Goal: Entertainment & Leisure: Browse casually

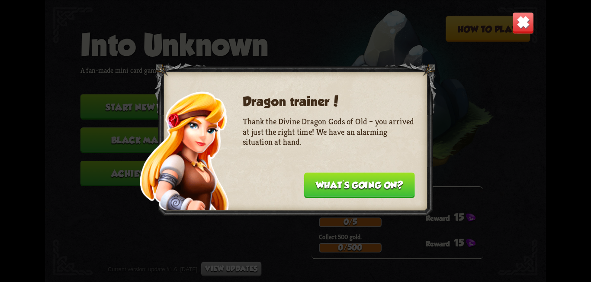
click at [372, 184] on button "What's going on?" at bounding box center [359, 185] width 111 height 26
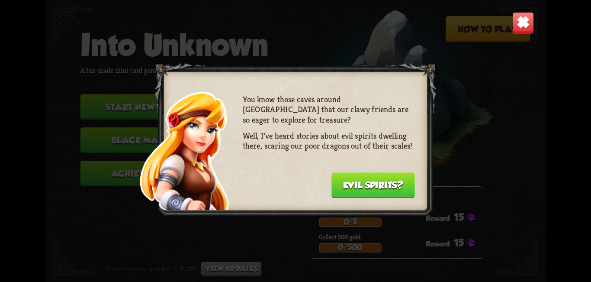
click at [371, 186] on button "Evil spirits?" at bounding box center [372, 185] width 83 height 26
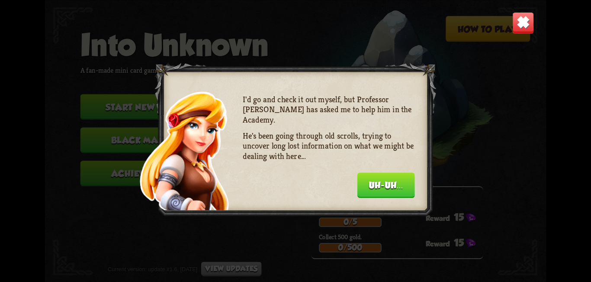
click at [371, 186] on button "Uh-uh..." at bounding box center [386, 185] width 58 height 26
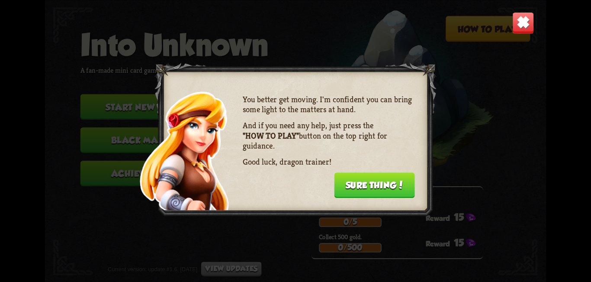
click at [371, 186] on button "Sure thing!" at bounding box center [374, 185] width 81 height 26
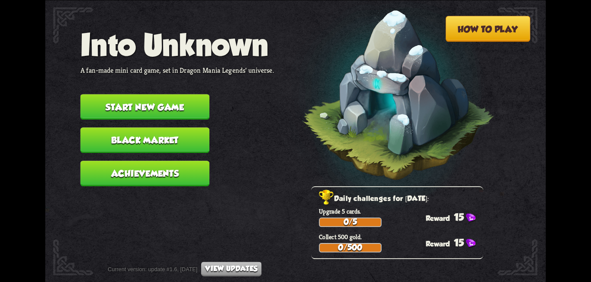
click at [195, 112] on button "Start new game" at bounding box center [144, 107] width 129 height 26
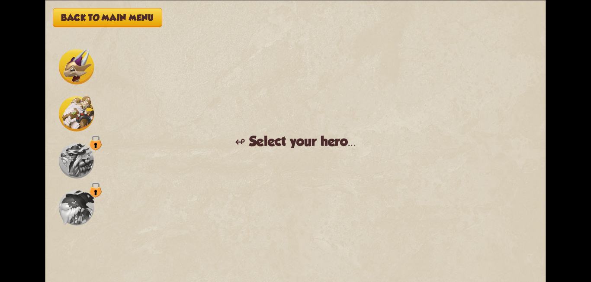
click at [82, 68] on img at bounding box center [76, 66] width 35 height 35
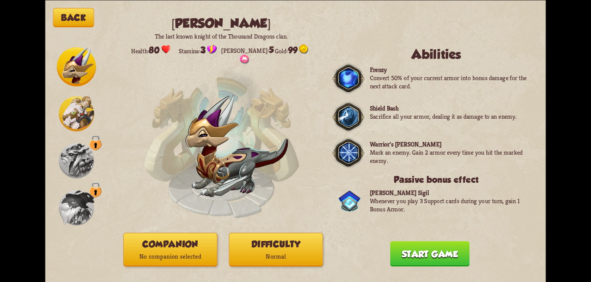
click at [79, 121] on img at bounding box center [76, 113] width 35 height 35
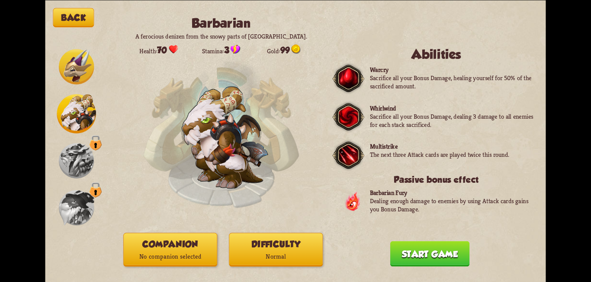
click at [73, 66] on img at bounding box center [76, 66] width 35 height 35
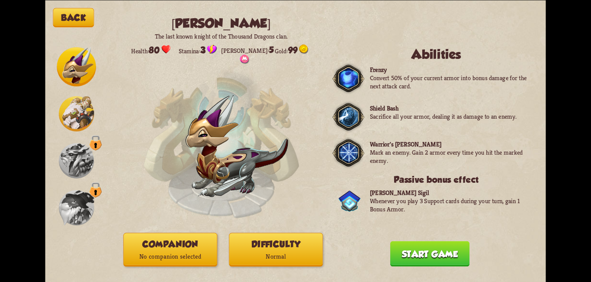
click at [78, 124] on img at bounding box center [76, 113] width 35 height 35
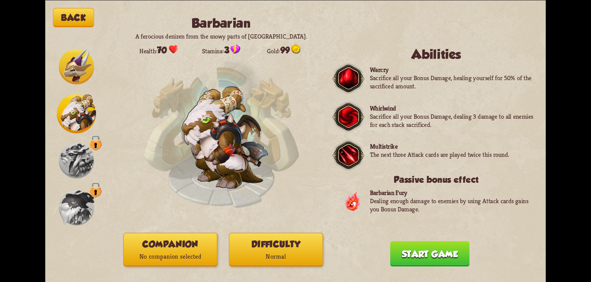
click at [81, 118] on img at bounding box center [76, 113] width 39 height 39
click at [83, 123] on img at bounding box center [76, 113] width 39 height 39
click at [73, 161] on img at bounding box center [76, 160] width 35 height 35
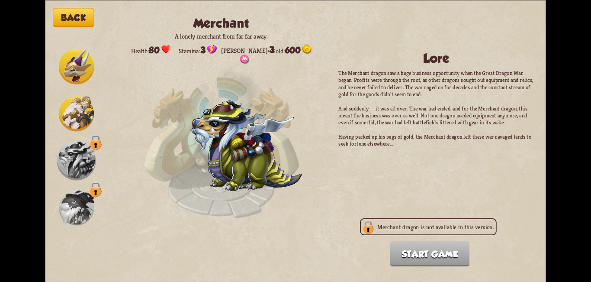
click at [77, 164] on img at bounding box center [76, 160] width 39 height 39
click at [75, 67] on img at bounding box center [76, 66] width 35 height 35
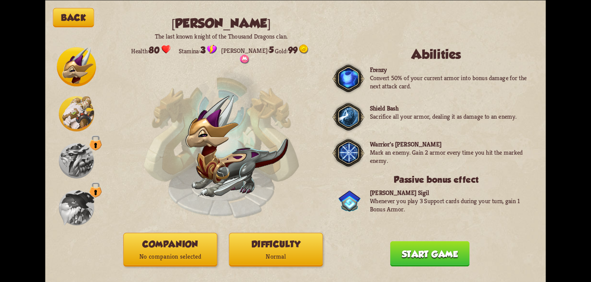
click at [75, 66] on img at bounding box center [76, 66] width 39 height 39
click at [413, 256] on button "Start game" at bounding box center [430, 253] width 80 height 26
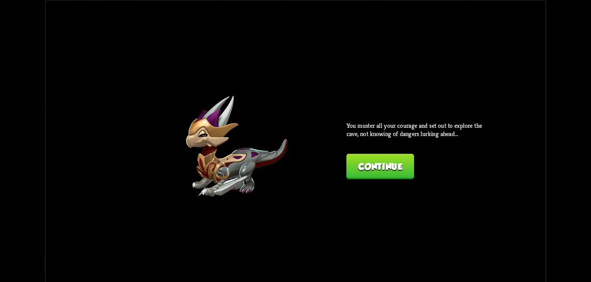
click at [373, 174] on button "Continue" at bounding box center [379, 166] width 67 height 26
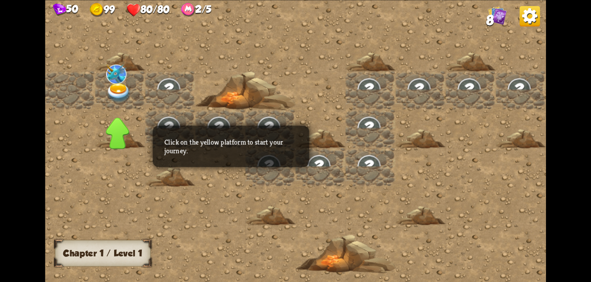
click at [111, 87] on img at bounding box center [118, 92] width 25 height 19
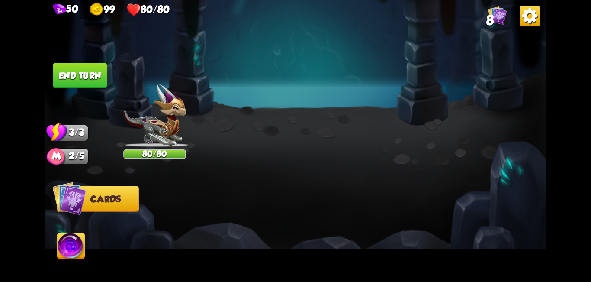
click at [179, 183] on div at bounding box center [295, 140] width 414 height 221
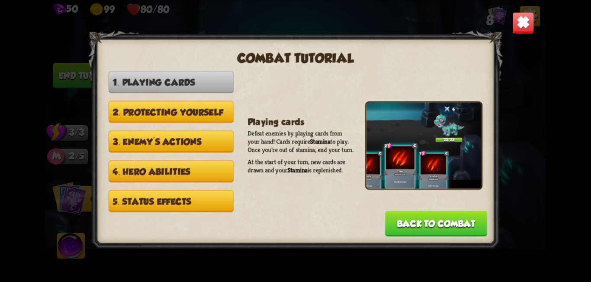
click at [425, 227] on button "Back to combat" at bounding box center [436, 223] width 102 height 26
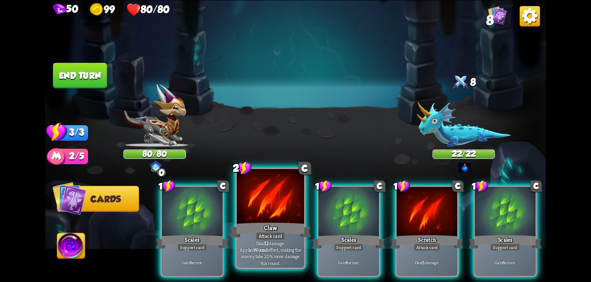
click at [279, 221] on div "Claw" at bounding box center [270, 230] width 81 height 18
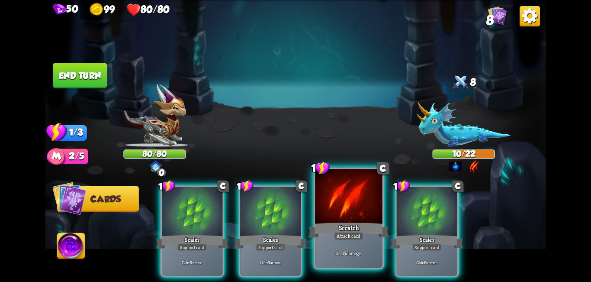
click at [363, 200] on div at bounding box center [348, 197] width 67 height 57
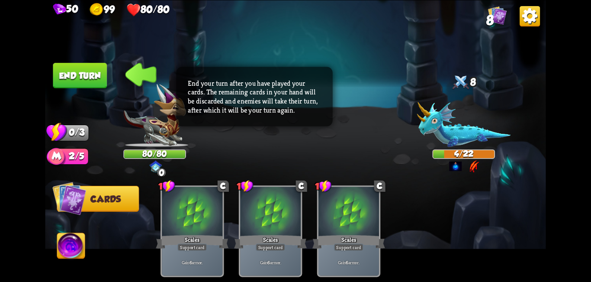
click at [92, 76] on button "End turn" at bounding box center [80, 76] width 54 height 26
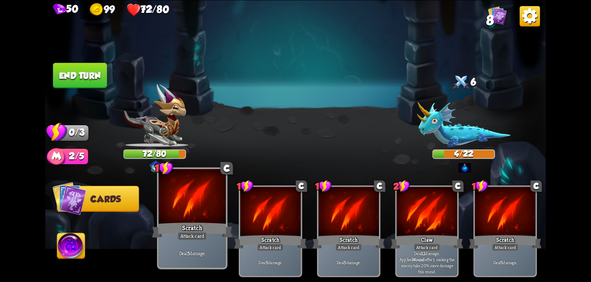
click at [205, 212] on div at bounding box center [192, 197] width 67 height 57
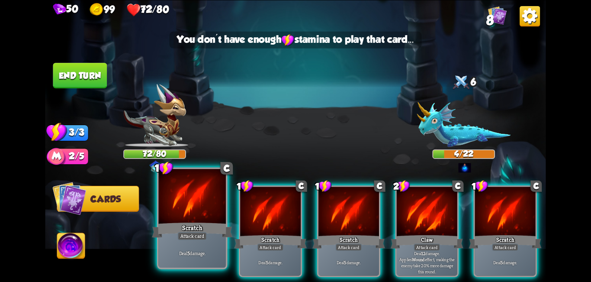
click at [210, 210] on div at bounding box center [192, 197] width 67 height 57
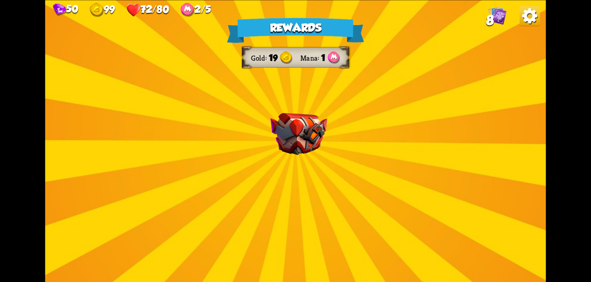
click at [344, 162] on div "Rewards Gold 19 Mana 1 Card selected 0 R Water Potion Potion card Heal for 4 he…" at bounding box center [295, 141] width 500 height 282
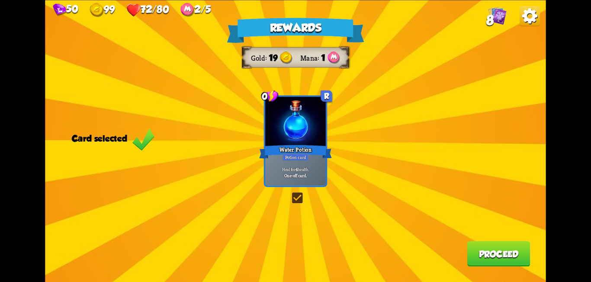
click at [362, 161] on div "Rewards Gold 19 Mana 1 Card selected 0 R Water Potion Potion card Heal for 4 he…" at bounding box center [295, 141] width 500 height 282
click at [501, 246] on button "Proceed" at bounding box center [498, 253] width 63 height 26
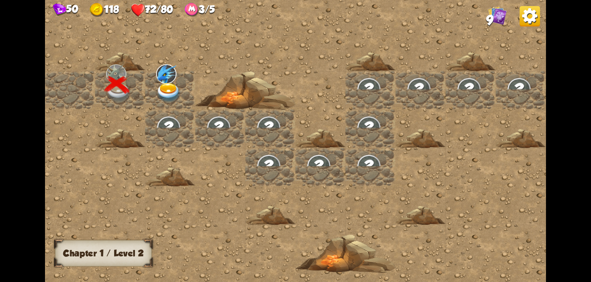
click at [165, 85] on img at bounding box center [168, 92] width 25 height 19
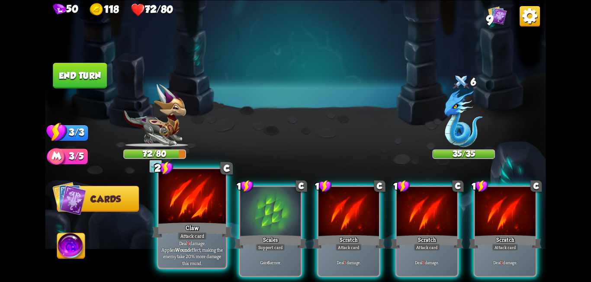
click at [210, 214] on div at bounding box center [192, 197] width 67 height 57
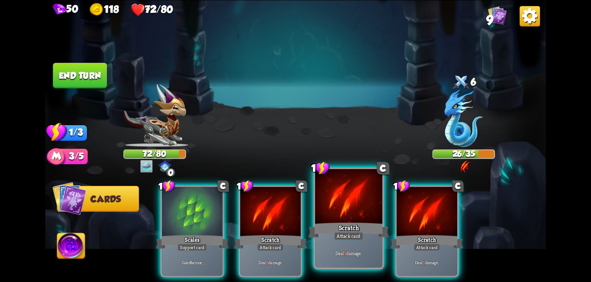
drag, startPoint x: 263, startPoint y: 218, endPoint x: 337, endPoint y: 219, distance: 73.1
click at [337, 219] on div "1 C Scales Support card Gain 6 armor. 1 C Scratch Attack card Deal 3 damage. 1 …" at bounding box center [345, 219] width 401 height 125
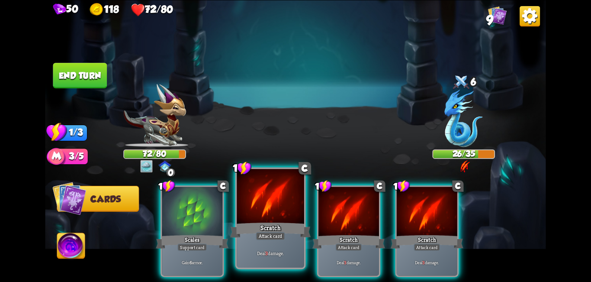
click at [285, 219] on div at bounding box center [270, 197] width 67 height 57
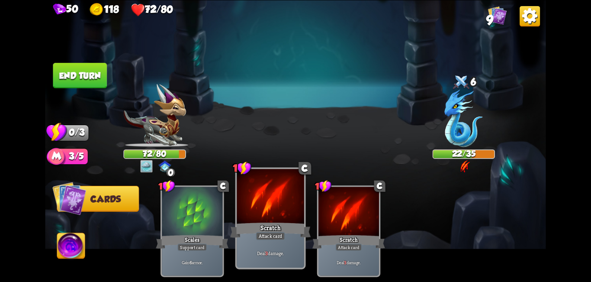
click at [285, 217] on div at bounding box center [270, 197] width 67 height 57
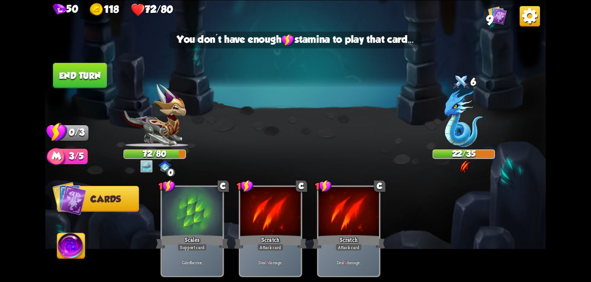
click at [93, 84] on button "End turn" at bounding box center [80, 76] width 54 height 26
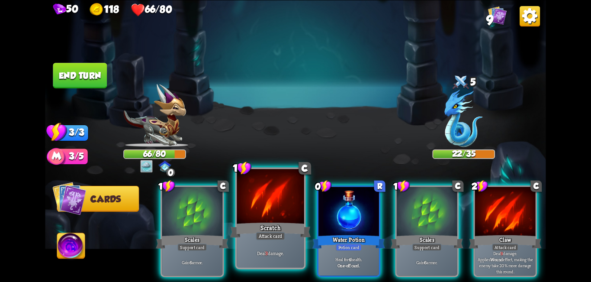
click at [257, 213] on div at bounding box center [270, 197] width 67 height 57
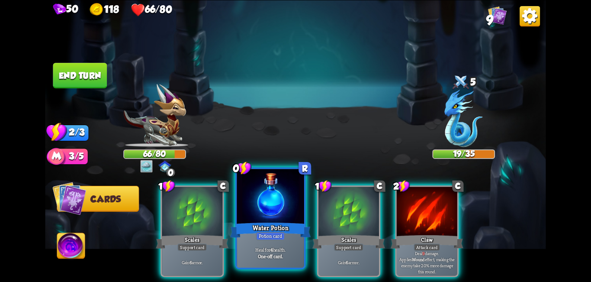
click at [279, 209] on div at bounding box center [270, 197] width 67 height 57
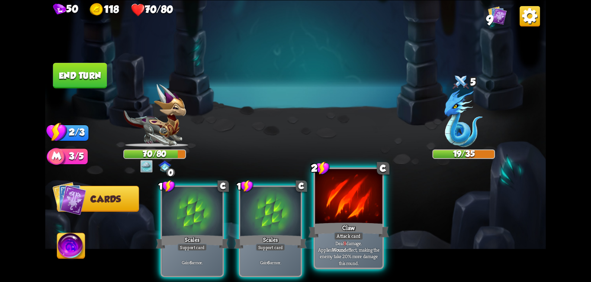
click at [361, 218] on div at bounding box center [348, 197] width 67 height 57
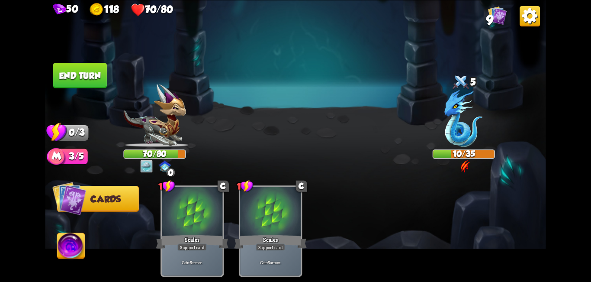
click at [74, 78] on button "End turn" at bounding box center [80, 76] width 54 height 26
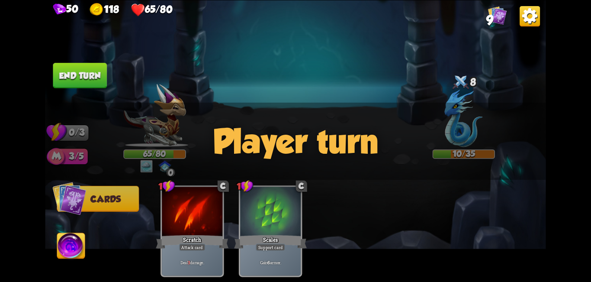
click at [256, 203] on div "1 C Scratch Attack card Deal 3 damage. 1 C Scales Support card Gain 6 armor." at bounding box center [345, 219] width 401 height 125
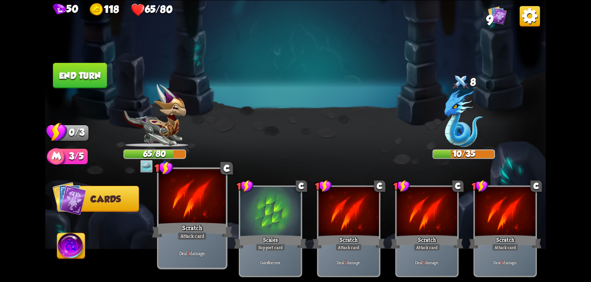
click at [202, 224] on div "Scratch" at bounding box center [192, 230] width 81 height 18
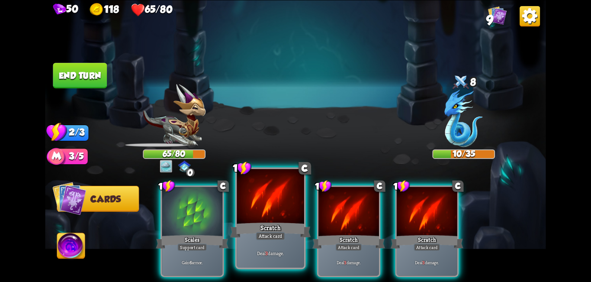
click at [284, 224] on div "Scratch" at bounding box center [270, 230] width 81 height 18
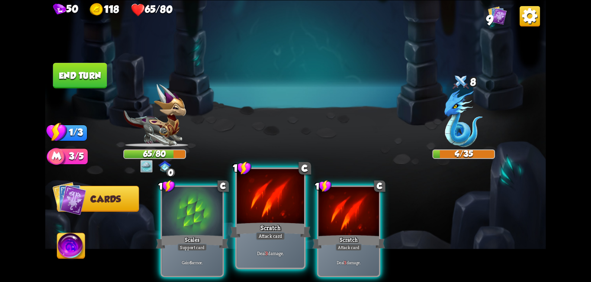
click at [281, 221] on div "Scratch" at bounding box center [270, 230] width 81 height 18
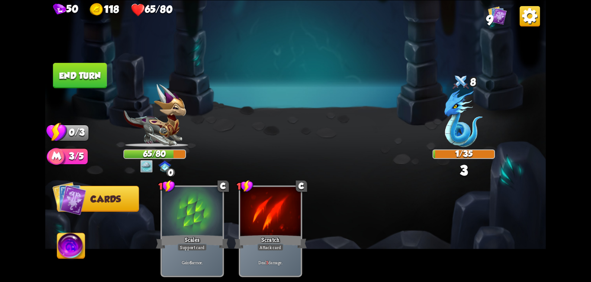
click at [97, 81] on button "End turn" at bounding box center [80, 76] width 54 height 26
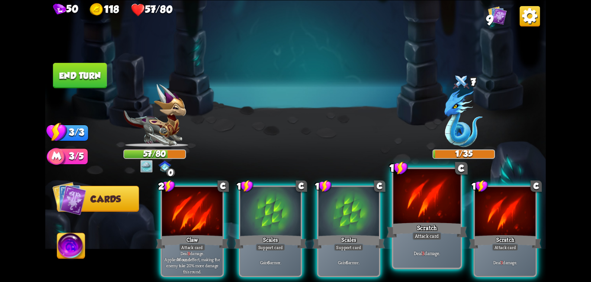
click at [432, 226] on div "Scratch" at bounding box center [426, 230] width 81 height 18
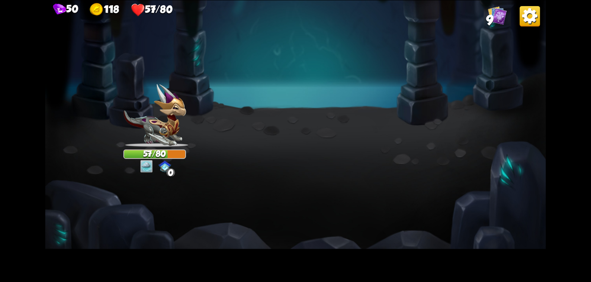
click at [445, 136] on div at bounding box center [463, 119] width 63 height 55
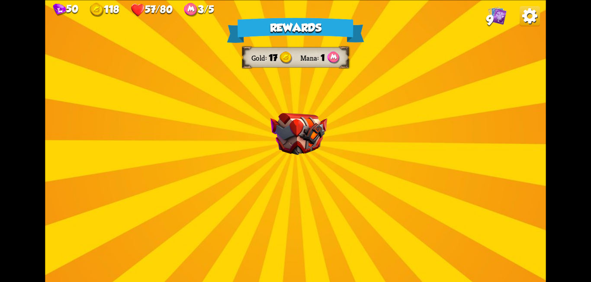
click at [443, 131] on div "Rewards Gold 17 Mana 1 Select a card 2 C Tactical Strike Attack card Deal 7 dam…" at bounding box center [295, 141] width 500 height 282
click at [241, 154] on div "Rewards Gold 17 Mana 1 Select a card 2 C Tactical Strike Attack card Deal 7 dam…" at bounding box center [295, 141] width 500 height 282
click at [310, 130] on img at bounding box center [298, 133] width 57 height 42
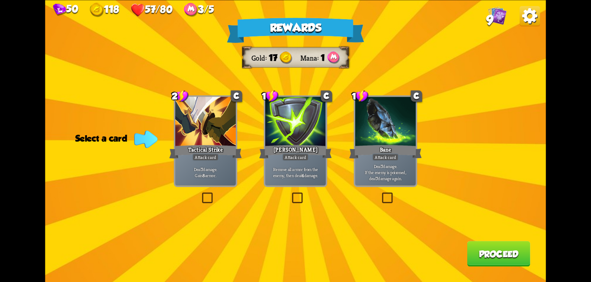
click at [206, 139] on div at bounding box center [205, 121] width 61 height 51
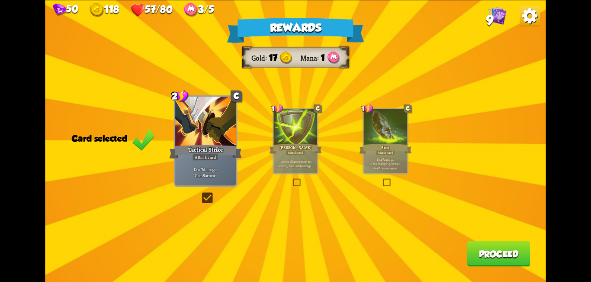
click at [499, 263] on button "Proceed" at bounding box center [498, 253] width 63 height 26
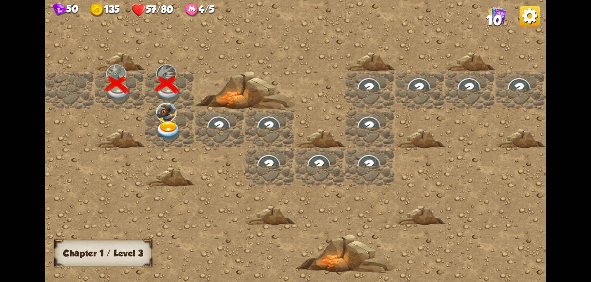
click at [171, 112] on img at bounding box center [166, 112] width 20 height 19
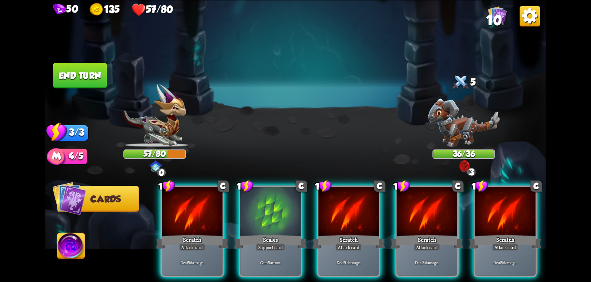
click at [114, 205] on button "Cards" at bounding box center [98, 199] width 82 height 26
click at [90, 202] on span "Cards" at bounding box center [105, 199] width 30 height 10
click at [69, 201] on img at bounding box center [69, 198] width 34 height 34
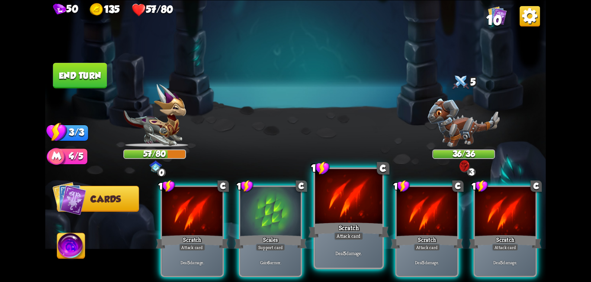
click at [352, 212] on div at bounding box center [348, 197] width 67 height 57
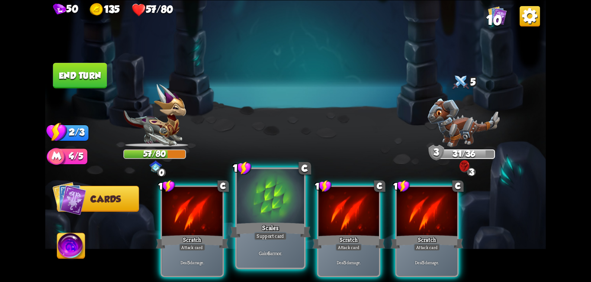
click at [298, 215] on div at bounding box center [270, 197] width 67 height 57
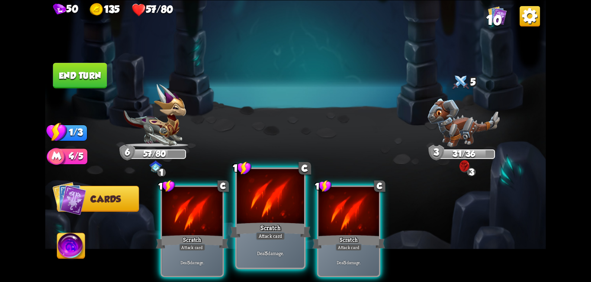
click at [282, 208] on div at bounding box center [270, 197] width 67 height 57
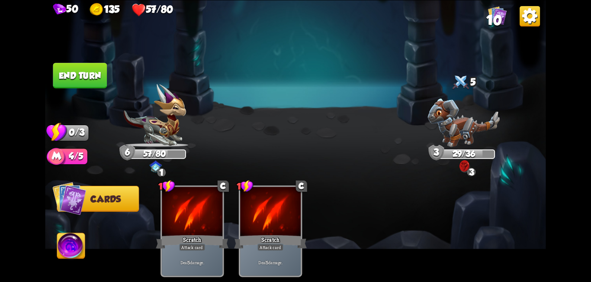
click at [95, 79] on button "End turn" at bounding box center [80, 76] width 54 height 26
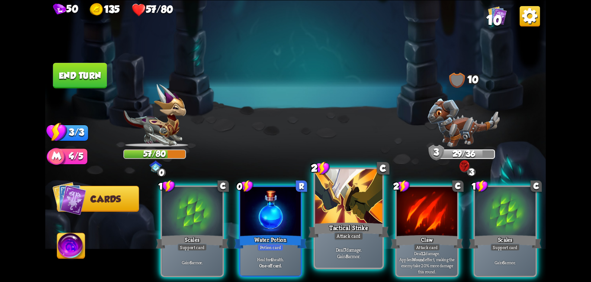
click at [337, 215] on div at bounding box center [348, 197] width 67 height 57
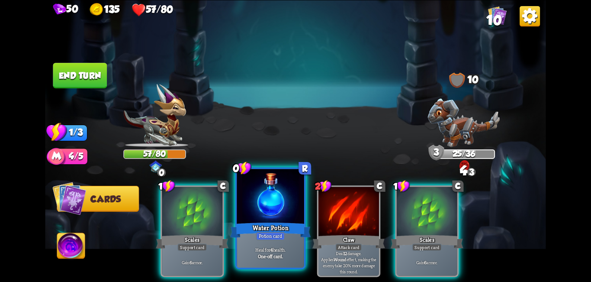
click at [287, 217] on div at bounding box center [270, 197] width 67 height 57
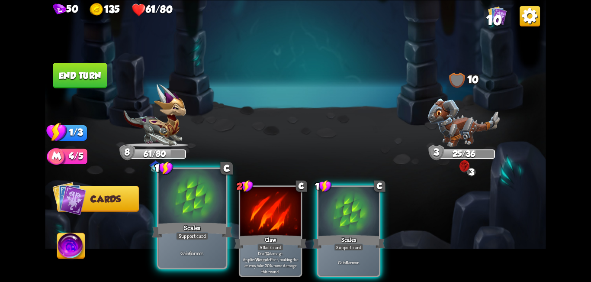
click at [202, 205] on div at bounding box center [192, 197] width 67 height 57
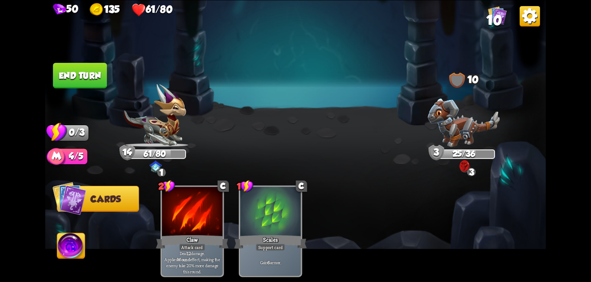
click at [93, 82] on button "End turn" at bounding box center [80, 76] width 54 height 26
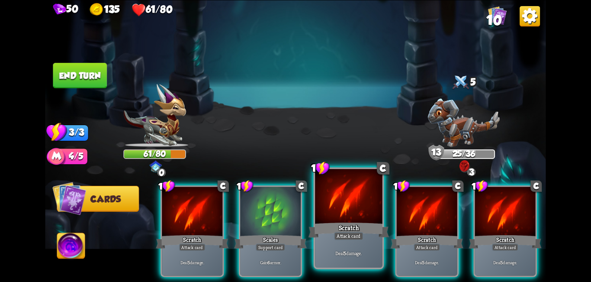
click at [330, 213] on div at bounding box center [348, 197] width 67 height 57
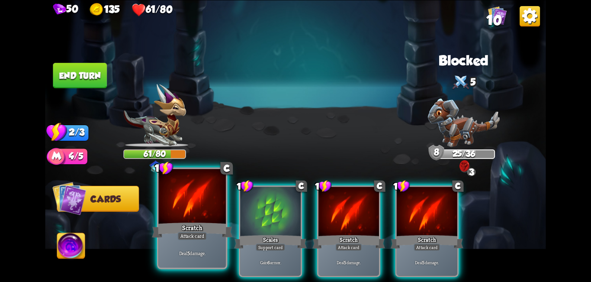
click at [196, 222] on div "Scratch" at bounding box center [192, 230] width 81 height 18
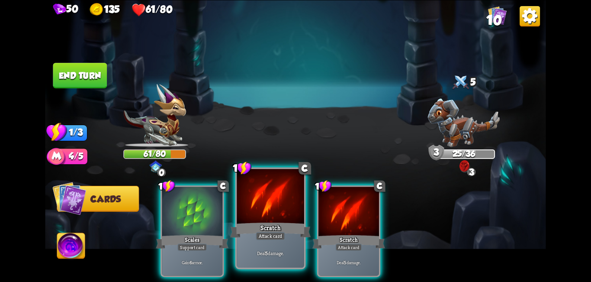
click at [267, 219] on div at bounding box center [270, 197] width 67 height 57
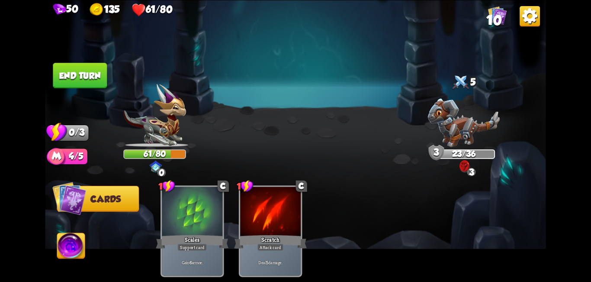
click at [98, 85] on button "End turn" at bounding box center [80, 76] width 54 height 26
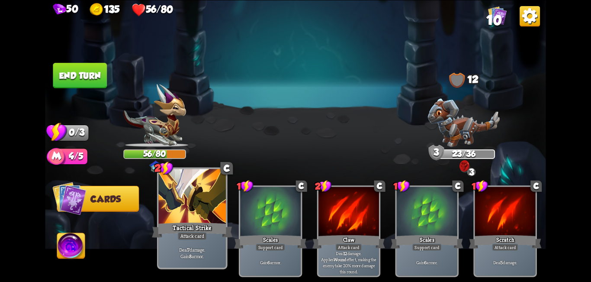
click at [211, 215] on div at bounding box center [192, 197] width 67 height 57
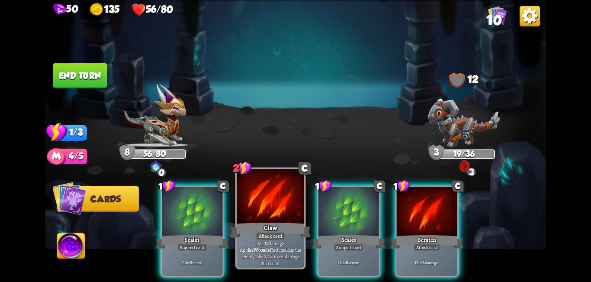
click at [272, 212] on div at bounding box center [270, 197] width 67 height 57
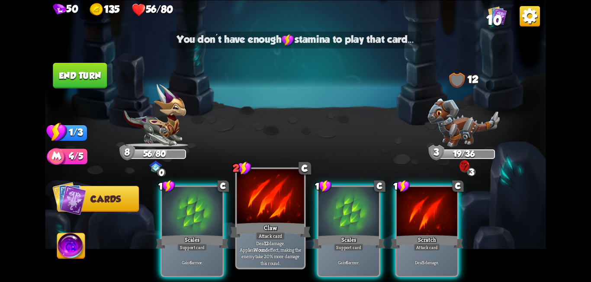
click at [272, 211] on div at bounding box center [270, 197] width 67 height 57
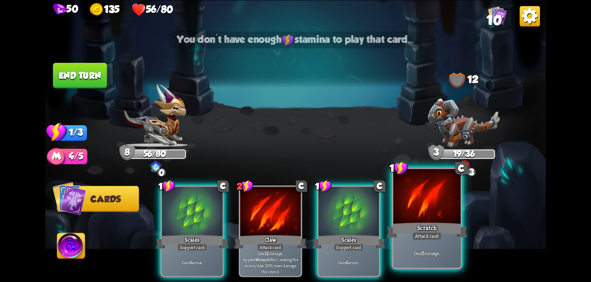
click at [419, 210] on div at bounding box center [426, 197] width 67 height 57
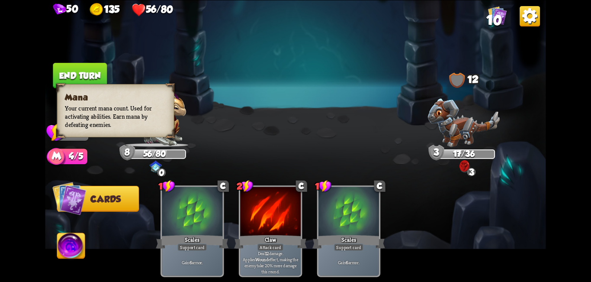
click at [60, 164] on img at bounding box center [56, 156] width 19 height 19
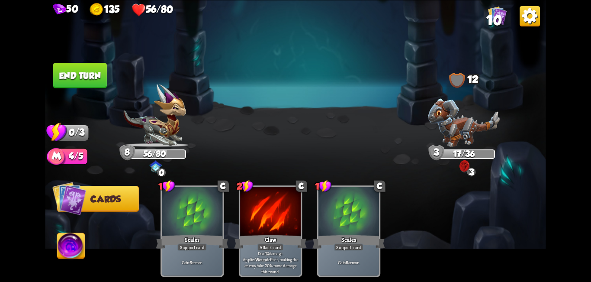
click at [83, 77] on button "End turn" at bounding box center [80, 76] width 54 height 26
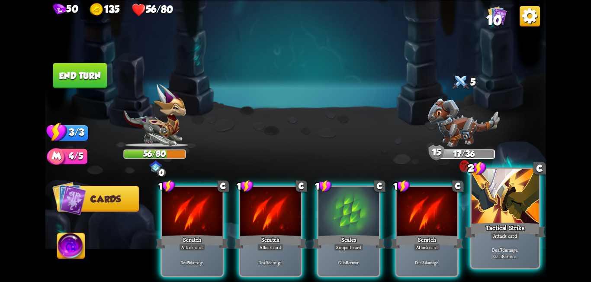
click at [519, 223] on div "Tactical Strike" at bounding box center [505, 230] width 81 height 18
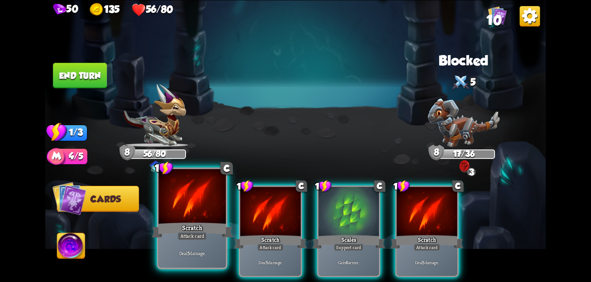
click at [199, 215] on div at bounding box center [192, 197] width 67 height 57
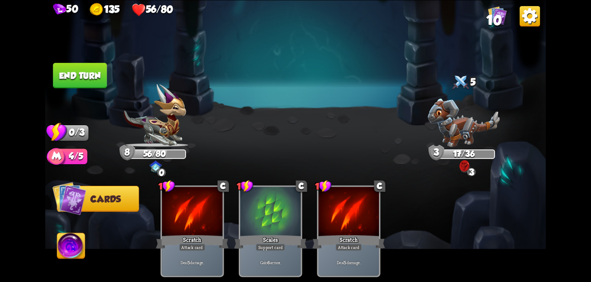
click at [103, 74] on button "End turn" at bounding box center [80, 76] width 54 height 26
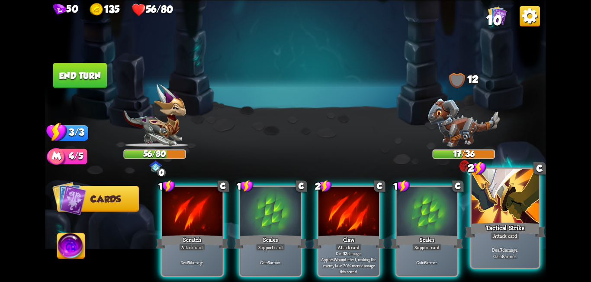
click at [529, 219] on div at bounding box center [504, 197] width 67 height 57
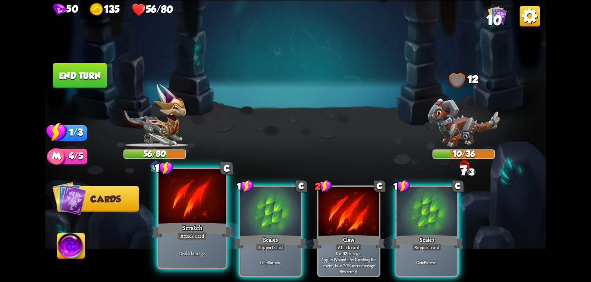
click at [202, 219] on div at bounding box center [192, 197] width 67 height 57
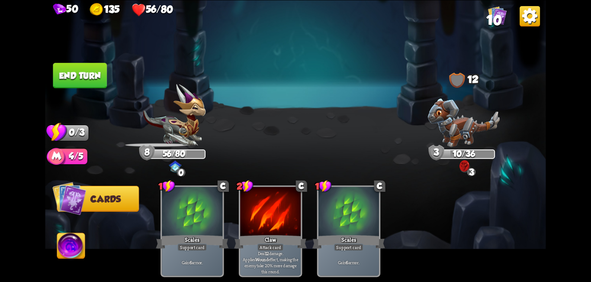
click at [94, 75] on button "End turn" at bounding box center [80, 76] width 54 height 26
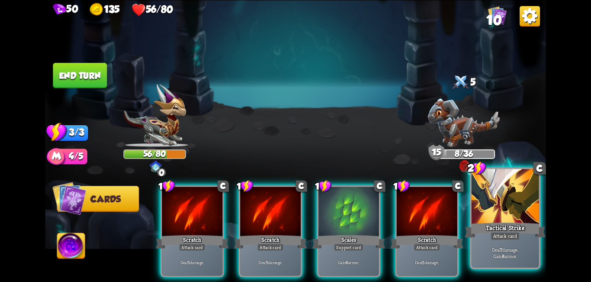
click at [533, 211] on div at bounding box center [504, 197] width 67 height 57
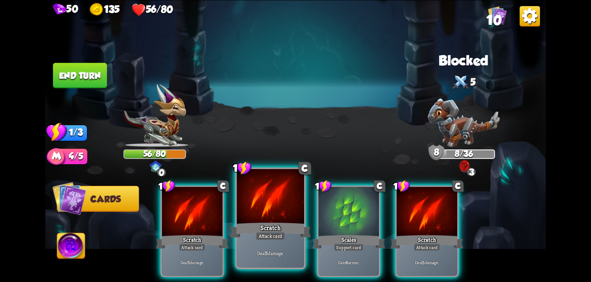
click at [284, 227] on div "Scratch" at bounding box center [270, 230] width 81 height 18
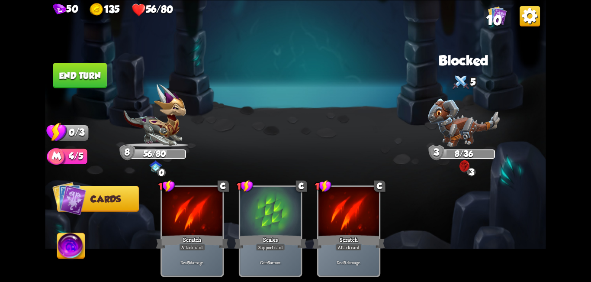
click at [90, 78] on button "End turn" at bounding box center [80, 76] width 54 height 26
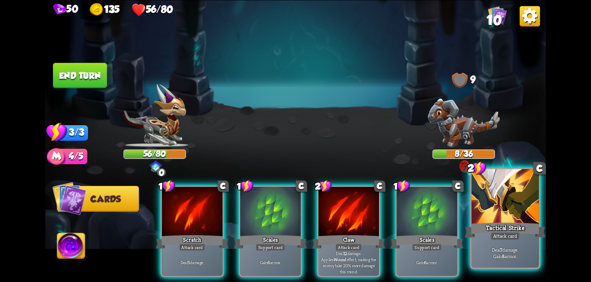
click at [500, 209] on div at bounding box center [504, 197] width 67 height 57
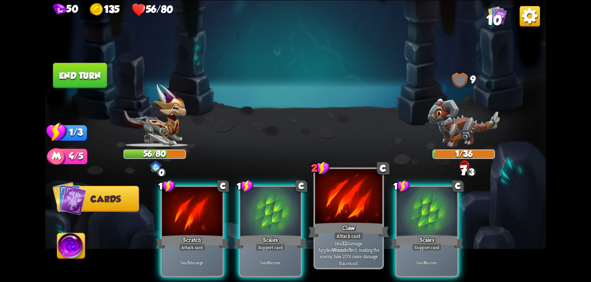
click at [364, 212] on div at bounding box center [348, 197] width 67 height 57
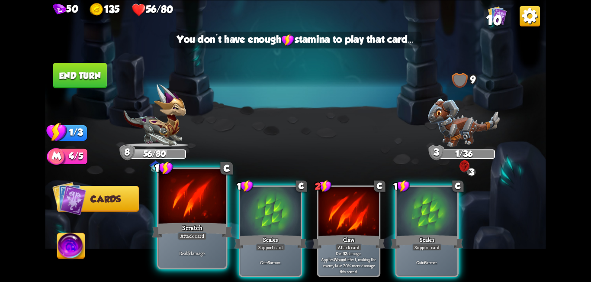
click at [182, 211] on div at bounding box center [192, 197] width 67 height 57
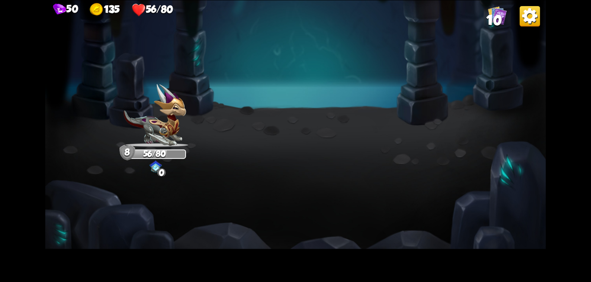
click at [259, 123] on img at bounding box center [295, 141] width 500 height 282
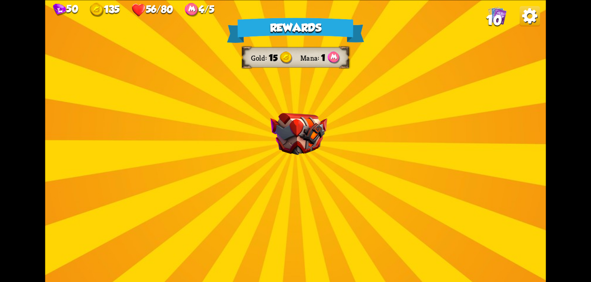
click at [388, 159] on div "Rewards Gold 15 Mana 1 Select a card 2 C Flame Barrier Support card Gain 8 armo…" at bounding box center [295, 141] width 500 height 282
drag, startPoint x: 321, startPoint y: 157, endPoint x: 317, endPoint y: 155, distance: 5.1
click at [321, 155] on div "Rewards Gold 15 Mana 1 Select a card 2 C Flame Barrier Support card Gain 8 armo…" at bounding box center [295, 141] width 500 height 282
click at [298, 141] on img at bounding box center [298, 133] width 57 height 42
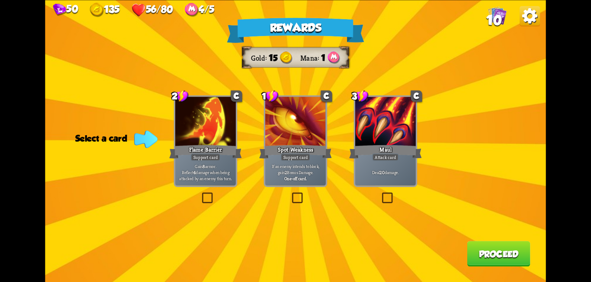
click at [376, 126] on div at bounding box center [385, 121] width 61 height 51
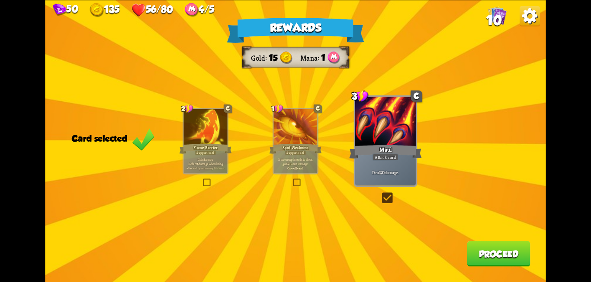
click at [493, 263] on button "Proceed" at bounding box center [498, 253] width 63 height 26
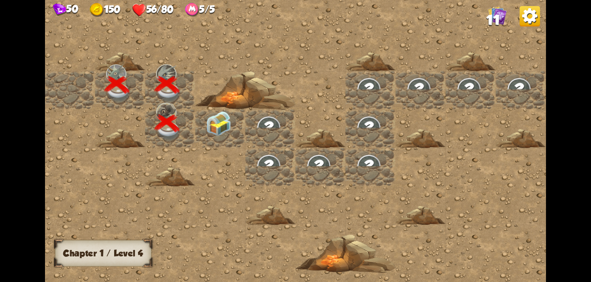
click at [216, 126] on img at bounding box center [218, 123] width 25 height 25
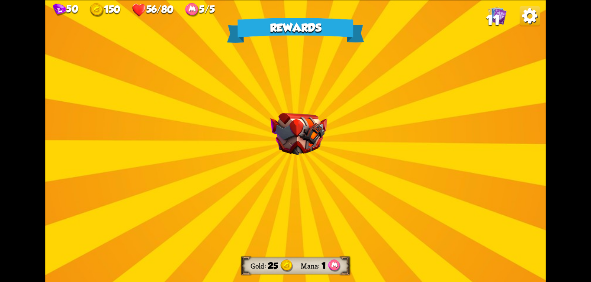
click at [297, 151] on img at bounding box center [298, 133] width 57 height 42
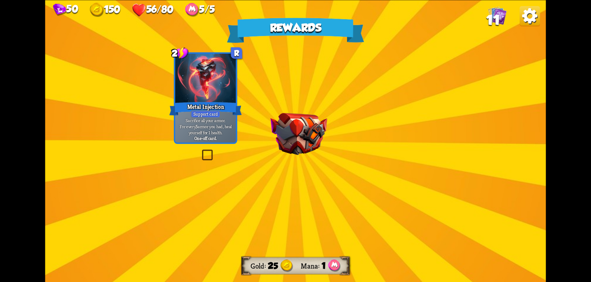
click at [298, 135] on img at bounding box center [298, 133] width 57 height 42
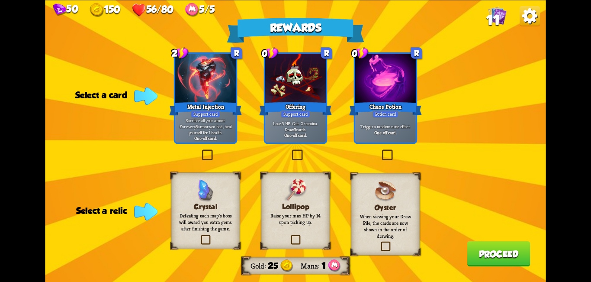
click at [398, 85] on div at bounding box center [385, 79] width 61 height 51
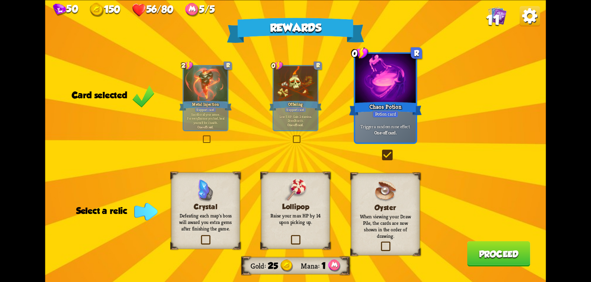
click at [495, 253] on button "Proceed" at bounding box center [498, 253] width 63 height 26
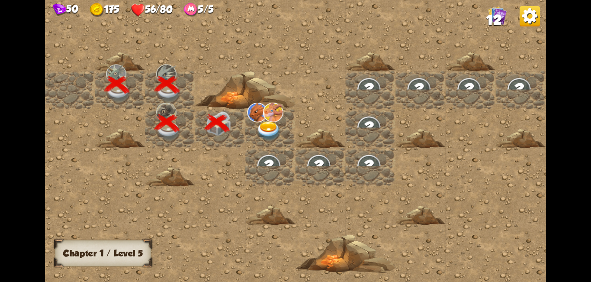
click at [270, 128] on img at bounding box center [268, 130] width 25 height 19
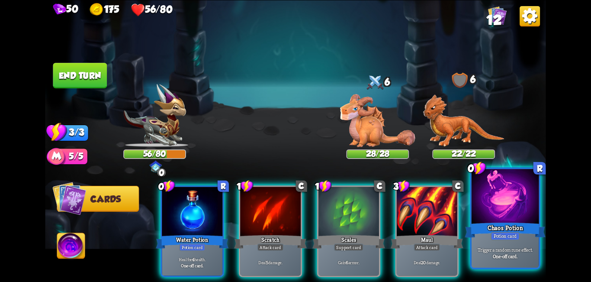
click at [493, 205] on div at bounding box center [504, 197] width 67 height 57
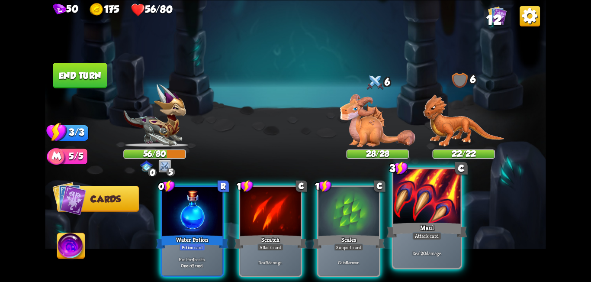
click at [415, 199] on div at bounding box center [426, 197] width 67 height 57
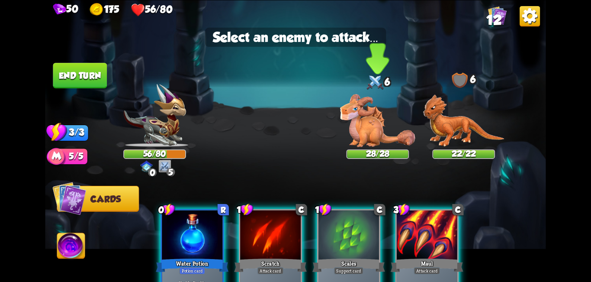
click at [370, 129] on img at bounding box center [377, 120] width 75 height 53
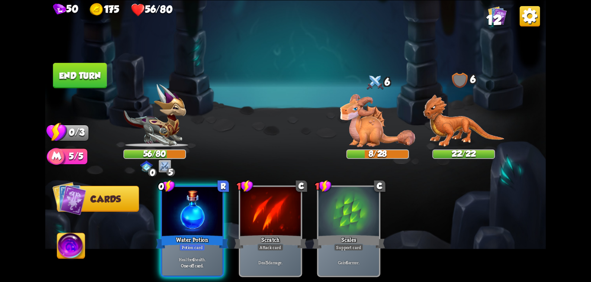
click at [78, 77] on button "End turn" at bounding box center [80, 76] width 54 height 26
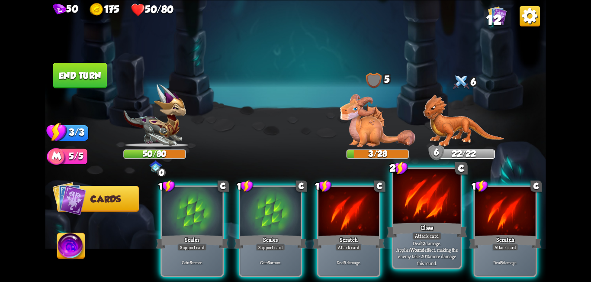
click at [412, 212] on div at bounding box center [426, 197] width 67 height 57
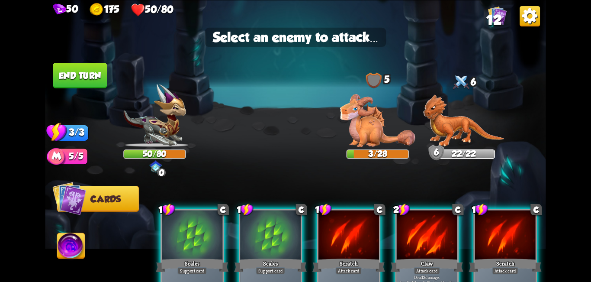
click at [427, 231] on div at bounding box center [427, 235] width 61 height 51
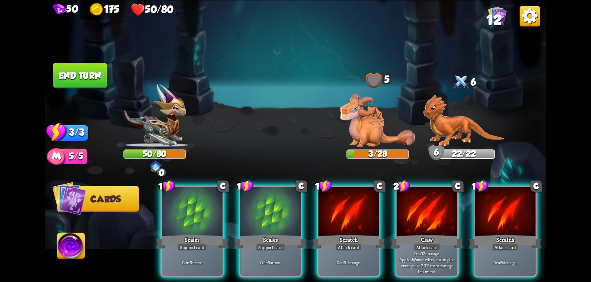
click at [453, 135] on img at bounding box center [463, 120] width 81 height 53
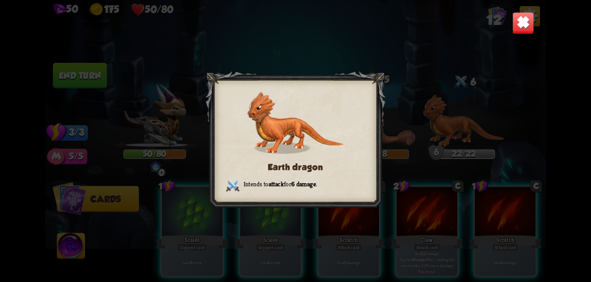
click at [412, 139] on div "Earth dragon Intends to attack for 6 damage ." at bounding box center [295, 141] width 500 height 282
click at [431, 220] on div "Earth dragon Intends to attack for 6 damage ." at bounding box center [295, 141] width 500 height 282
click at [348, 156] on div at bounding box center [295, 141] width 180 height 140
click at [449, 247] on div "Earth dragon Intends to attack for 6 damage ." at bounding box center [295, 141] width 500 height 282
drag, startPoint x: 515, startPoint y: 22, endPoint x: 500, endPoint y: 140, distance: 119.4
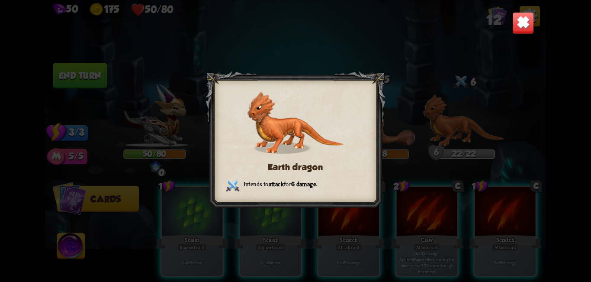
click at [516, 22] on img at bounding box center [523, 23] width 22 height 22
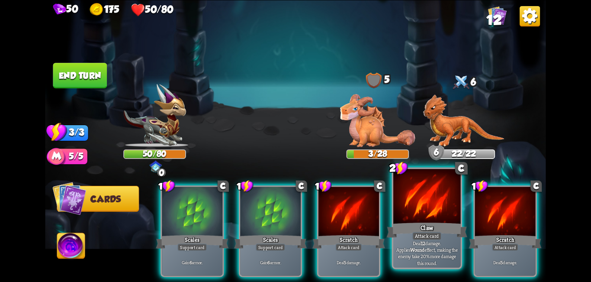
click at [426, 210] on div at bounding box center [426, 197] width 67 height 57
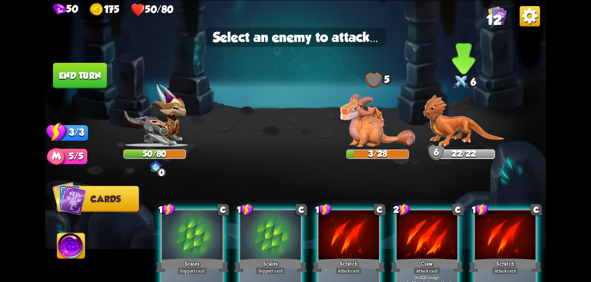
click at [448, 115] on img at bounding box center [463, 120] width 81 height 53
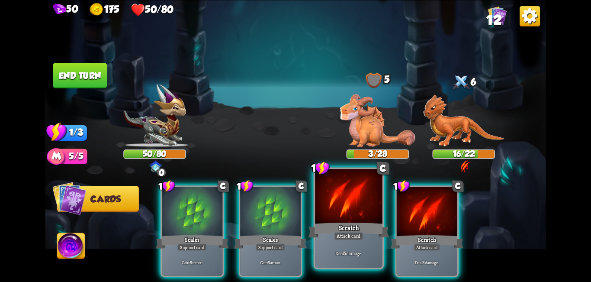
click at [356, 197] on div at bounding box center [348, 197] width 67 height 57
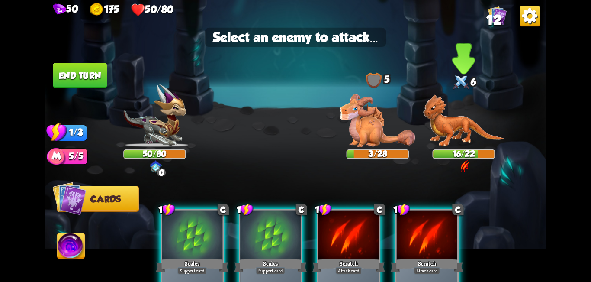
click at [449, 129] on img at bounding box center [463, 120] width 81 height 53
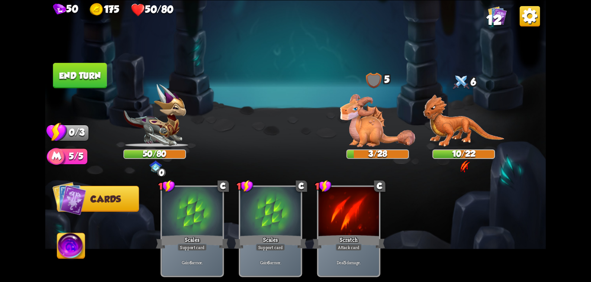
click at [85, 80] on button "End turn" at bounding box center [80, 76] width 54 height 26
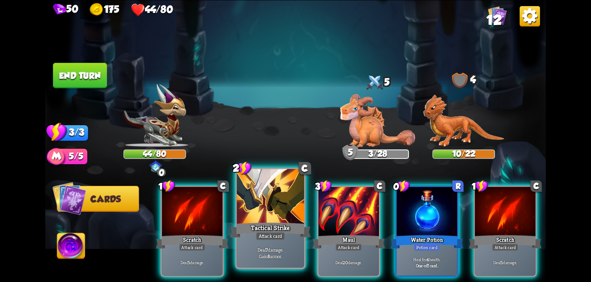
click at [276, 210] on div at bounding box center [270, 197] width 67 height 57
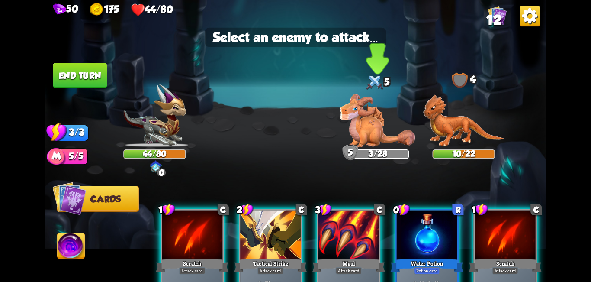
click at [373, 127] on img at bounding box center [377, 120] width 75 height 53
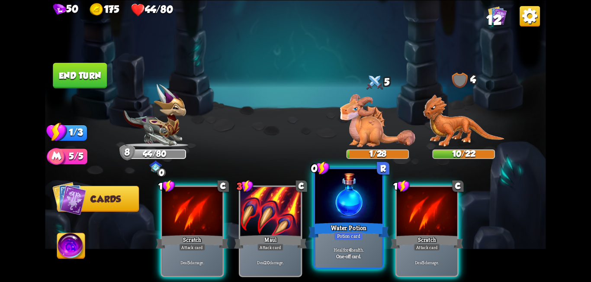
click at [356, 206] on div at bounding box center [348, 197] width 67 height 57
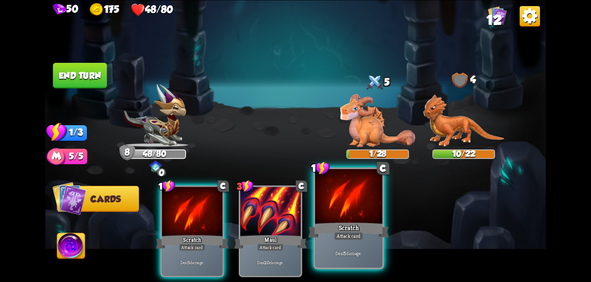
click at [337, 216] on div at bounding box center [348, 197] width 67 height 57
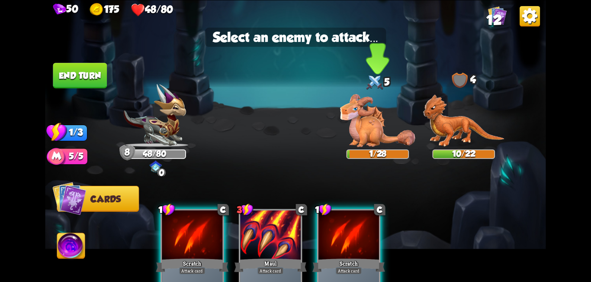
click at [365, 142] on img at bounding box center [377, 120] width 75 height 53
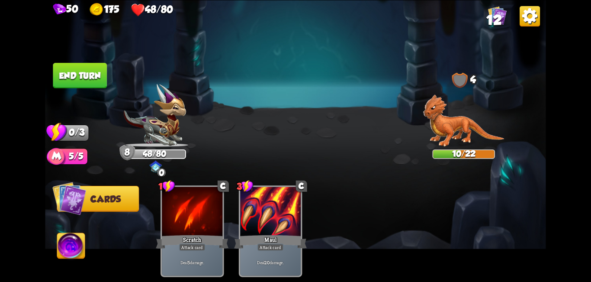
click at [79, 79] on button "End turn" at bounding box center [80, 76] width 54 height 26
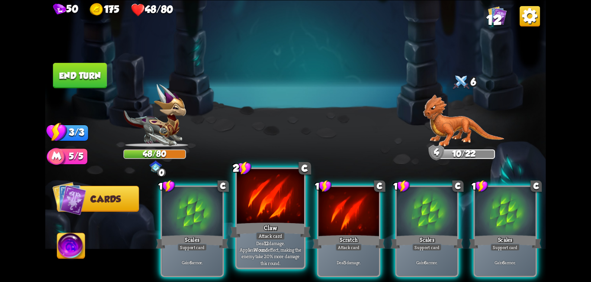
click at [269, 199] on div at bounding box center [270, 197] width 67 height 57
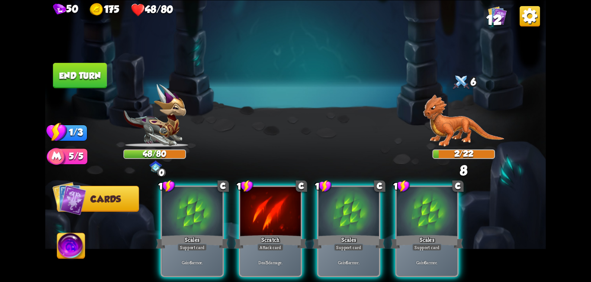
click at [475, 129] on img at bounding box center [463, 120] width 81 height 53
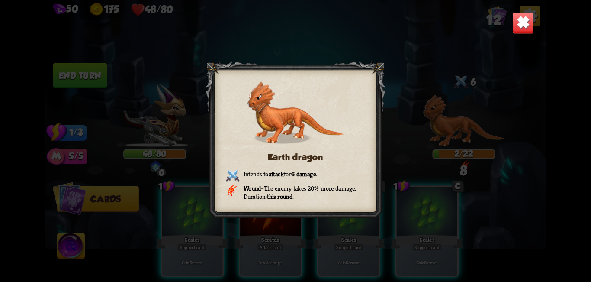
click at [426, 118] on div "Earth dragon Intends to attack for 6 damage . Wound – The enemy takes 20% more …" at bounding box center [295, 141] width 500 height 282
drag, startPoint x: 433, startPoint y: 132, endPoint x: 437, endPoint y: 139, distance: 7.6
click at [435, 136] on div "Earth dragon Intends to attack for 6 damage . Wound – The enemy takes 20% more …" at bounding box center [295, 141] width 500 height 282
click at [404, 202] on div "Earth dragon Intends to attack for 6 damage . Wound – The enemy takes 20% more …" at bounding box center [295, 141] width 500 height 282
click at [517, 23] on img at bounding box center [523, 23] width 22 height 22
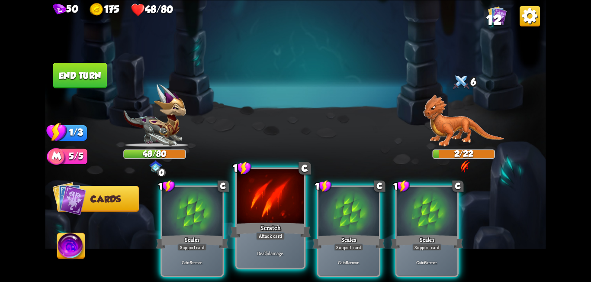
drag, startPoint x: 281, startPoint y: 228, endPoint x: 379, endPoint y: 168, distance: 114.9
click at [280, 227] on div "Scratch" at bounding box center [270, 230] width 81 height 18
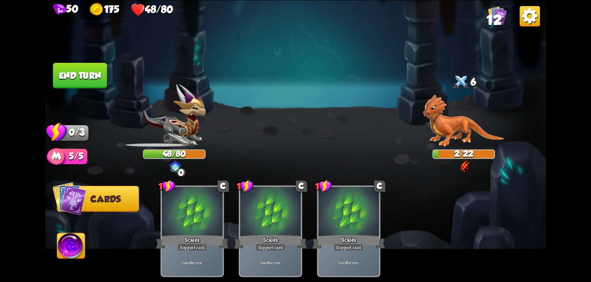
click at [470, 125] on div "50 175 48/80 12 Select an enemy to attack... You don't have enough stamina to p…" at bounding box center [295, 141] width 500 height 282
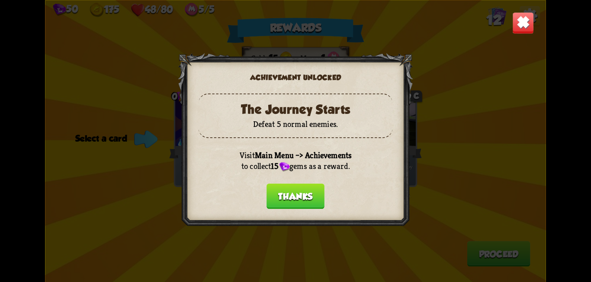
click at [308, 199] on button "Thanks" at bounding box center [295, 196] width 58 height 26
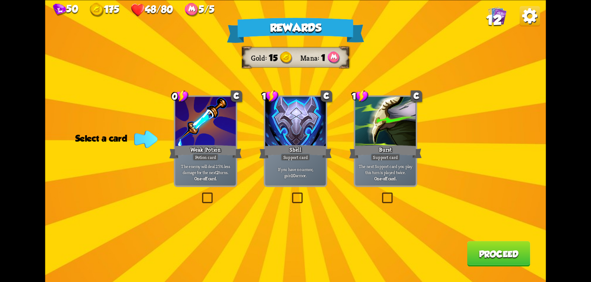
click at [298, 162] on div "If you have no armor, gain 10 armor." at bounding box center [295, 172] width 61 height 26
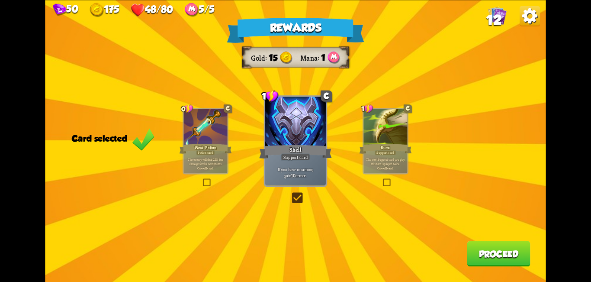
click at [488, 254] on button "Proceed" at bounding box center [498, 253] width 63 height 26
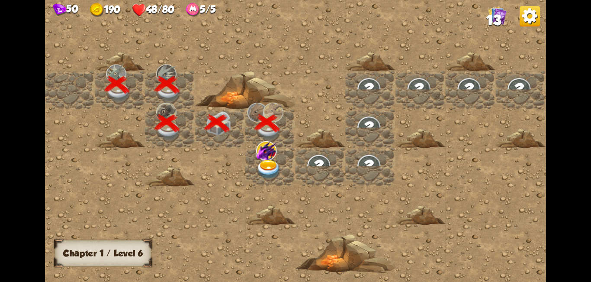
click at [268, 162] on img at bounding box center [268, 169] width 25 height 19
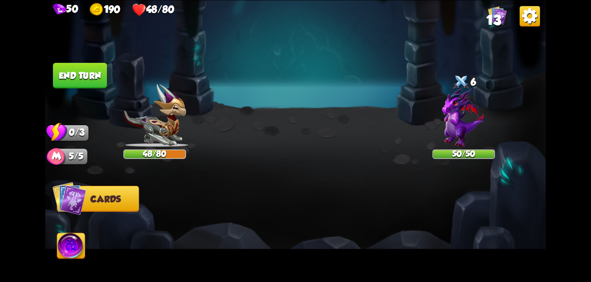
click at [112, 204] on span "Cards" at bounding box center [105, 199] width 30 height 10
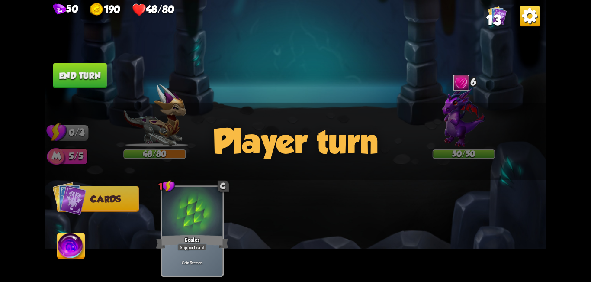
click at [60, 198] on img at bounding box center [69, 198] width 34 height 34
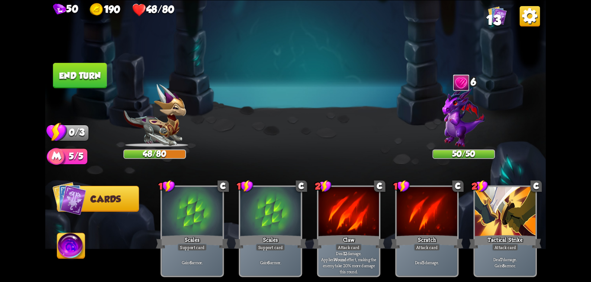
click at [75, 198] on img at bounding box center [69, 198] width 34 height 34
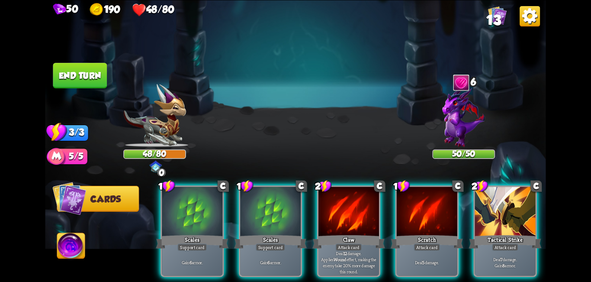
click at [75, 198] on img at bounding box center [69, 198] width 34 height 34
click at [96, 203] on span "Cards" at bounding box center [105, 199] width 30 height 10
click at [78, 247] on img at bounding box center [71, 247] width 28 height 28
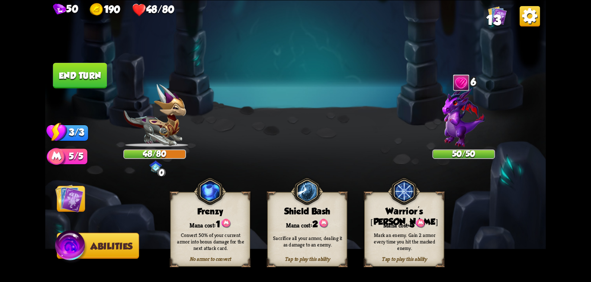
click at [412, 228] on div "Mark an enemy. Gain 2 armor every time you hit the marked enemy." at bounding box center [405, 240] width 80 height 31
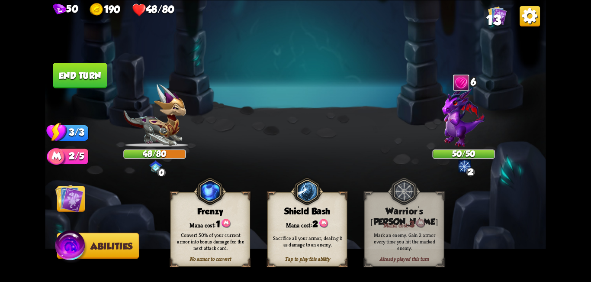
click at [465, 130] on img at bounding box center [463, 117] width 43 height 60
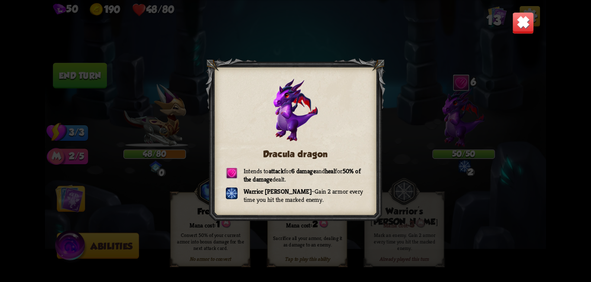
click at [413, 83] on div "Dracula dragon Intends to attack for 6 damage and heal for 50% of the damage de…" at bounding box center [295, 141] width 500 height 282
click at [527, 19] on img at bounding box center [523, 23] width 22 height 22
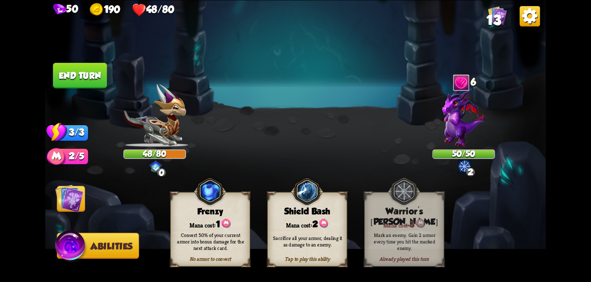
click at [91, 244] on span "Abilities" at bounding box center [111, 245] width 42 height 10
click at [60, 244] on img at bounding box center [70, 247] width 33 height 34
click at [455, 104] on img at bounding box center [463, 117] width 43 height 60
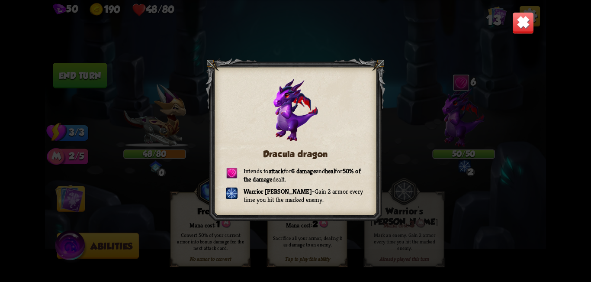
click at [522, 19] on img at bounding box center [523, 23] width 22 height 22
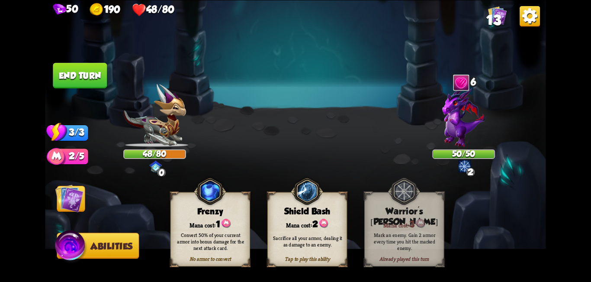
click at [318, 230] on div "Sacrifice all your armor, dealing it as damage to an enemy." at bounding box center [308, 240] width 80 height 31
click at [63, 198] on img at bounding box center [69, 198] width 28 height 28
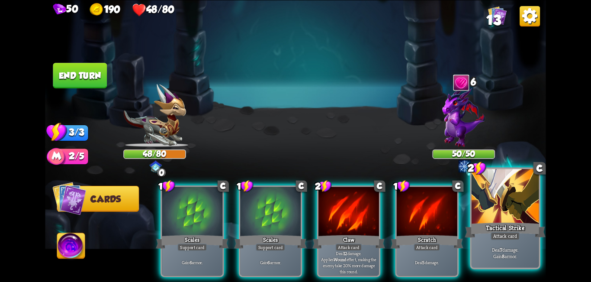
drag, startPoint x: 471, startPoint y: 221, endPoint x: 481, endPoint y: 219, distance: 10.6
click at [472, 221] on div "1 C Scales Support card Gain 6 armor. 1 C Scales Support card Gain 6 armor. 2 C…" at bounding box center [345, 219] width 401 height 125
click at [507, 212] on div at bounding box center [504, 197] width 67 height 57
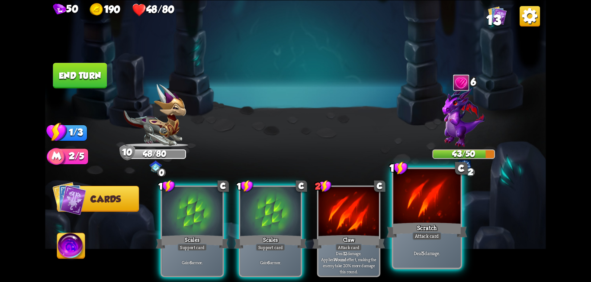
click at [412, 204] on div at bounding box center [426, 197] width 67 height 57
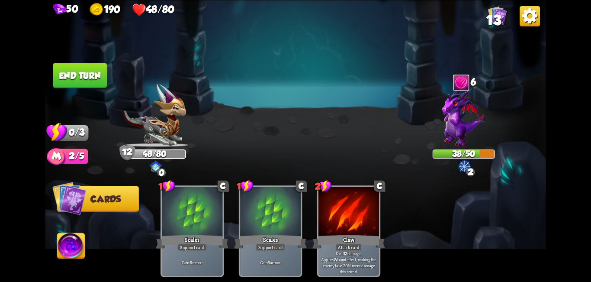
click at [90, 74] on button "End turn" at bounding box center [80, 76] width 54 height 26
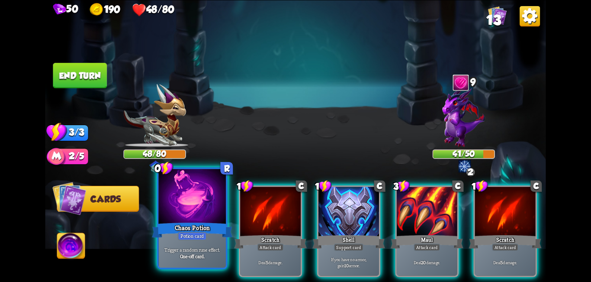
click at [194, 204] on div at bounding box center [192, 197] width 67 height 57
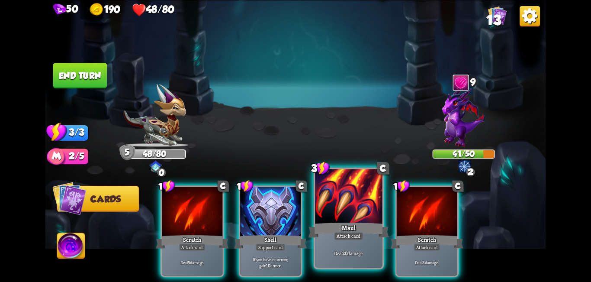
click at [333, 203] on div at bounding box center [348, 197] width 67 height 57
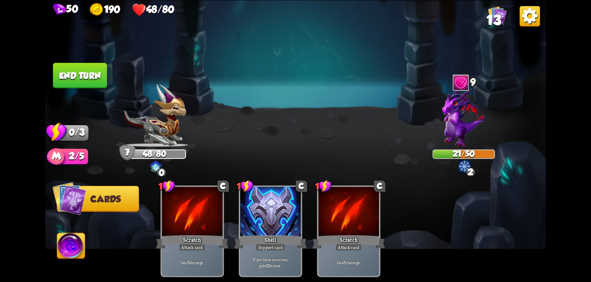
click at [77, 65] on button "End turn" at bounding box center [80, 76] width 54 height 26
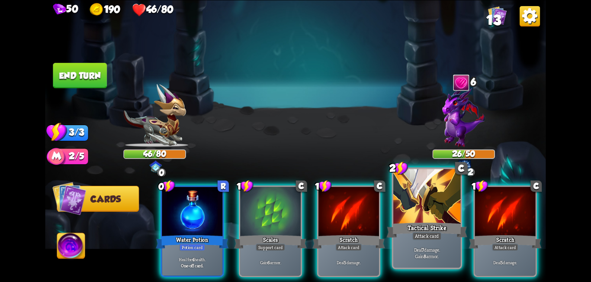
click at [430, 216] on div at bounding box center [426, 197] width 67 height 57
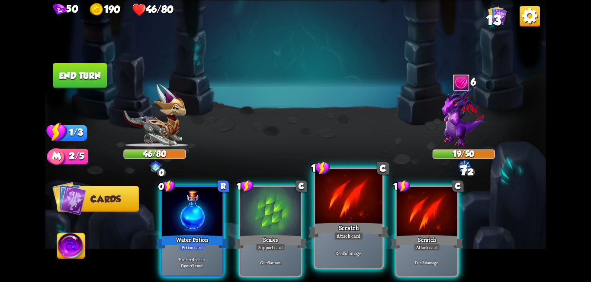
click at [358, 211] on div at bounding box center [348, 197] width 67 height 57
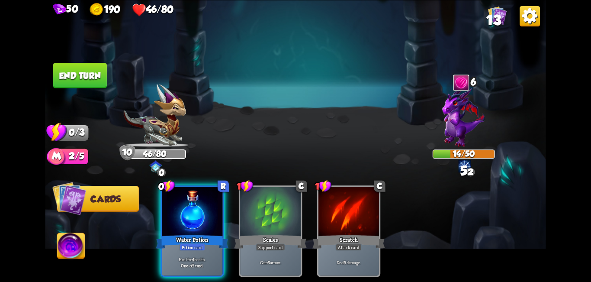
click at [110, 84] on img at bounding box center [295, 141] width 500 height 282
click at [100, 82] on button "End turn" at bounding box center [80, 76] width 54 height 26
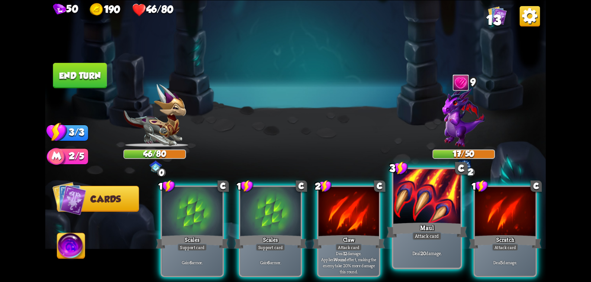
click at [426, 204] on div at bounding box center [426, 197] width 67 height 57
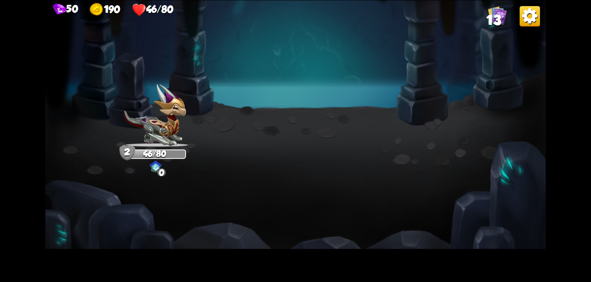
click at [321, 150] on img at bounding box center [295, 141] width 500 height 282
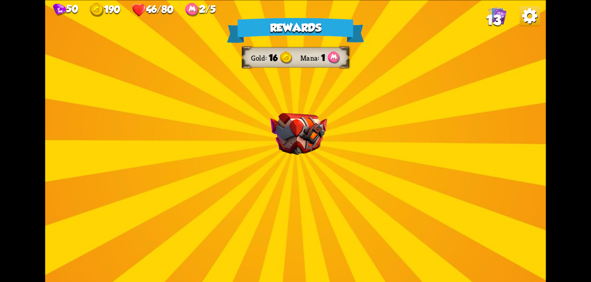
click at [291, 125] on div "Rewards Gold 16 Mana 1 Select a card 0 C Poison Potion card Apply 4 poison. One…" at bounding box center [295, 141] width 500 height 282
click at [301, 143] on img at bounding box center [298, 133] width 57 height 42
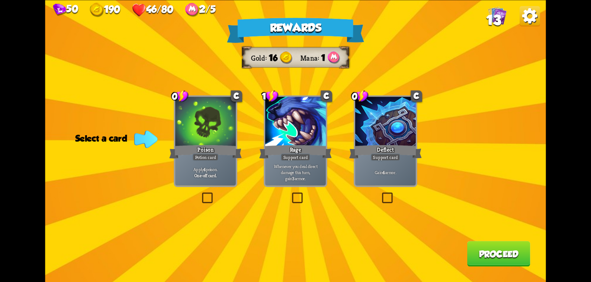
click at [221, 131] on div at bounding box center [205, 121] width 61 height 51
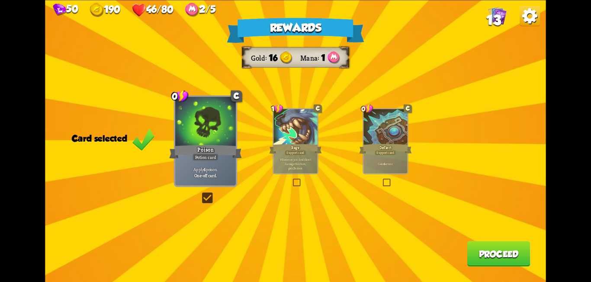
click at [526, 258] on button "Proceed" at bounding box center [498, 253] width 63 height 26
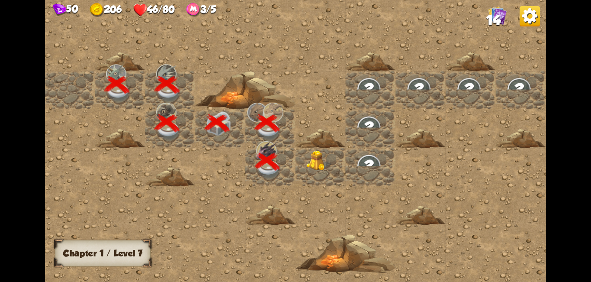
click at [317, 166] on img at bounding box center [318, 161] width 25 height 20
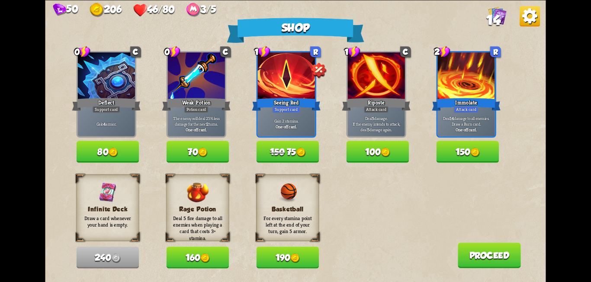
click at [301, 155] on img at bounding box center [301, 152] width 10 height 10
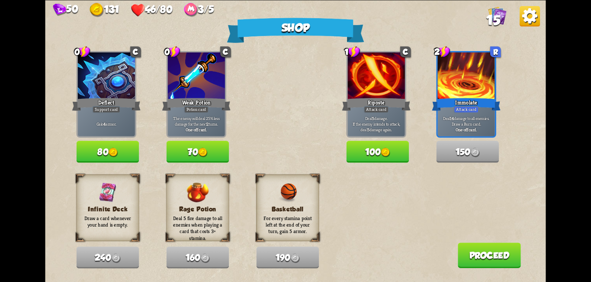
click at [505, 254] on button "Proceed" at bounding box center [489, 255] width 63 height 26
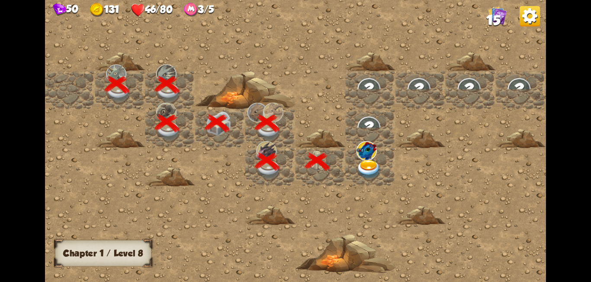
click at [375, 163] on img at bounding box center [368, 169] width 25 height 19
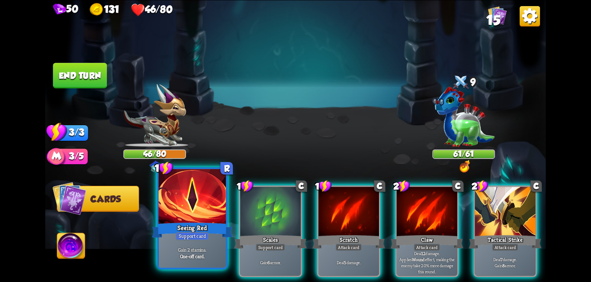
click at [205, 205] on div at bounding box center [192, 197] width 67 height 57
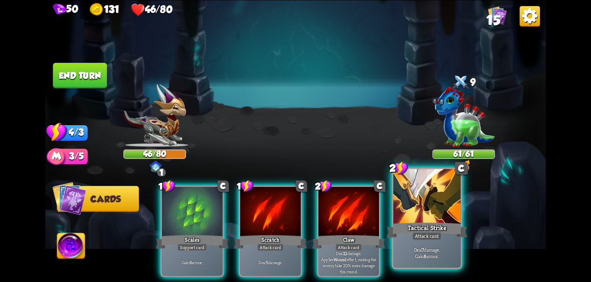
click at [418, 212] on div at bounding box center [426, 197] width 67 height 57
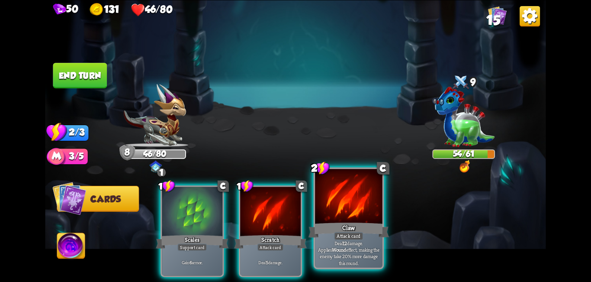
click at [345, 210] on div at bounding box center [348, 197] width 67 height 57
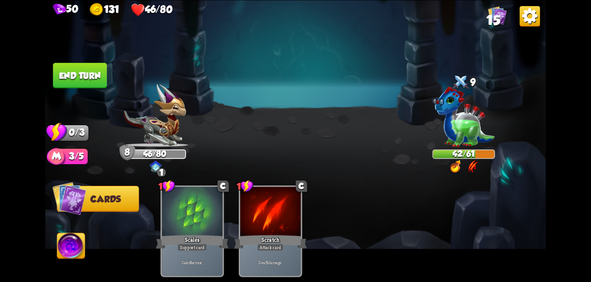
click at [79, 72] on button "End turn" at bounding box center [80, 76] width 54 height 26
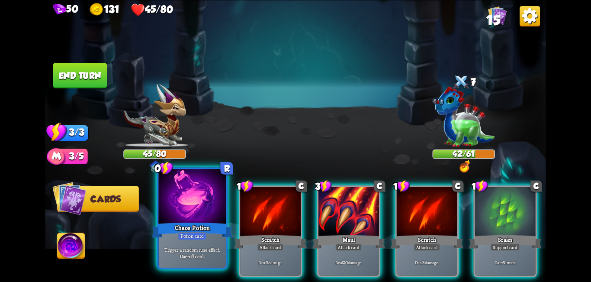
click at [202, 205] on div at bounding box center [192, 197] width 67 height 57
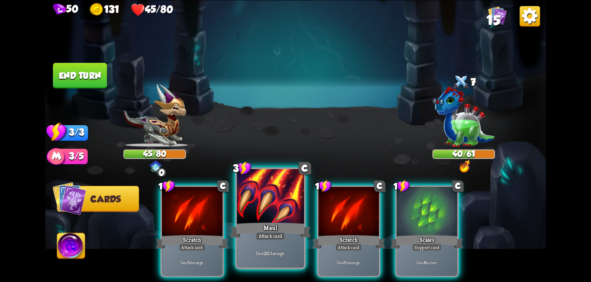
click at [265, 210] on div at bounding box center [270, 197] width 67 height 57
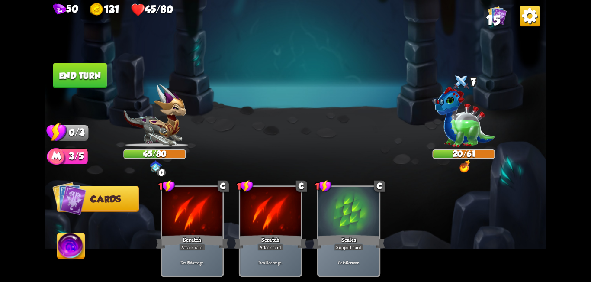
click at [86, 86] on button "End turn" at bounding box center [80, 76] width 54 height 26
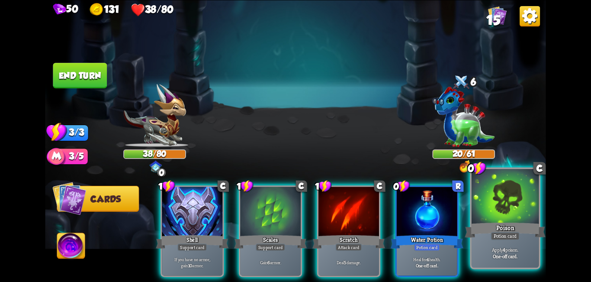
click at [504, 205] on div at bounding box center [504, 197] width 67 height 57
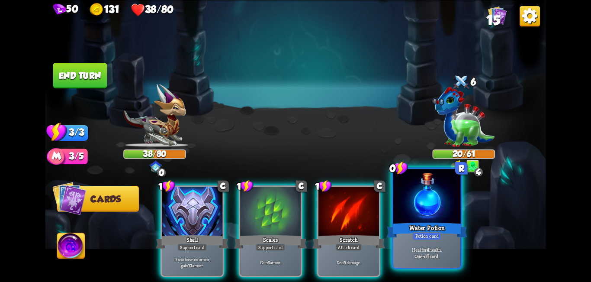
click at [440, 211] on div at bounding box center [426, 197] width 67 height 57
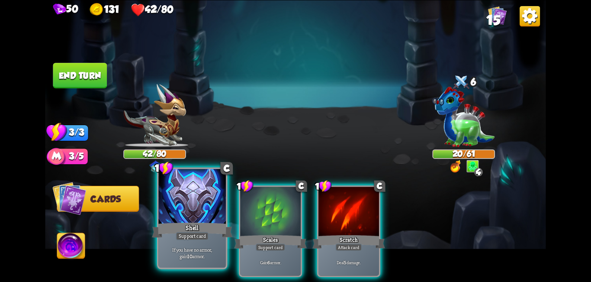
click at [203, 212] on div at bounding box center [192, 197] width 67 height 57
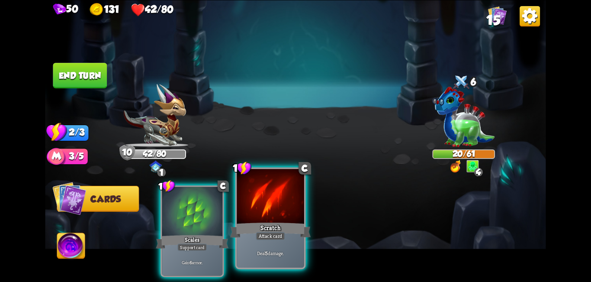
click at [266, 201] on div at bounding box center [270, 197] width 67 height 57
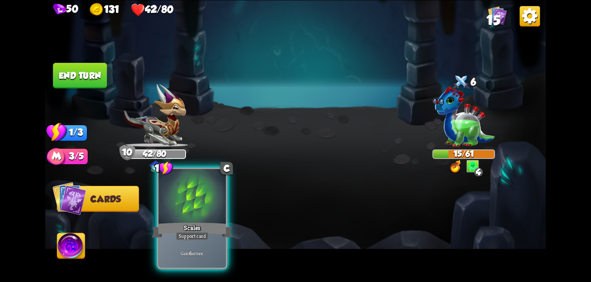
click at [204, 204] on div at bounding box center [192, 197] width 67 height 57
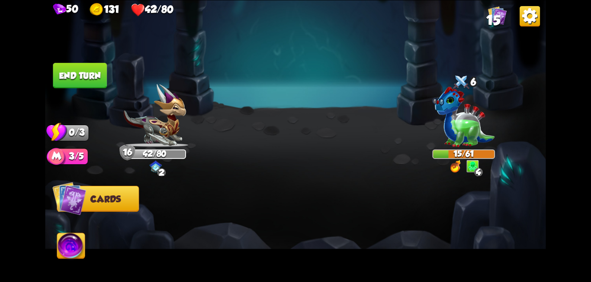
click at [92, 80] on button "End turn" at bounding box center [80, 76] width 54 height 26
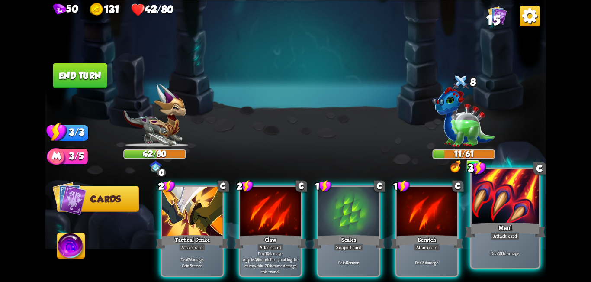
click at [498, 204] on div at bounding box center [504, 197] width 67 height 57
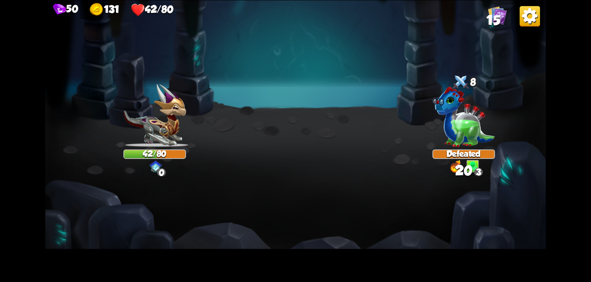
click at [385, 181] on img at bounding box center [295, 141] width 500 height 282
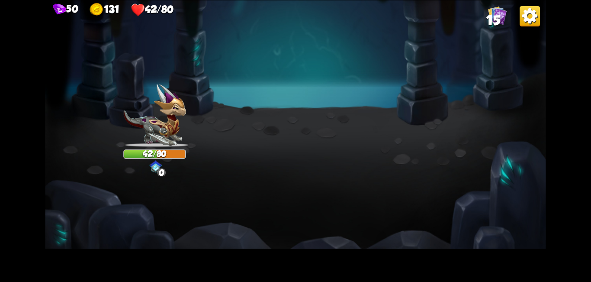
click at [312, 147] on img at bounding box center [295, 141] width 500 height 282
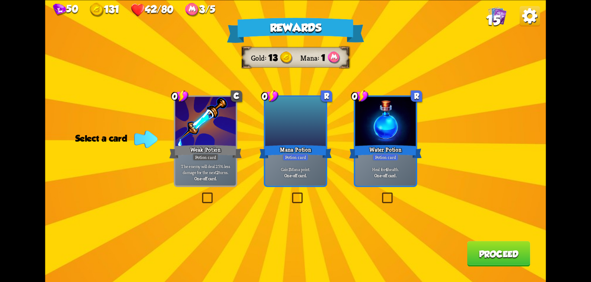
click at [380, 194] on label at bounding box center [380, 194] width 0 height 0
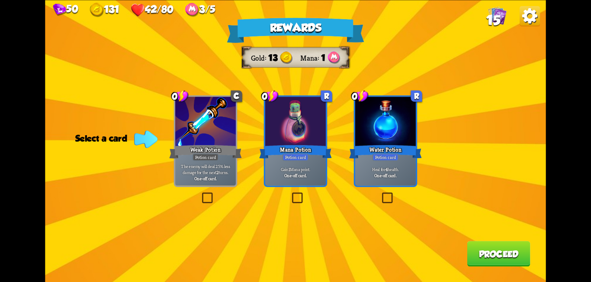
click at [0, 0] on input "checkbox" at bounding box center [0, 0] width 0 height 0
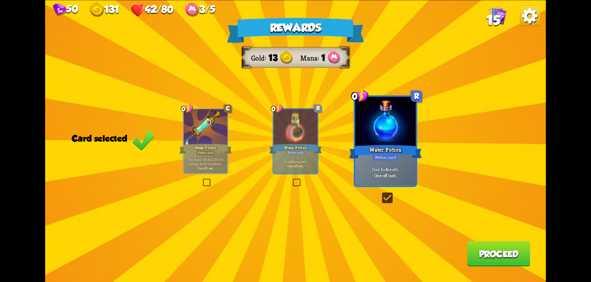
click at [486, 253] on button "Proceed" at bounding box center [498, 253] width 63 height 26
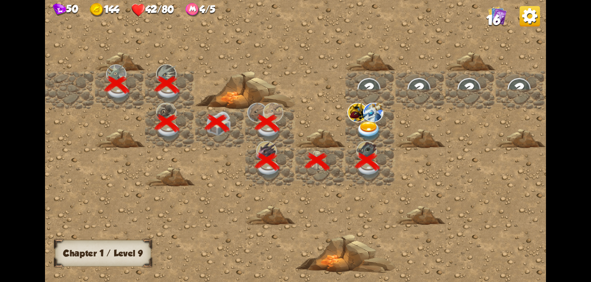
click at [371, 126] on img at bounding box center [368, 130] width 25 height 19
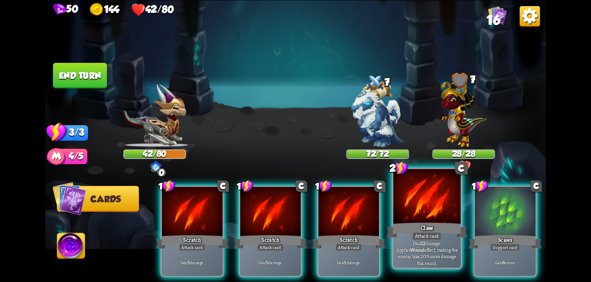
click at [413, 207] on div at bounding box center [426, 197] width 67 height 57
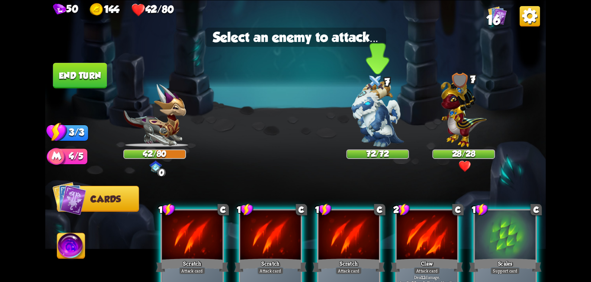
click at [386, 122] on img at bounding box center [377, 114] width 52 height 66
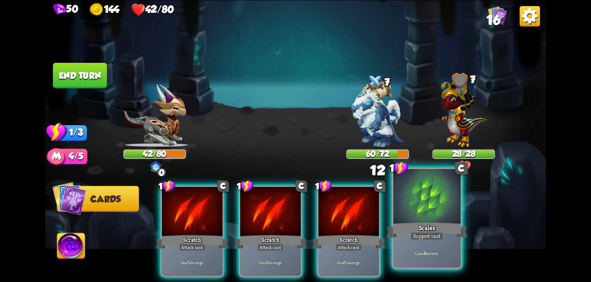
click at [431, 205] on div at bounding box center [426, 197] width 67 height 57
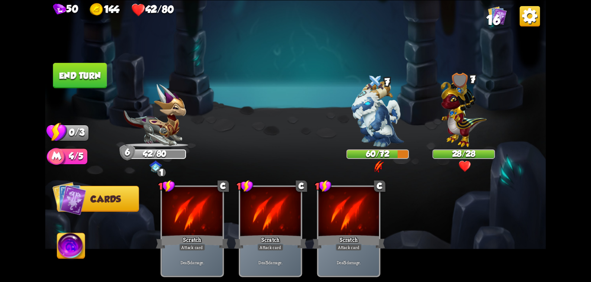
click at [93, 78] on button "End turn" at bounding box center [80, 76] width 54 height 26
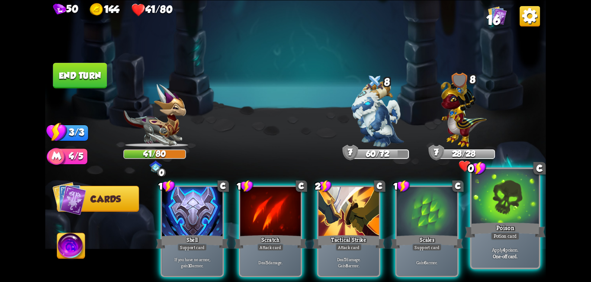
click at [519, 217] on div at bounding box center [504, 197] width 67 height 57
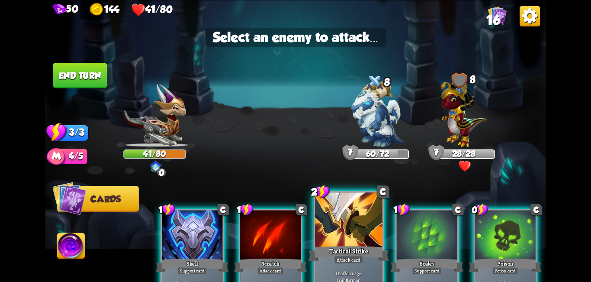
click at [345, 226] on div at bounding box center [348, 220] width 67 height 57
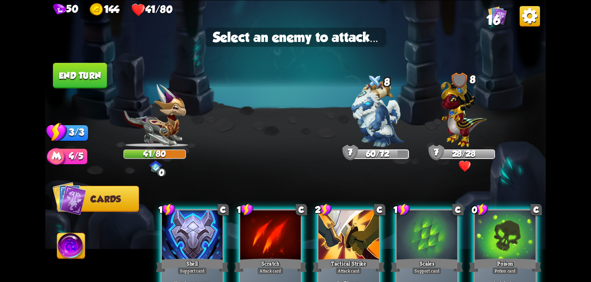
click at [71, 251] on img at bounding box center [71, 247] width 28 height 28
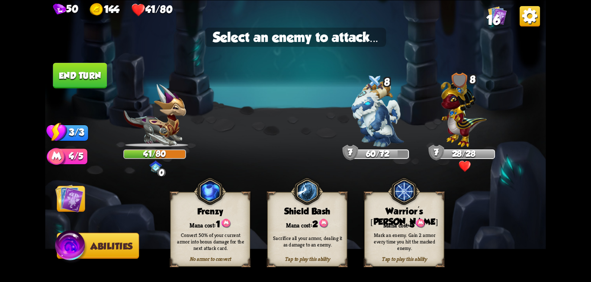
click at [393, 232] on div "Mark an enemy. Gain 2 armor every time you hit the marked enemy." at bounding box center [405, 241] width 72 height 20
click at [408, 198] on img at bounding box center [404, 190] width 32 height 33
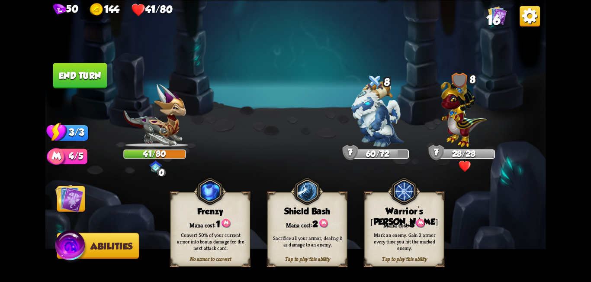
click at [412, 218] on div "Mana cost: 3" at bounding box center [404, 223] width 79 height 11
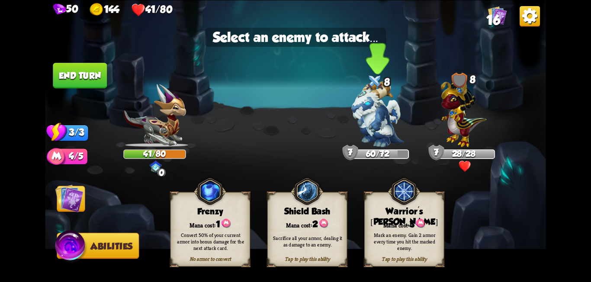
click at [378, 120] on img at bounding box center [377, 114] width 52 height 66
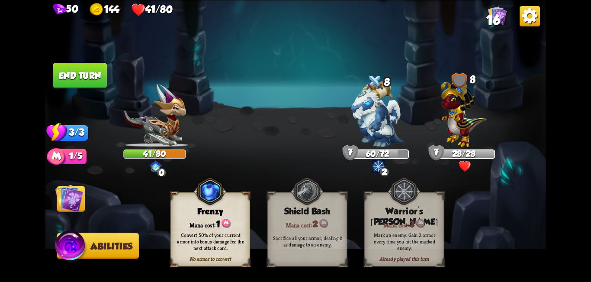
click at [71, 204] on img at bounding box center [69, 198] width 28 height 28
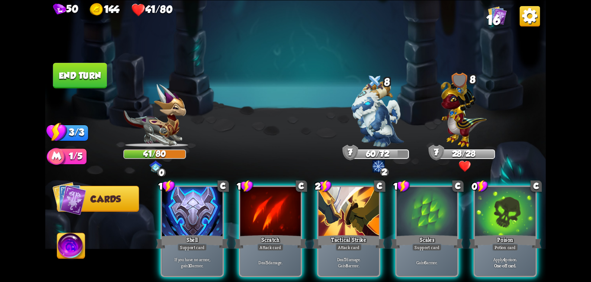
click at [332, 211] on div at bounding box center [348, 211] width 61 height 51
click at [366, 115] on img at bounding box center [377, 114] width 52 height 66
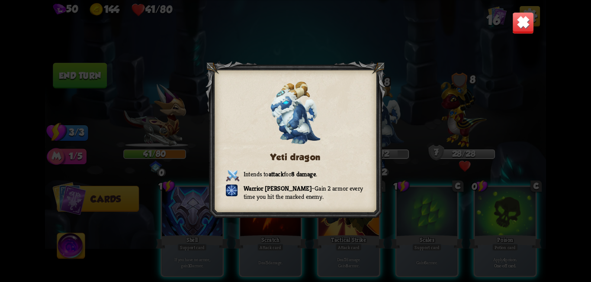
click at [395, 109] on div "Yeti dragon Intends to attack for 8 damage . Warrior [PERSON_NAME] – Gain 2 arm…" at bounding box center [295, 141] width 500 height 282
click at [523, 22] on img at bounding box center [523, 23] width 22 height 22
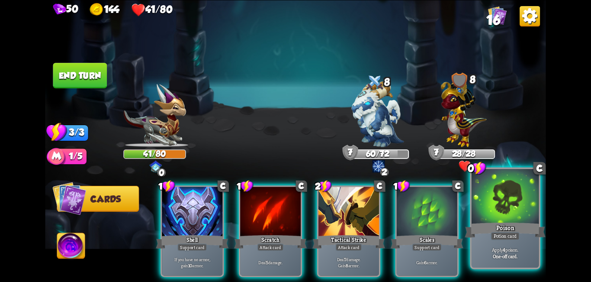
click at [497, 211] on div at bounding box center [504, 197] width 67 height 57
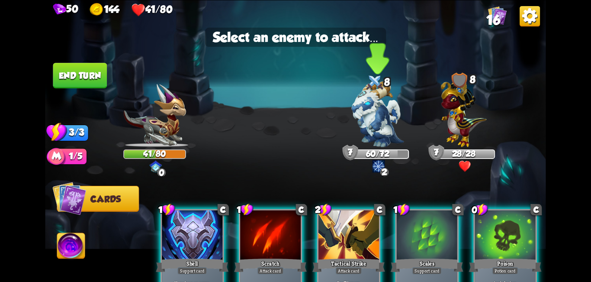
click at [378, 113] on img at bounding box center [377, 114] width 52 height 66
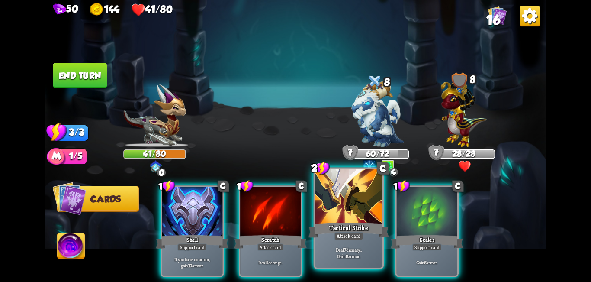
click at [349, 205] on div at bounding box center [348, 197] width 67 height 57
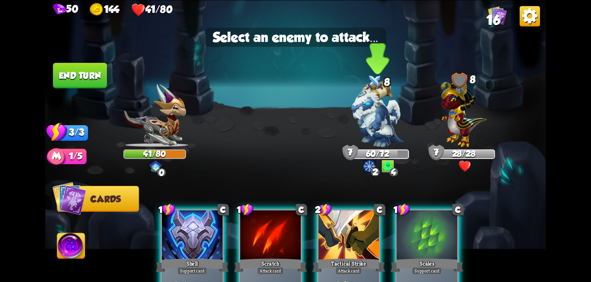
click at [374, 125] on img at bounding box center [377, 114] width 52 height 66
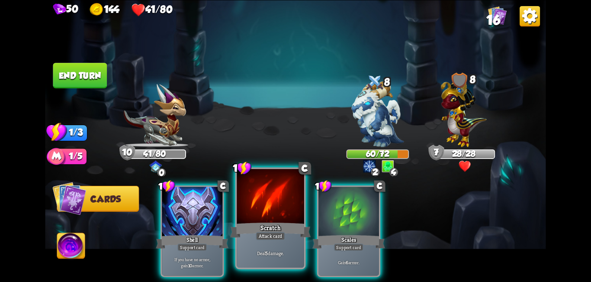
click at [284, 200] on div at bounding box center [270, 197] width 67 height 57
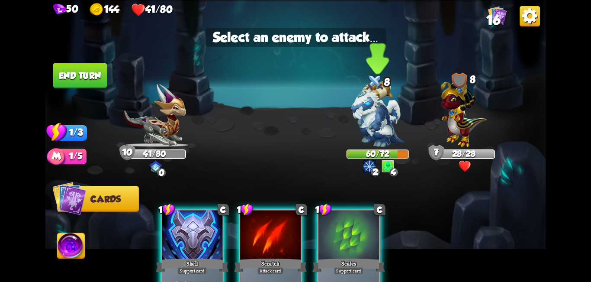
click at [380, 117] on img at bounding box center [377, 114] width 52 height 66
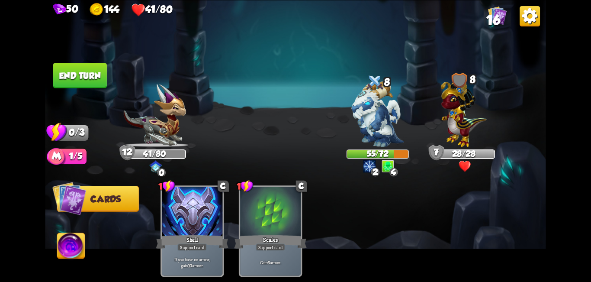
click at [100, 82] on button "End turn" at bounding box center [80, 76] width 54 height 26
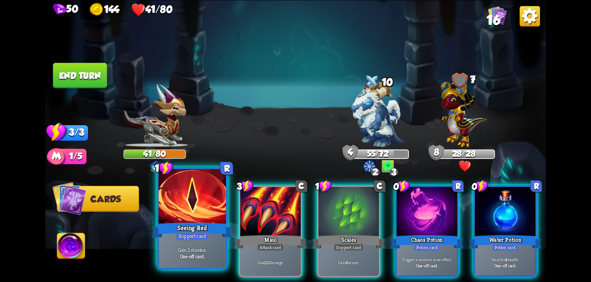
click at [213, 220] on div at bounding box center [192, 197] width 67 height 57
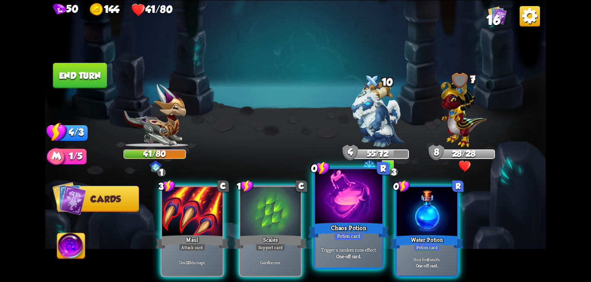
click at [362, 210] on div at bounding box center [348, 197] width 67 height 57
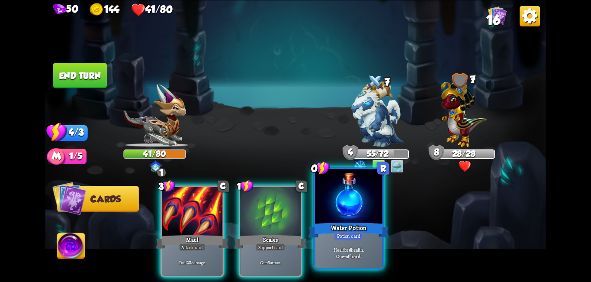
click at [363, 208] on div at bounding box center [348, 197] width 67 height 57
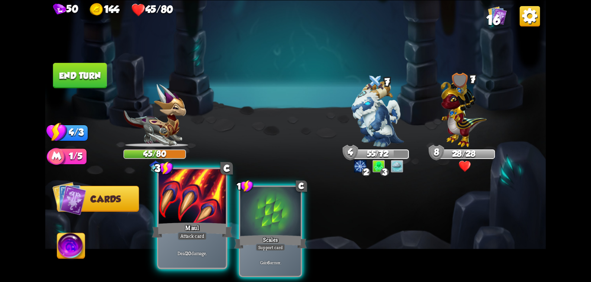
click at [198, 202] on div at bounding box center [192, 197] width 67 height 57
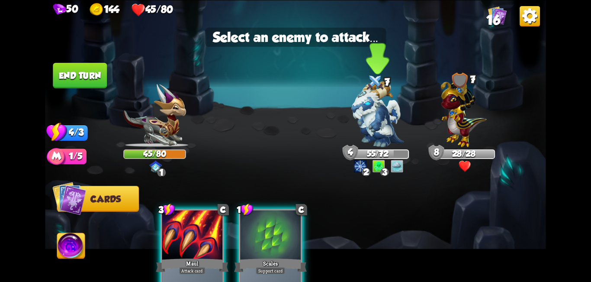
click at [372, 112] on img at bounding box center [377, 114] width 52 height 66
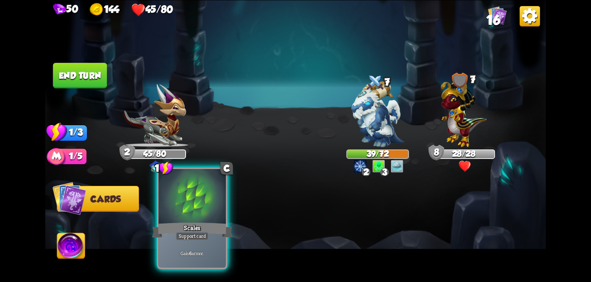
click at [208, 205] on div at bounding box center [192, 197] width 67 height 57
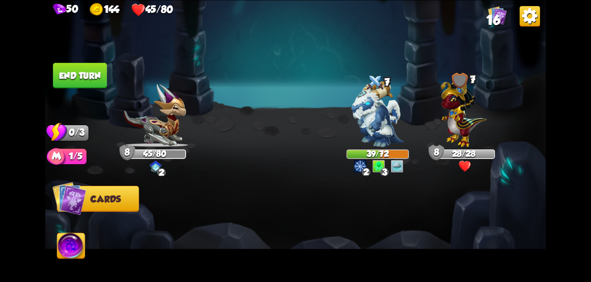
click at [89, 80] on button "End turn" at bounding box center [80, 76] width 54 height 26
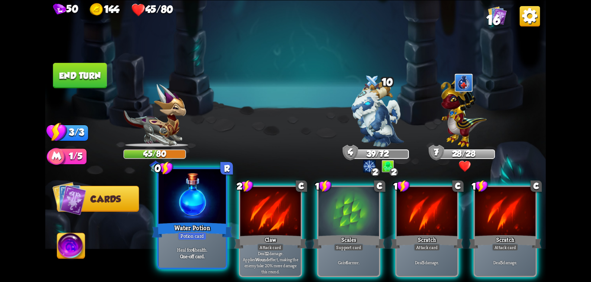
click at [184, 221] on div "Water Potion" at bounding box center [192, 230] width 81 height 18
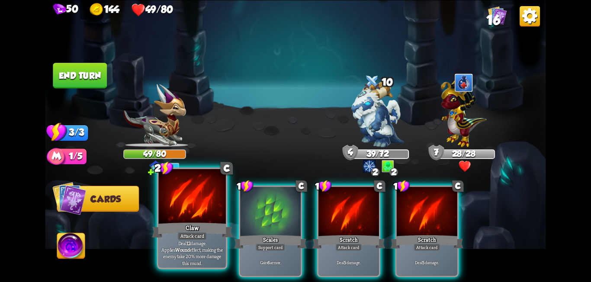
click at [194, 208] on div at bounding box center [192, 197] width 67 height 57
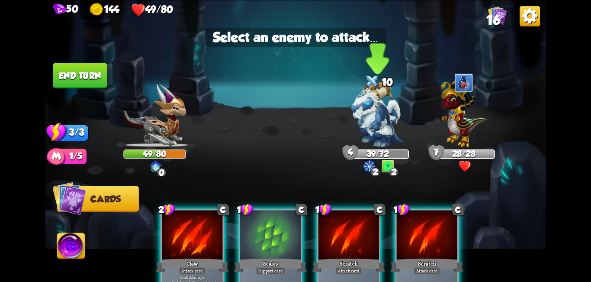
click at [365, 114] on img at bounding box center [377, 114] width 52 height 66
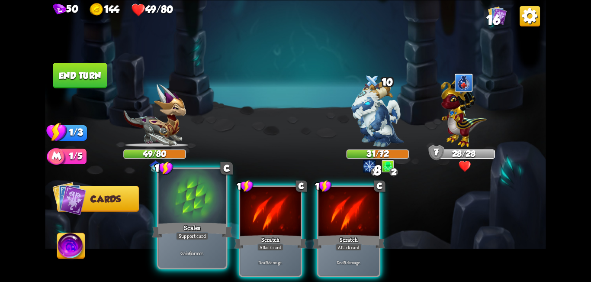
click at [198, 211] on div at bounding box center [192, 197] width 67 height 57
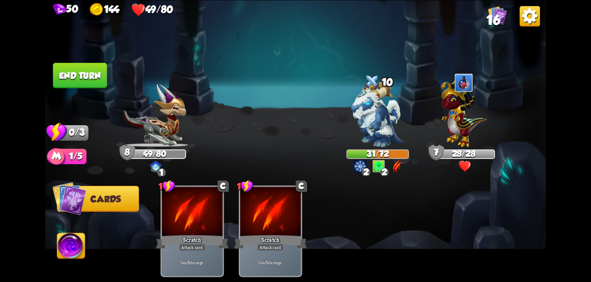
click at [95, 80] on button "End turn" at bounding box center [80, 76] width 54 height 26
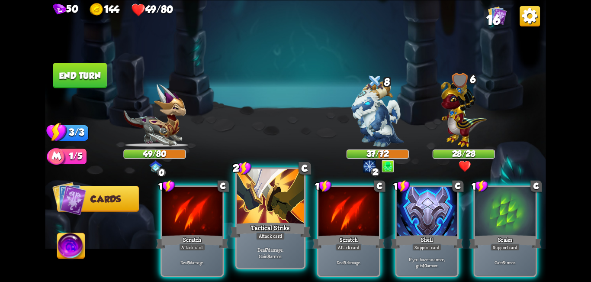
click at [256, 198] on div at bounding box center [270, 197] width 67 height 57
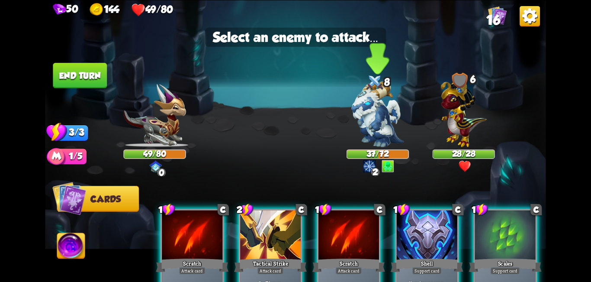
click at [364, 122] on img at bounding box center [377, 114] width 52 height 66
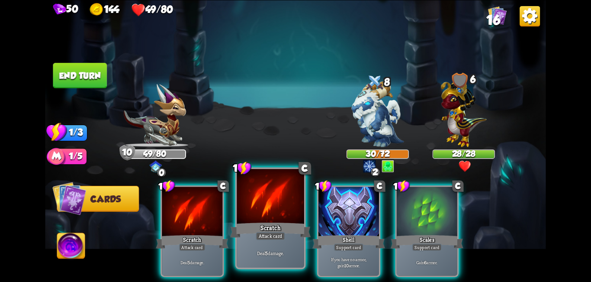
click at [282, 209] on div at bounding box center [270, 197] width 67 height 57
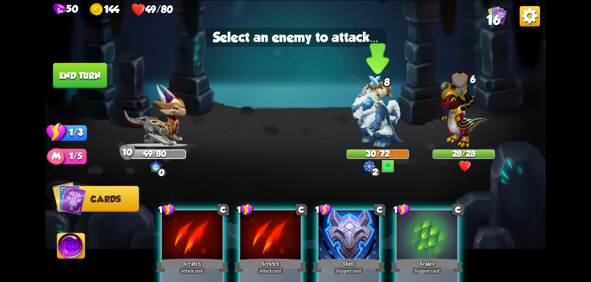
click at [375, 121] on img at bounding box center [377, 114] width 52 height 66
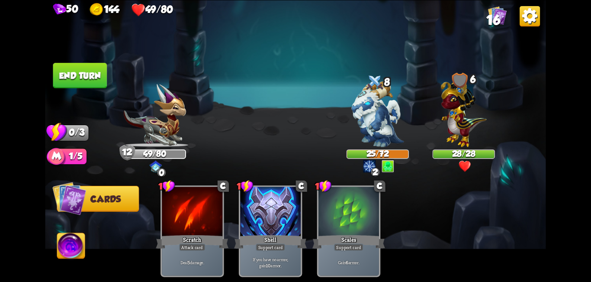
click at [93, 84] on button "End turn" at bounding box center [80, 76] width 54 height 26
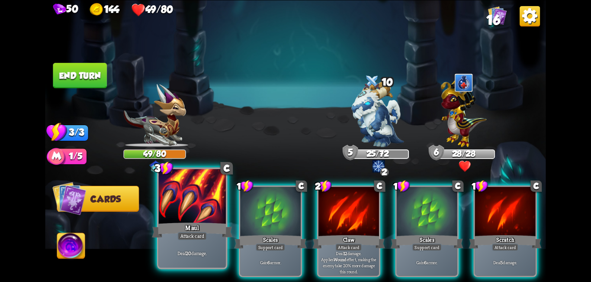
click at [206, 206] on div at bounding box center [192, 197] width 67 height 57
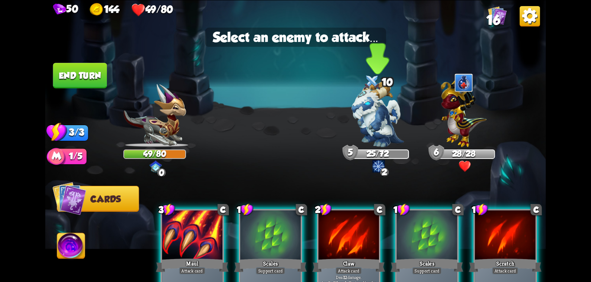
click at [372, 122] on img at bounding box center [377, 114] width 52 height 66
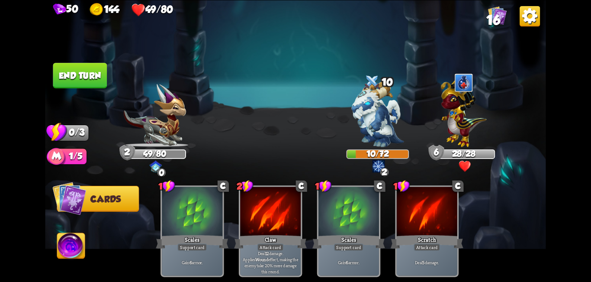
click at [67, 79] on button "End turn" at bounding box center [80, 76] width 54 height 26
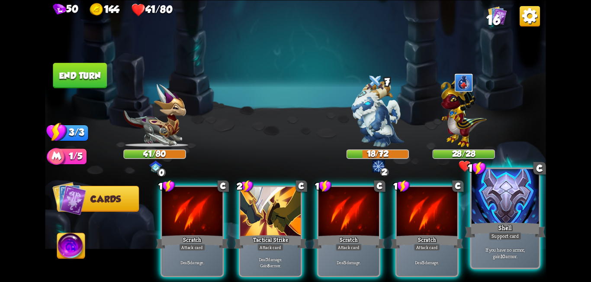
click at [509, 223] on div "Shell" at bounding box center [505, 230] width 81 height 18
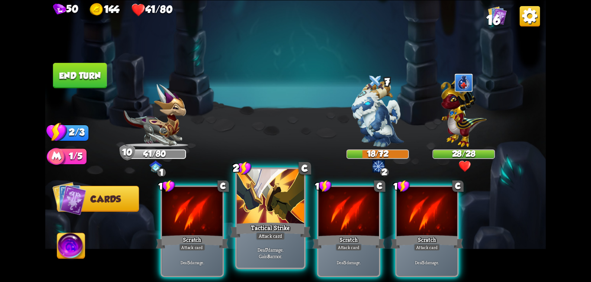
click at [276, 195] on div at bounding box center [270, 197] width 67 height 57
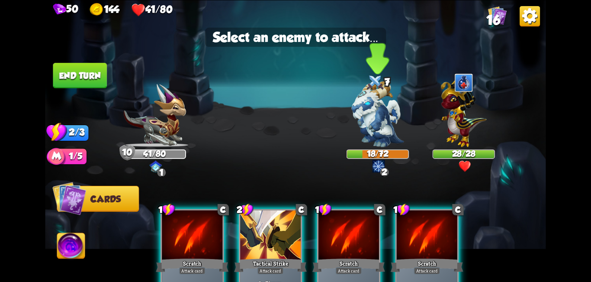
click at [368, 117] on img at bounding box center [377, 114] width 52 height 66
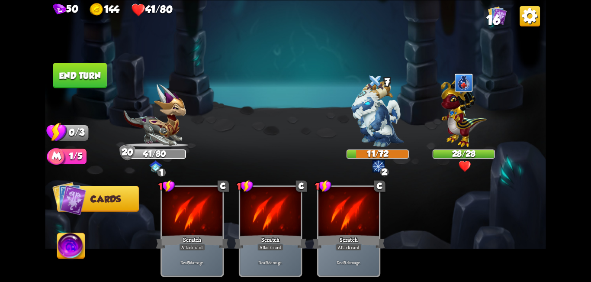
click at [79, 70] on button "End turn" at bounding box center [80, 76] width 54 height 26
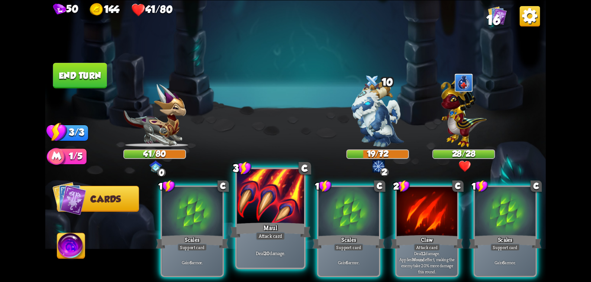
click at [275, 213] on div at bounding box center [270, 197] width 67 height 57
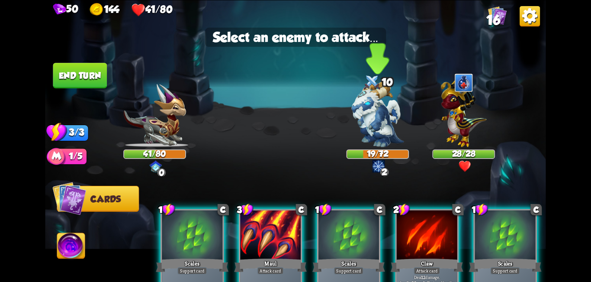
click at [374, 118] on img at bounding box center [377, 114] width 52 height 66
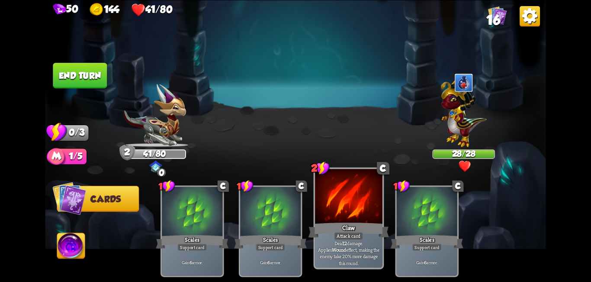
click at [368, 214] on div at bounding box center [348, 197] width 67 height 57
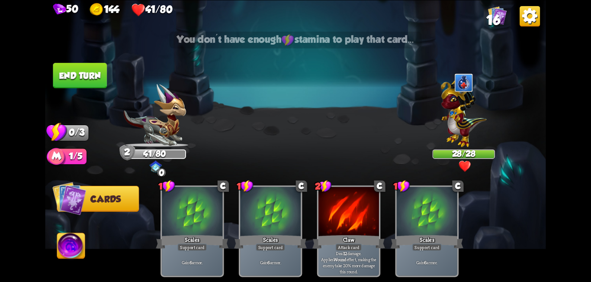
click at [80, 74] on button "End turn" at bounding box center [80, 76] width 54 height 26
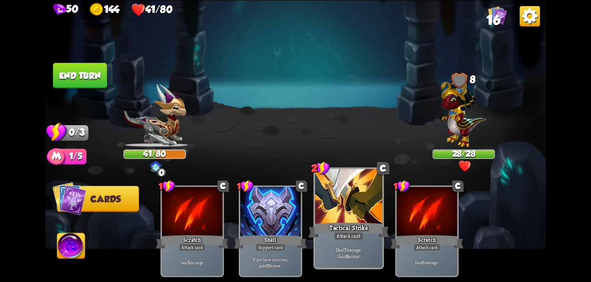
click at [356, 209] on div at bounding box center [348, 197] width 67 height 57
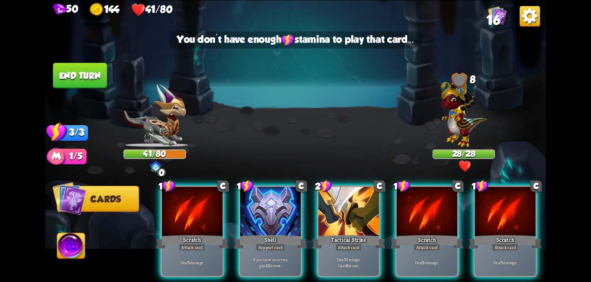
click at [453, 117] on img at bounding box center [464, 111] width 46 height 71
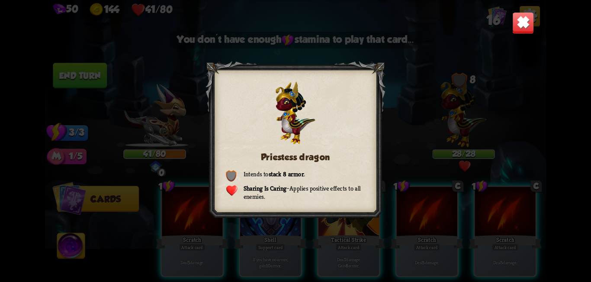
click at [521, 22] on img at bounding box center [523, 23] width 22 height 22
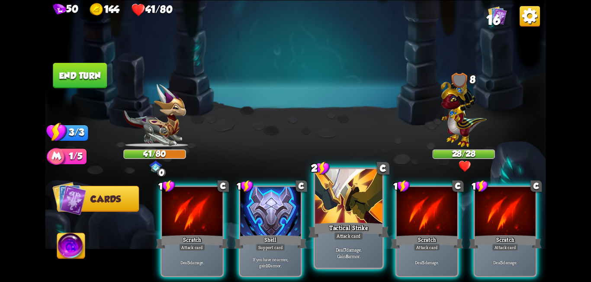
click at [347, 208] on div at bounding box center [348, 197] width 67 height 57
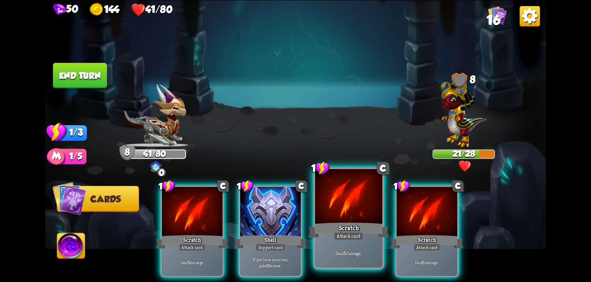
click at [341, 203] on div at bounding box center [348, 197] width 67 height 57
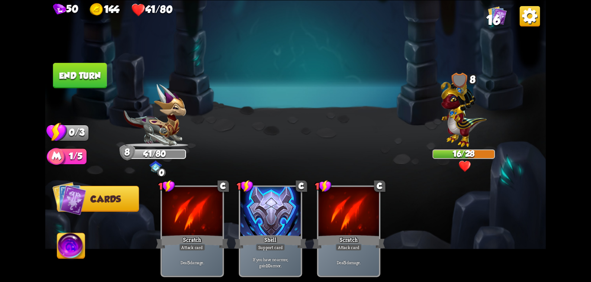
click at [98, 83] on button "End turn" at bounding box center [80, 76] width 54 height 26
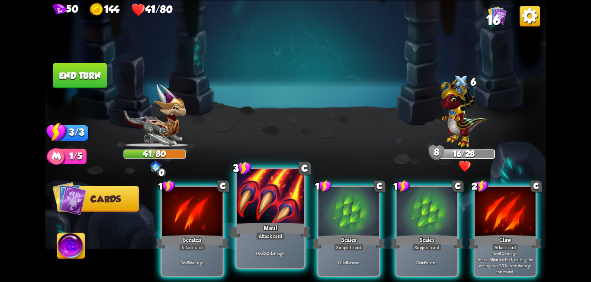
click at [272, 202] on div at bounding box center [270, 197] width 67 height 57
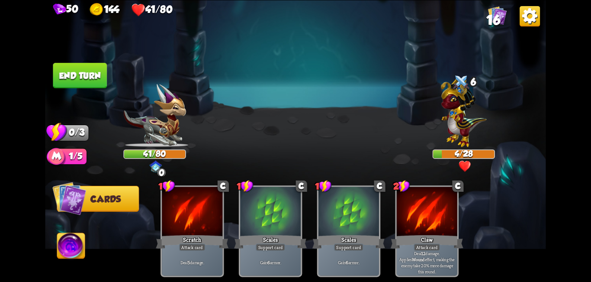
click at [98, 73] on button "End turn" at bounding box center [80, 76] width 54 height 26
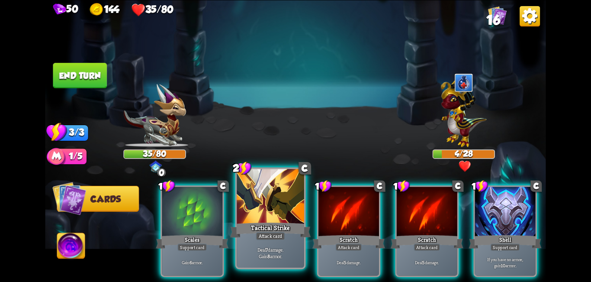
click at [286, 215] on div at bounding box center [270, 197] width 67 height 57
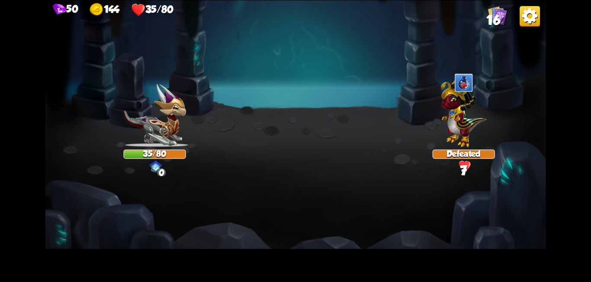
click at [394, 161] on img at bounding box center [295, 141] width 500 height 282
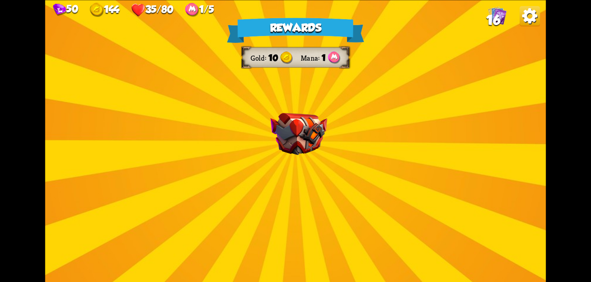
click at [315, 156] on div "Rewards Gold 10 Mana 1 Select a card 1 C Incantation Support card Gain 7 armor.…" at bounding box center [295, 141] width 500 height 282
click at [297, 135] on img at bounding box center [298, 133] width 57 height 42
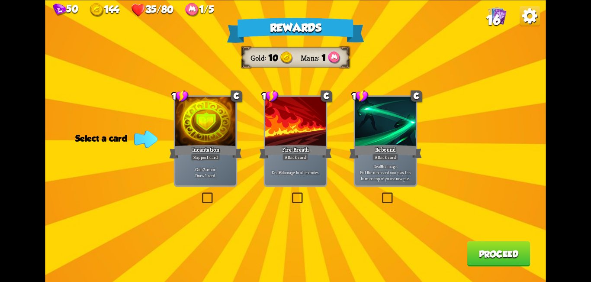
click at [201, 116] on div at bounding box center [205, 121] width 61 height 51
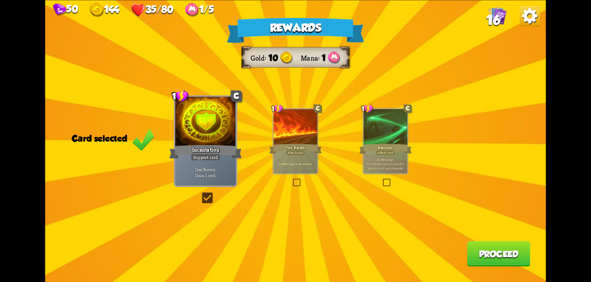
click at [477, 254] on button "Proceed" at bounding box center [498, 253] width 63 height 26
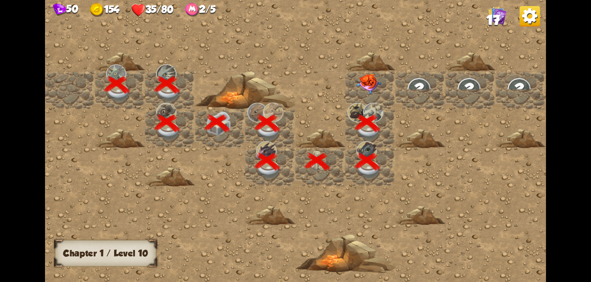
click at [372, 88] on img at bounding box center [368, 84] width 25 height 21
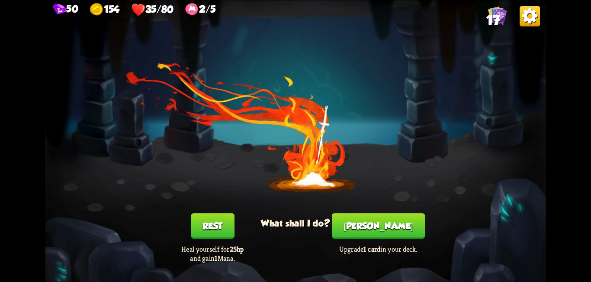
click at [226, 231] on button "Rest" at bounding box center [212, 226] width 43 height 26
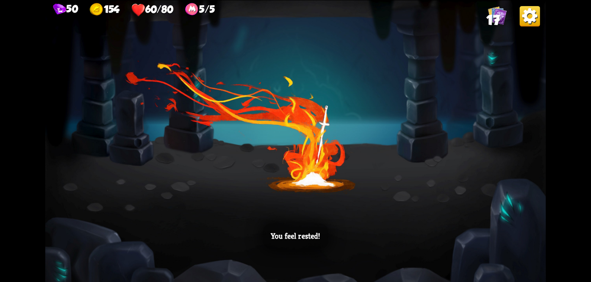
click at [316, 229] on div "You feel rested!" at bounding box center [295, 236] width 65 height 26
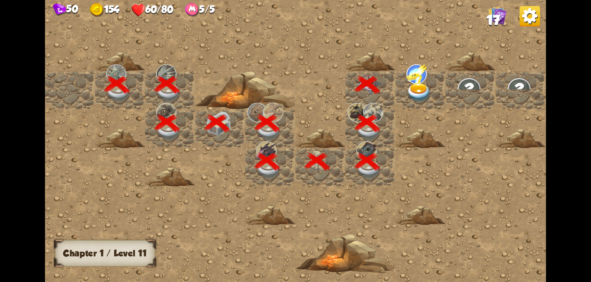
scroll to position [0, 166]
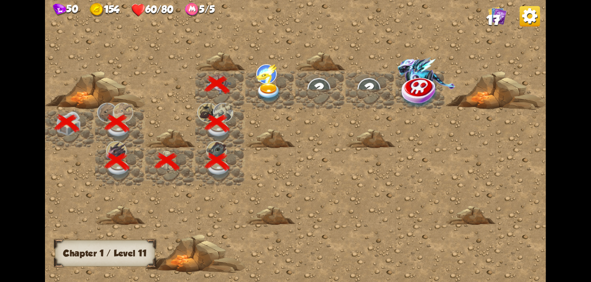
click at [273, 92] on img at bounding box center [268, 92] width 25 height 19
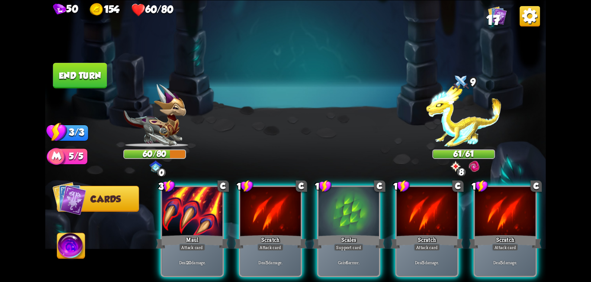
click at [78, 244] on img at bounding box center [71, 247] width 28 height 28
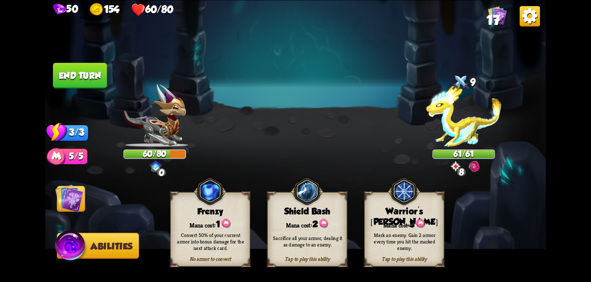
click at [214, 217] on div "No armor to convert Frenzy Mana cost: 1 Convert 50% of your current armor into …" at bounding box center [210, 229] width 80 height 74
click at [213, 195] on img at bounding box center [210, 190] width 32 height 33
click at [218, 244] on div "Convert 50% of your current armor into bonus damage for the next attack card." at bounding box center [211, 241] width 72 height 20
click at [322, 244] on div "Sacrifice all your armor, dealing it as damage to an enemy." at bounding box center [308, 240] width 72 height 13
click at [305, 234] on div "Sacrifice all your armor, dealing it as damage to an enemy." at bounding box center [308, 240] width 80 height 31
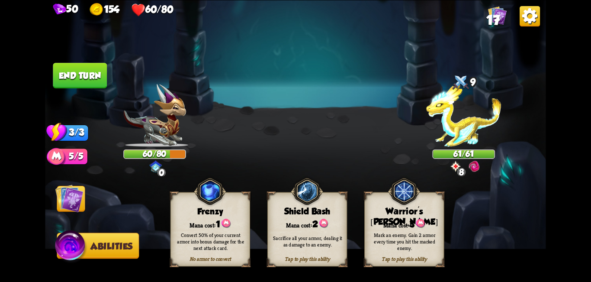
click at [418, 221] on img at bounding box center [420, 223] width 9 height 10
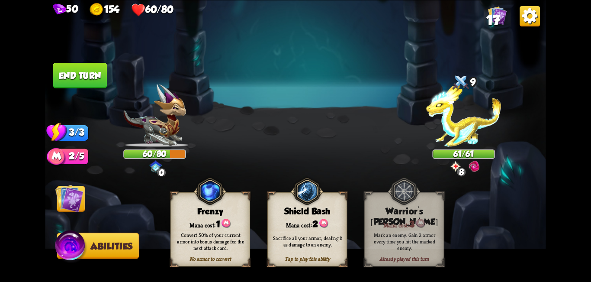
click at [341, 119] on img at bounding box center [295, 141] width 500 height 282
click at [61, 196] on img at bounding box center [69, 198] width 28 height 28
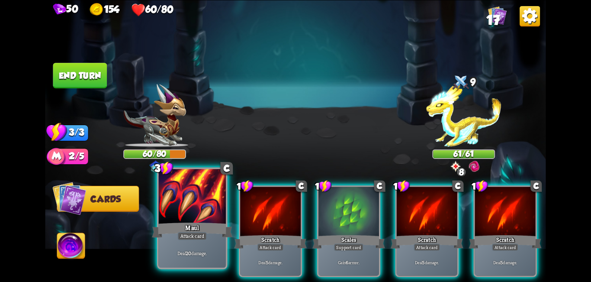
click at [198, 203] on div at bounding box center [192, 197] width 67 height 57
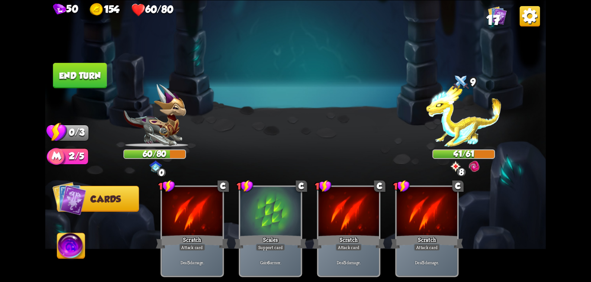
click at [98, 79] on button "End turn" at bounding box center [80, 76] width 54 height 26
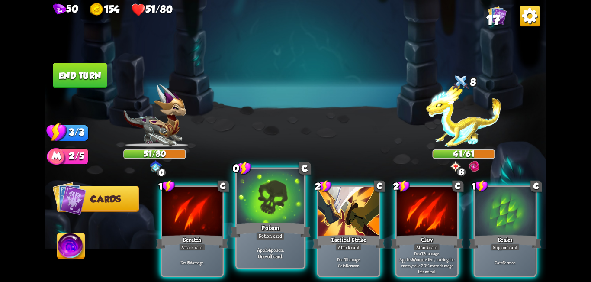
click at [265, 207] on div at bounding box center [270, 197] width 67 height 57
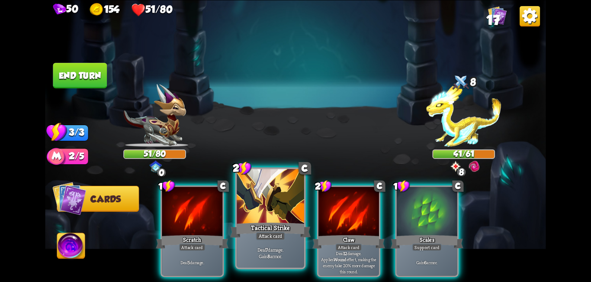
click at [279, 208] on div at bounding box center [270, 197] width 67 height 57
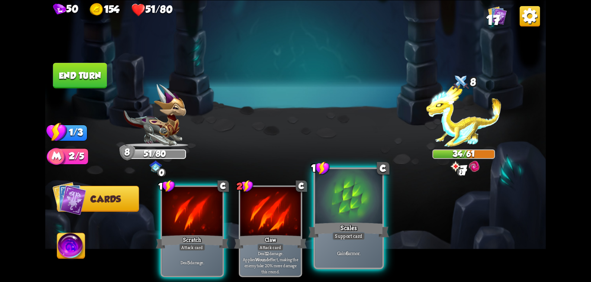
click at [345, 210] on div at bounding box center [348, 197] width 67 height 57
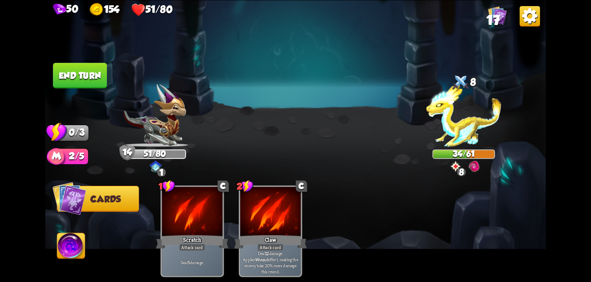
click at [80, 71] on button "End turn" at bounding box center [80, 76] width 54 height 26
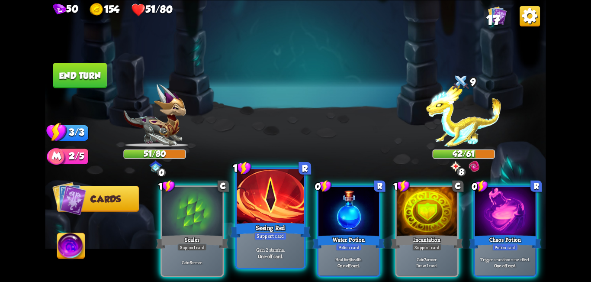
click at [280, 206] on div at bounding box center [270, 197] width 67 height 57
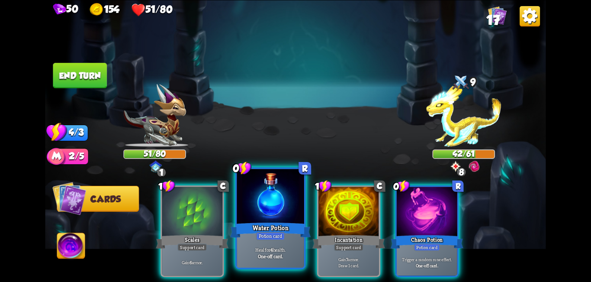
click at [290, 217] on div at bounding box center [270, 197] width 67 height 57
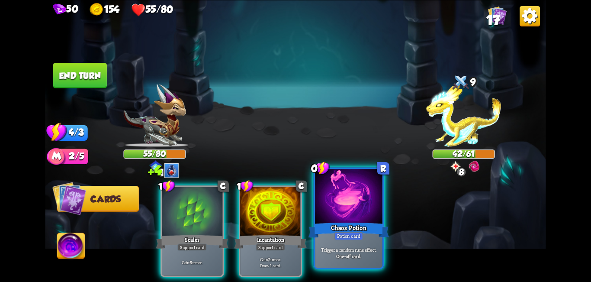
click at [345, 209] on div at bounding box center [348, 197] width 67 height 57
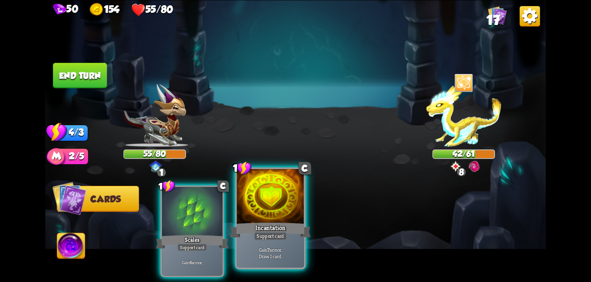
click at [266, 204] on div at bounding box center [270, 197] width 67 height 57
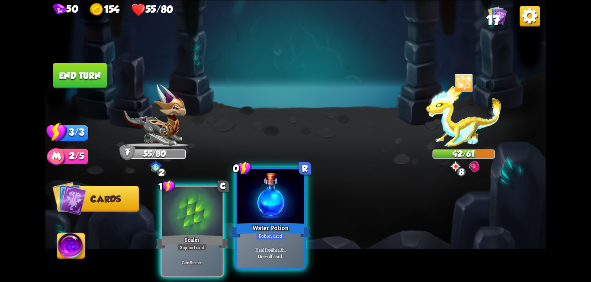
click at [266, 203] on div at bounding box center [270, 197] width 67 height 57
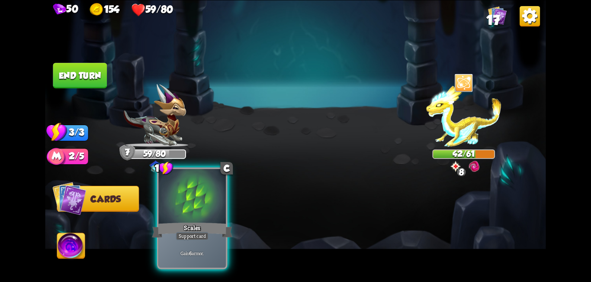
click at [203, 212] on div at bounding box center [192, 197] width 67 height 57
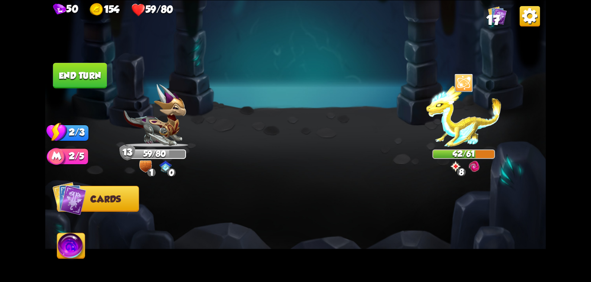
click at [127, 212] on img at bounding box center [295, 141] width 500 height 282
click at [122, 201] on button "Cards" at bounding box center [98, 199] width 82 height 26
click at [89, 80] on button "End turn" at bounding box center [80, 76] width 54 height 26
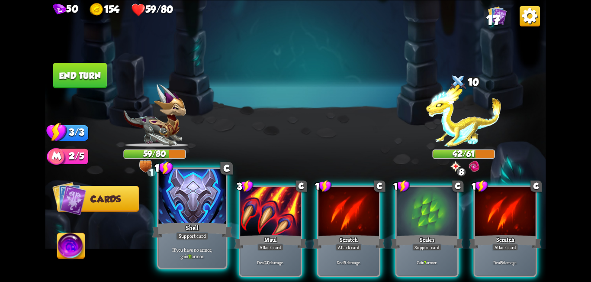
click at [209, 221] on div "Shell" at bounding box center [192, 230] width 81 height 18
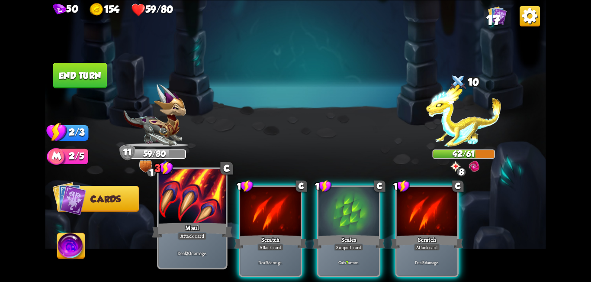
click at [205, 206] on div at bounding box center [192, 197] width 67 height 57
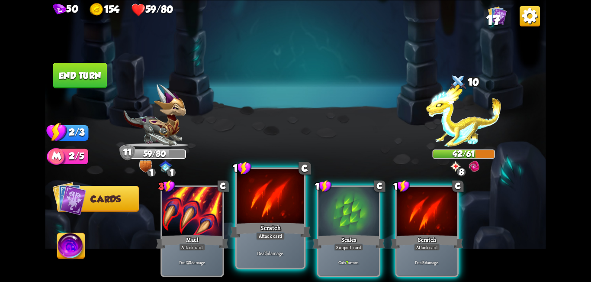
click at [262, 202] on div at bounding box center [270, 197] width 67 height 57
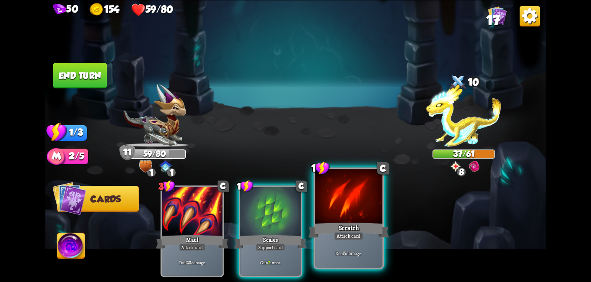
click at [347, 210] on div at bounding box center [348, 197] width 67 height 57
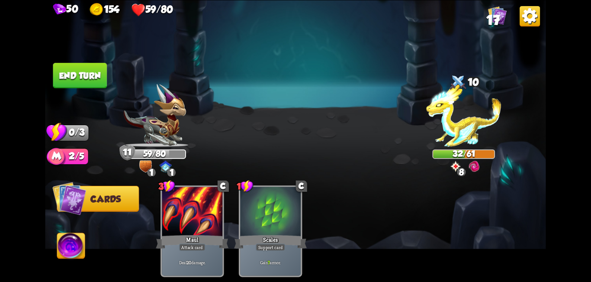
click at [94, 78] on button "End turn" at bounding box center [80, 76] width 54 height 26
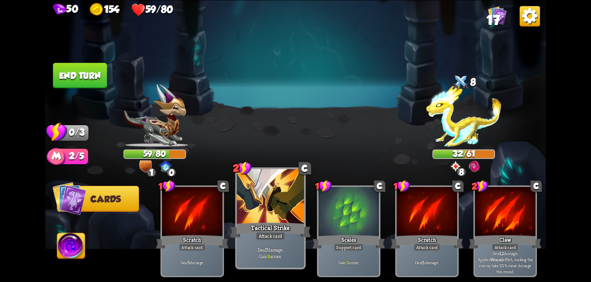
click at [264, 198] on div at bounding box center [270, 197] width 67 height 57
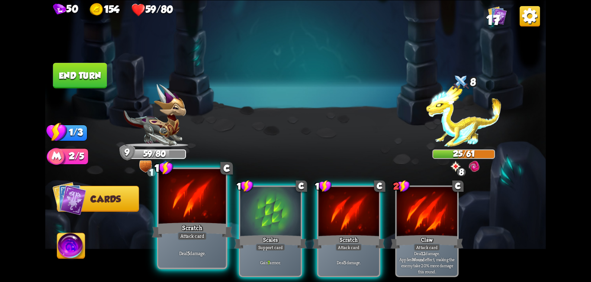
click at [214, 208] on div at bounding box center [192, 197] width 67 height 57
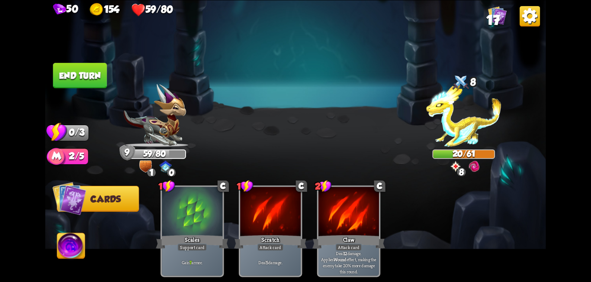
click at [90, 81] on button "End turn" at bounding box center [80, 76] width 54 height 26
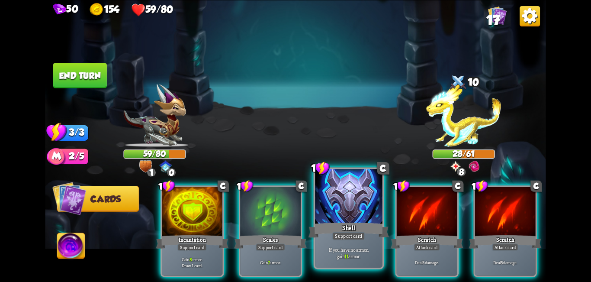
click at [336, 199] on div at bounding box center [348, 197] width 67 height 57
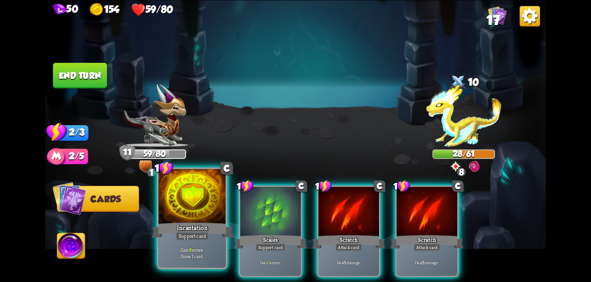
click at [202, 204] on div at bounding box center [192, 197] width 67 height 57
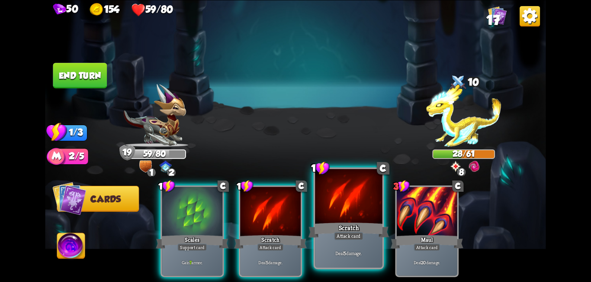
click at [342, 199] on div at bounding box center [348, 197] width 67 height 57
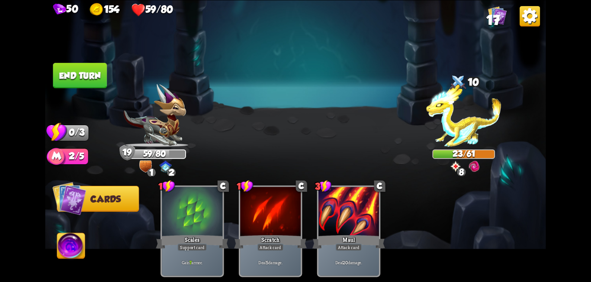
click at [98, 79] on button "End turn" at bounding box center [80, 76] width 54 height 26
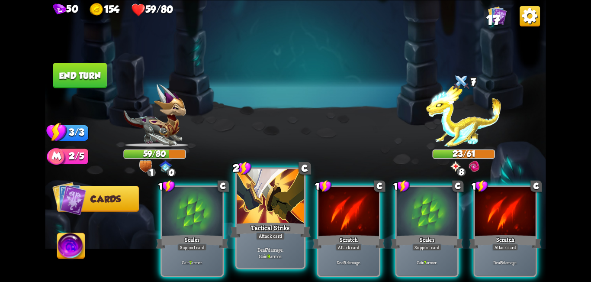
click at [276, 201] on div at bounding box center [270, 197] width 67 height 57
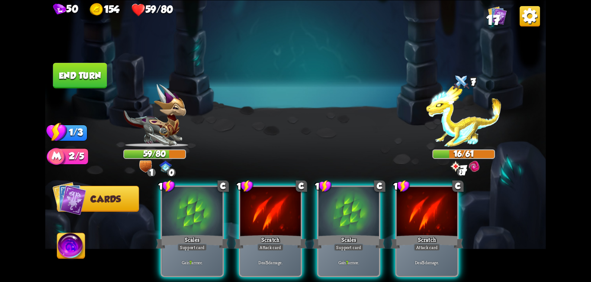
click at [276, 201] on div at bounding box center [270, 211] width 61 height 51
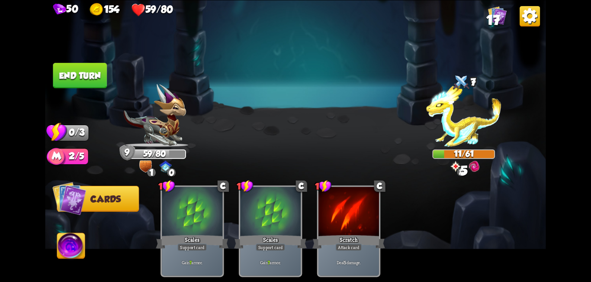
click at [96, 80] on button "End turn" at bounding box center [80, 76] width 54 height 26
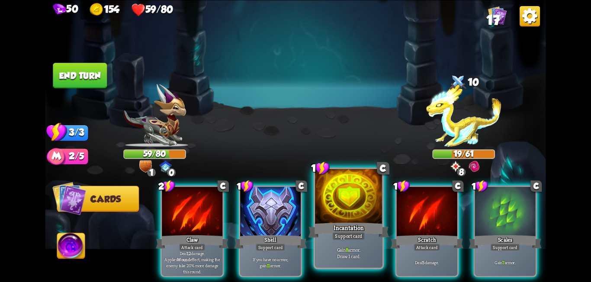
click at [366, 208] on div at bounding box center [348, 197] width 67 height 57
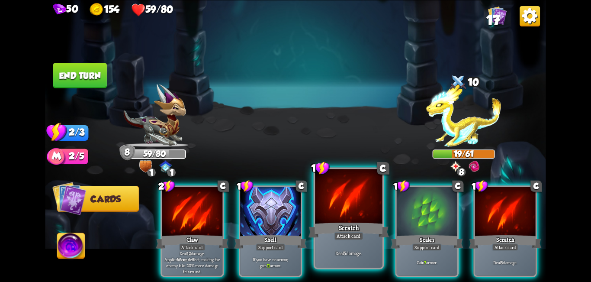
click at [345, 203] on div at bounding box center [348, 197] width 67 height 57
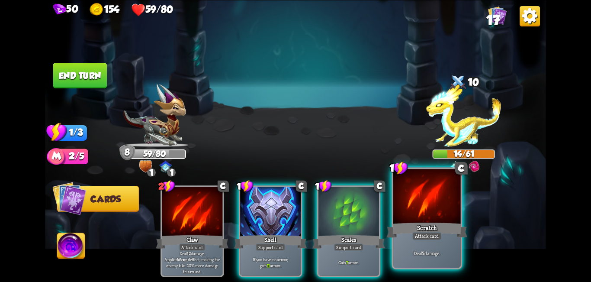
click at [410, 209] on div at bounding box center [426, 197] width 67 height 57
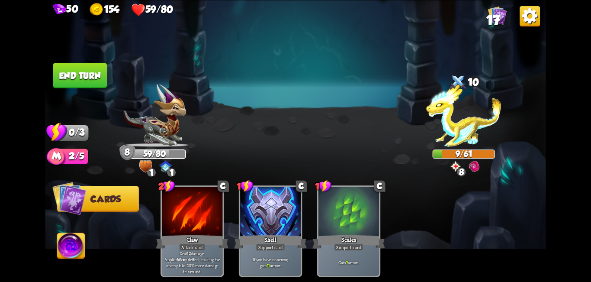
click at [66, 81] on button "End turn" at bounding box center [80, 76] width 54 height 26
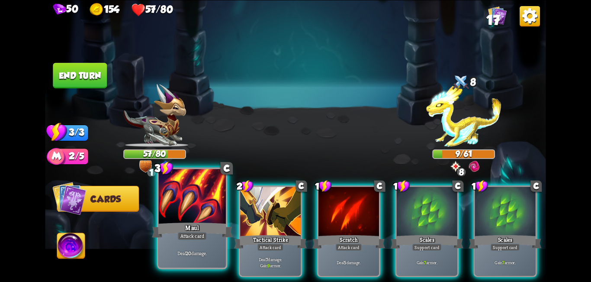
click at [197, 202] on div at bounding box center [192, 197] width 67 height 57
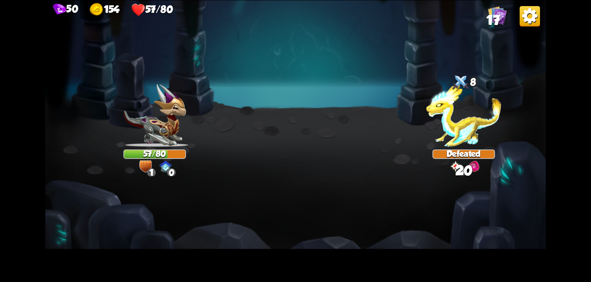
click at [298, 149] on img at bounding box center [295, 141] width 500 height 282
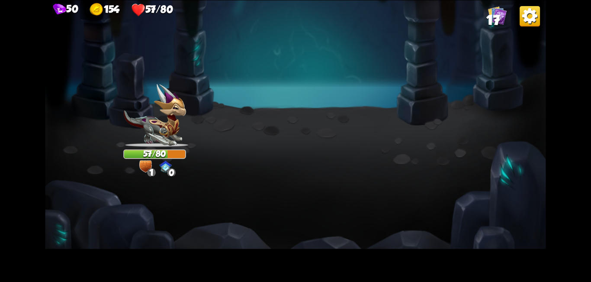
click at [298, 149] on img at bounding box center [295, 141] width 500 height 282
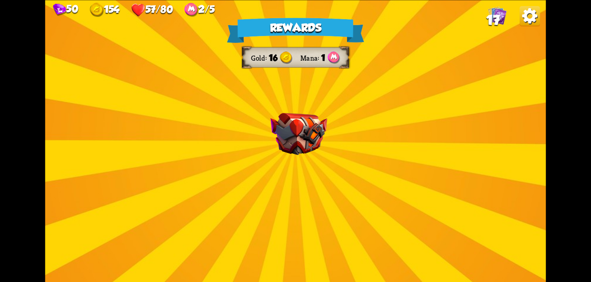
click at [298, 149] on img at bounding box center [298, 133] width 57 height 42
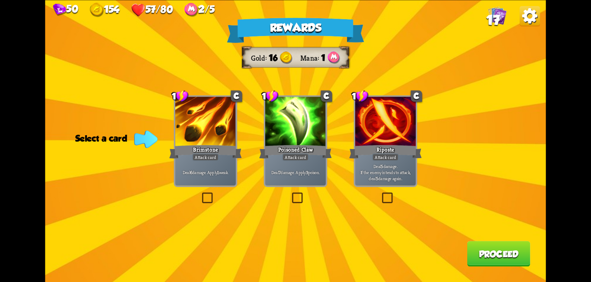
click at [294, 138] on div at bounding box center [295, 121] width 61 height 51
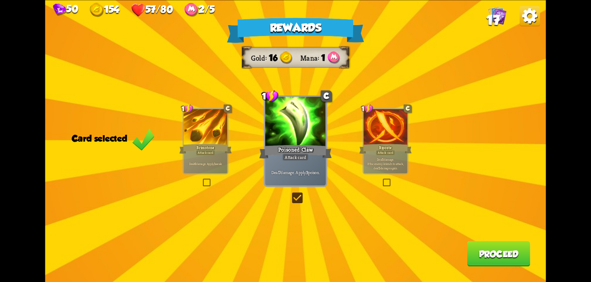
click at [497, 249] on button "Proceed" at bounding box center [498, 253] width 63 height 26
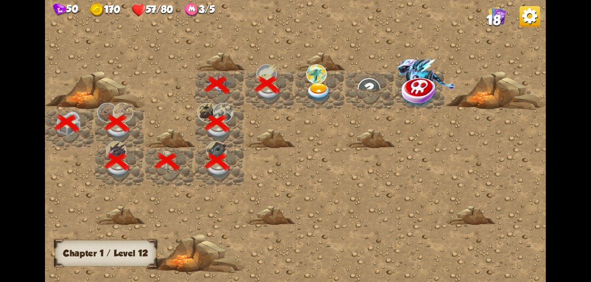
click at [323, 90] on img at bounding box center [318, 92] width 25 height 19
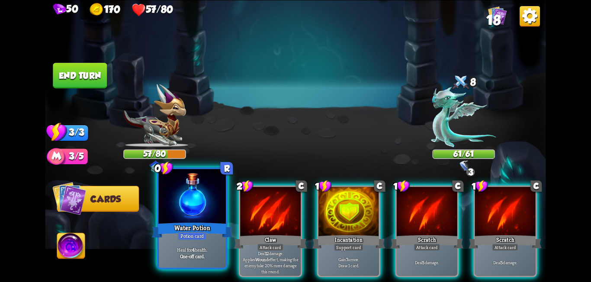
click at [184, 212] on div at bounding box center [192, 197] width 67 height 57
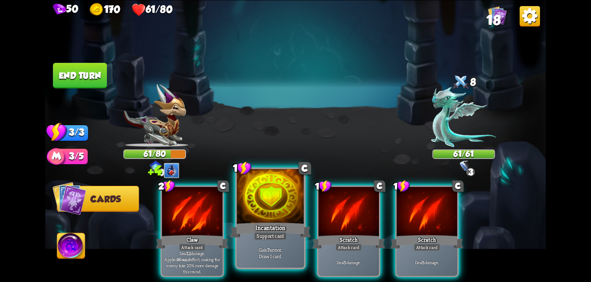
click at [280, 211] on div at bounding box center [270, 197] width 67 height 57
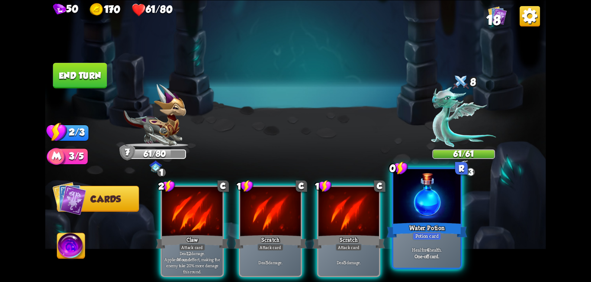
click at [424, 203] on div at bounding box center [426, 197] width 67 height 57
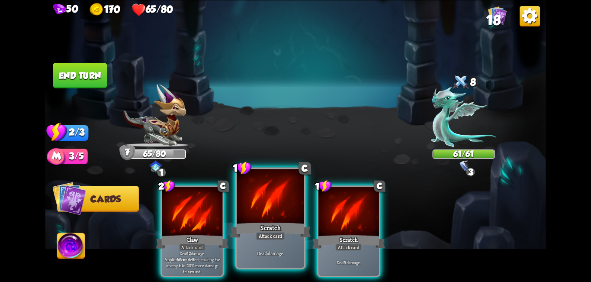
click at [284, 210] on div at bounding box center [270, 197] width 67 height 57
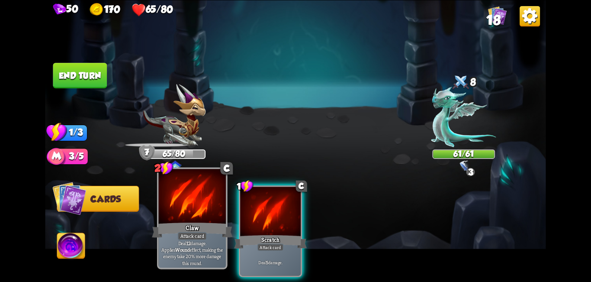
click at [215, 218] on div at bounding box center [192, 197] width 67 height 57
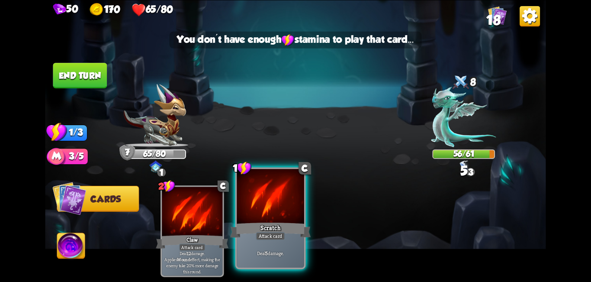
click at [263, 216] on div at bounding box center [270, 197] width 67 height 57
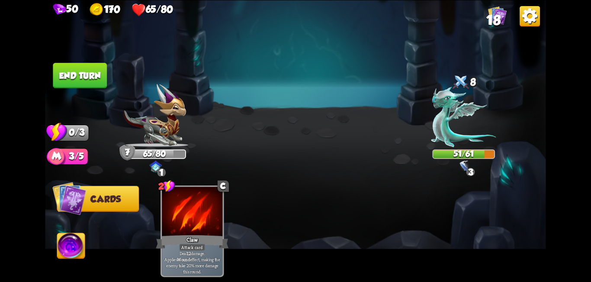
click at [86, 80] on button "End turn" at bounding box center [80, 76] width 54 height 26
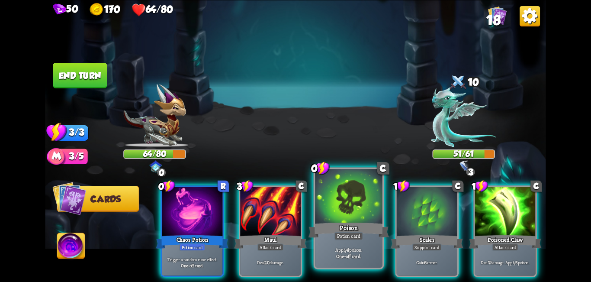
click at [349, 207] on div at bounding box center [348, 197] width 67 height 57
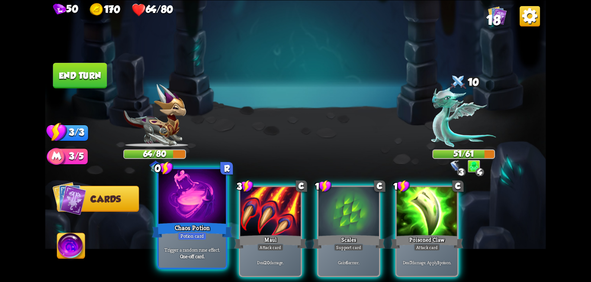
click at [210, 210] on div at bounding box center [192, 197] width 67 height 57
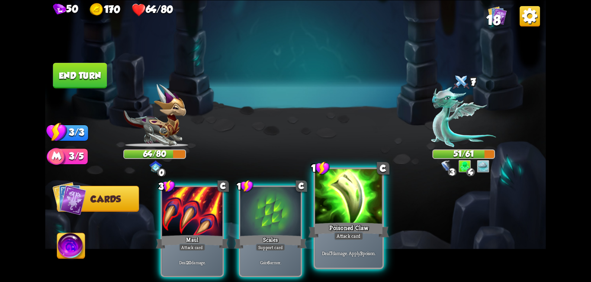
click at [342, 200] on div at bounding box center [348, 197] width 67 height 57
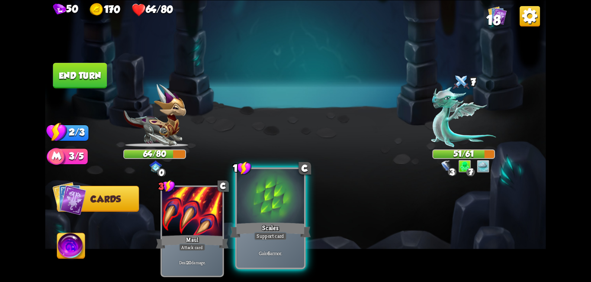
click at [279, 211] on div at bounding box center [270, 197] width 67 height 57
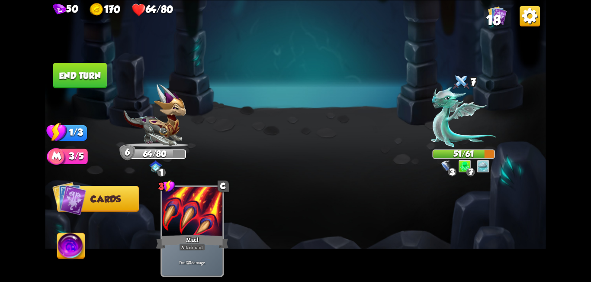
click at [92, 80] on button "End turn" at bounding box center [80, 76] width 54 height 26
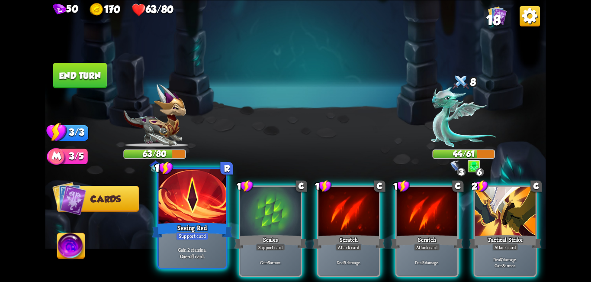
click at [209, 208] on div at bounding box center [192, 197] width 67 height 57
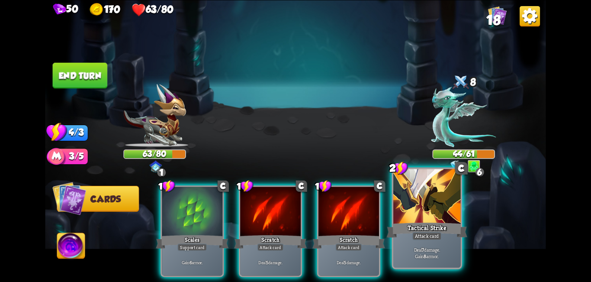
click at [447, 204] on div at bounding box center [426, 197] width 67 height 57
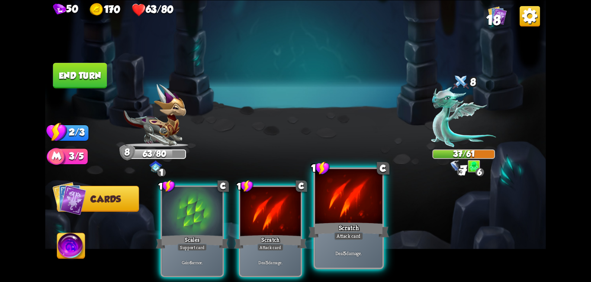
click at [333, 208] on div at bounding box center [348, 197] width 67 height 57
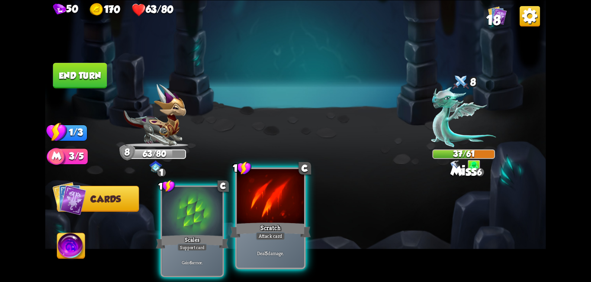
click at [290, 217] on div at bounding box center [270, 197] width 67 height 57
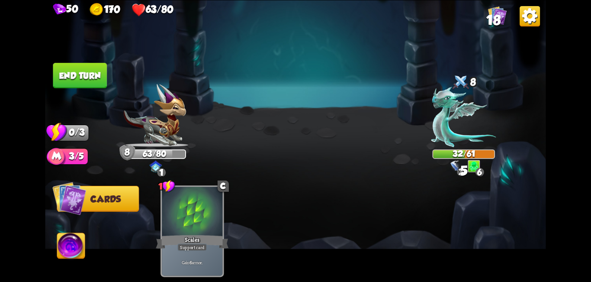
click at [87, 74] on button "End turn" at bounding box center [80, 76] width 54 height 26
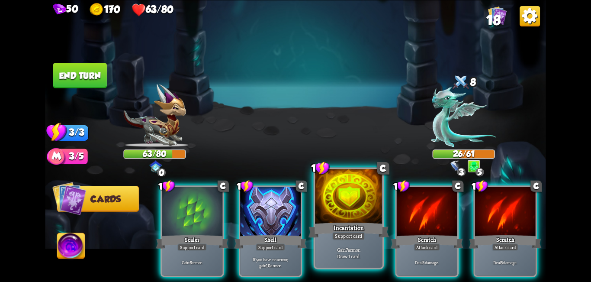
click at [331, 202] on div at bounding box center [348, 197] width 67 height 57
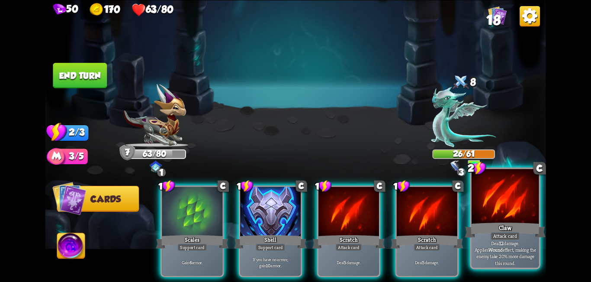
click at [490, 204] on div at bounding box center [504, 197] width 67 height 57
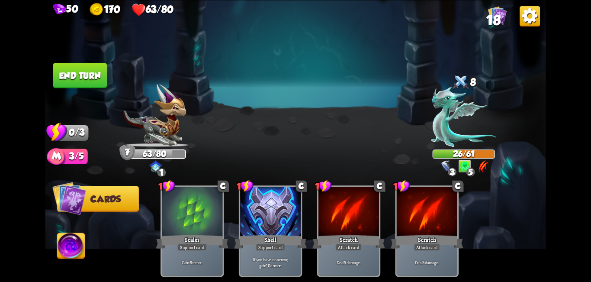
click at [96, 80] on button "End turn" at bounding box center [80, 76] width 54 height 26
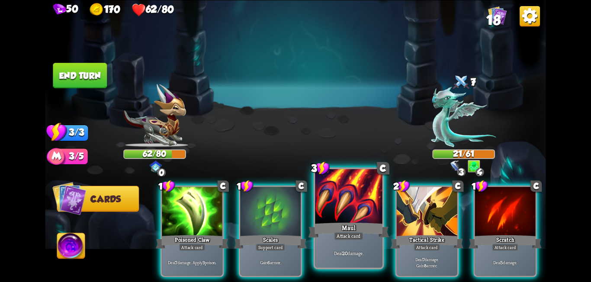
click at [364, 222] on div "Maul" at bounding box center [348, 230] width 81 height 18
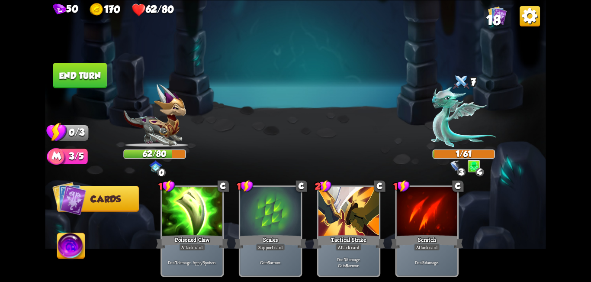
click at [74, 79] on button "End turn" at bounding box center [80, 76] width 54 height 26
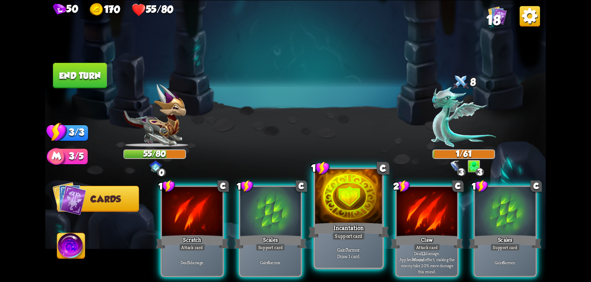
click at [346, 198] on div at bounding box center [348, 197] width 67 height 57
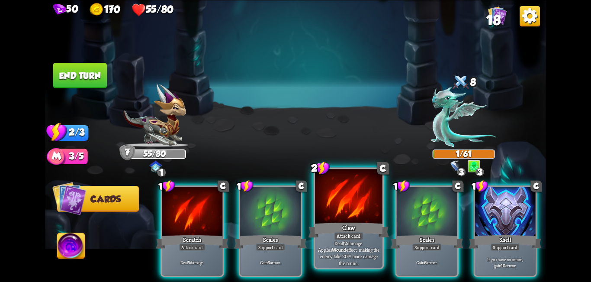
click at [352, 219] on div at bounding box center [348, 197] width 67 height 57
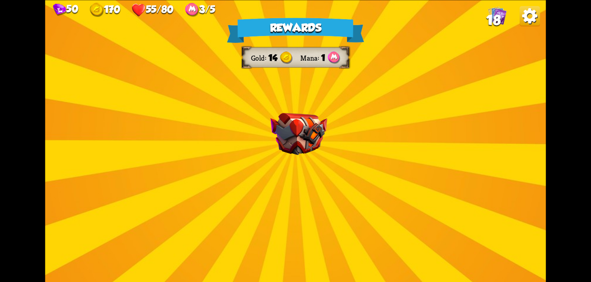
click at [300, 143] on img at bounding box center [298, 133] width 57 height 42
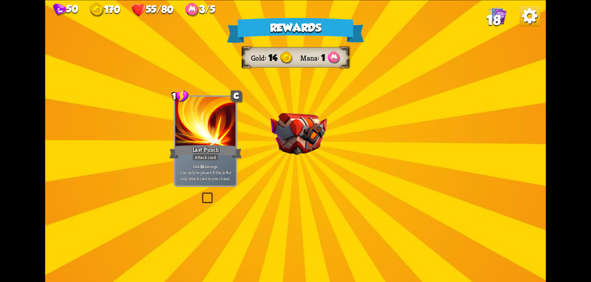
click at [311, 133] on img at bounding box center [298, 133] width 57 height 42
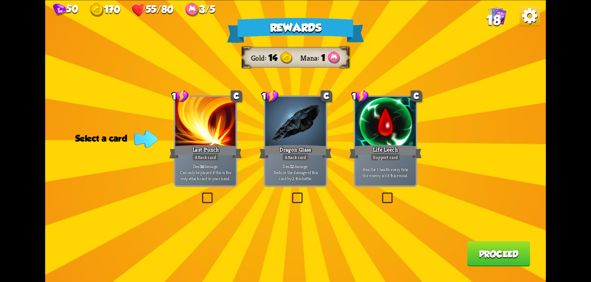
click at [384, 127] on div at bounding box center [385, 121] width 61 height 51
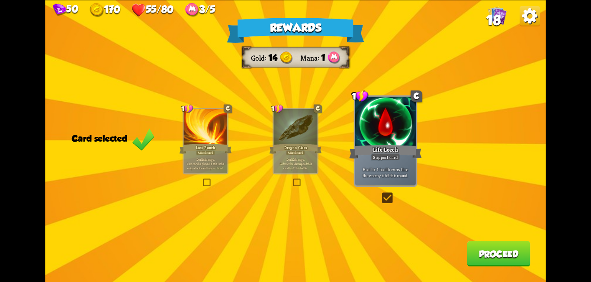
click at [385, 129] on div at bounding box center [385, 121] width 61 height 51
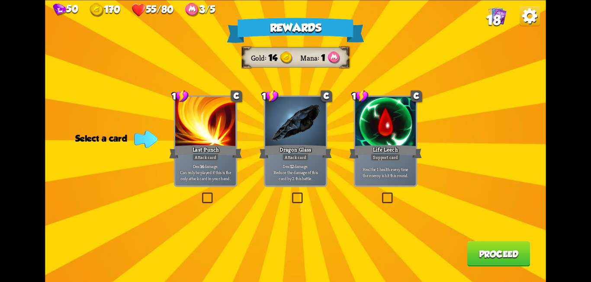
click at [385, 130] on div at bounding box center [385, 121] width 61 height 51
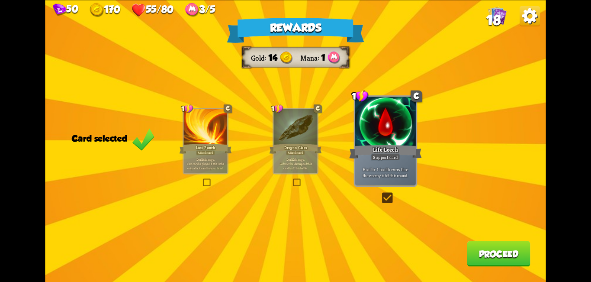
click at [481, 253] on button "Proceed" at bounding box center [498, 253] width 63 height 26
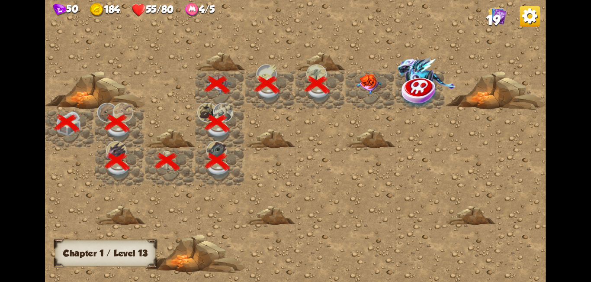
click at [369, 83] on img at bounding box center [368, 84] width 25 height 21
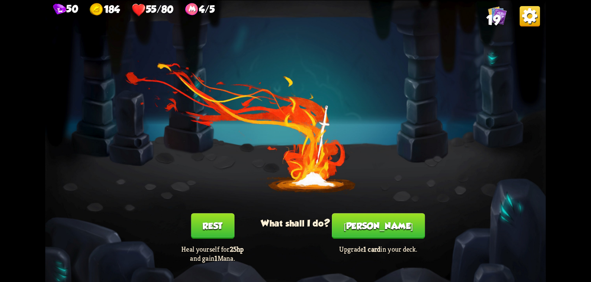
click at [378, 229] on button "[PERSON_NAME]" at bounding box center [378, 226] width 93 height 26
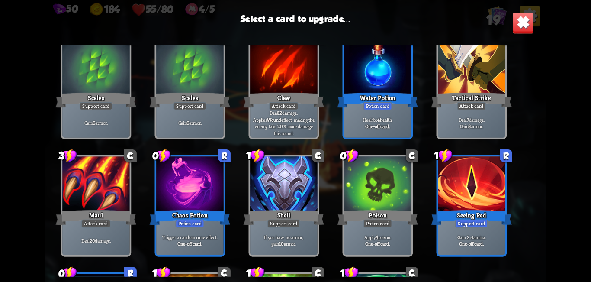
scroll to position [173, 0]
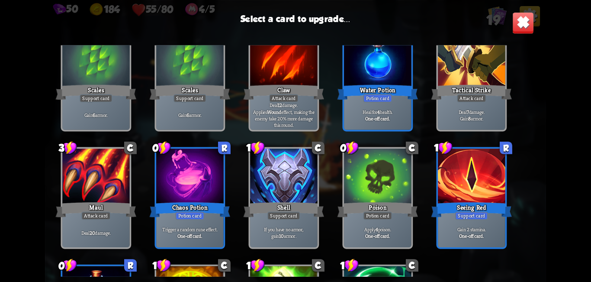
click at [107, 179] on div at bounding box center [95, 176] width 67 height 57
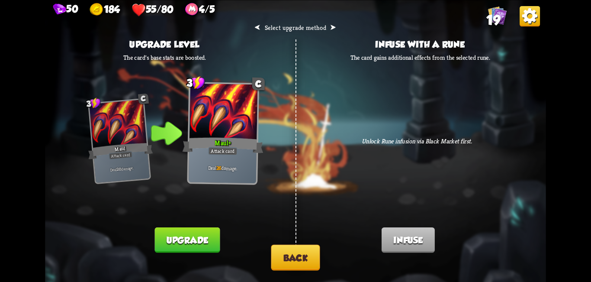
click at [312, 263] on button "Back" at bounding box center [295, 257] width 49 height 26
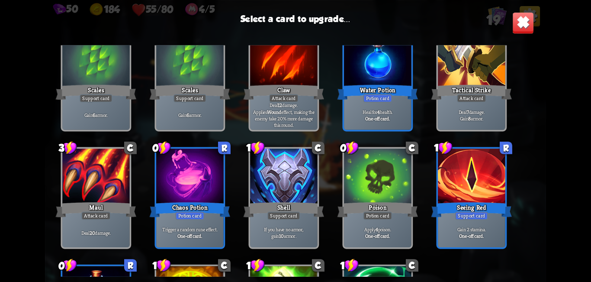
scroll to position [272, 0]
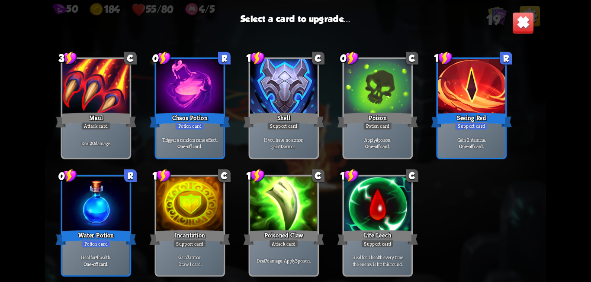
click at [283, 204] on div at bounding box center [283, 204] width 67 height 57
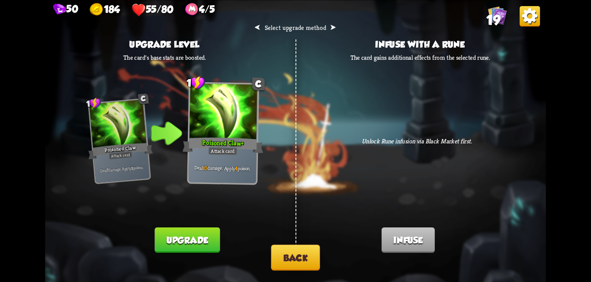
click at [300, 254] on button "Back" at bounding box center [295, 257] width 49 height 26
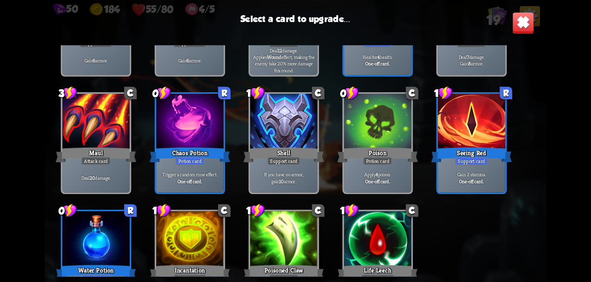
scroll to position [142, 0]
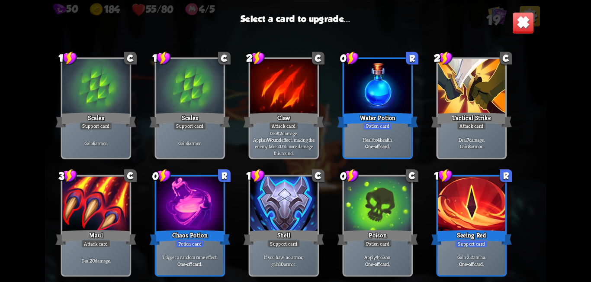
click at [467, 212] on div at bounding box center [471, 204] width 67 height 57
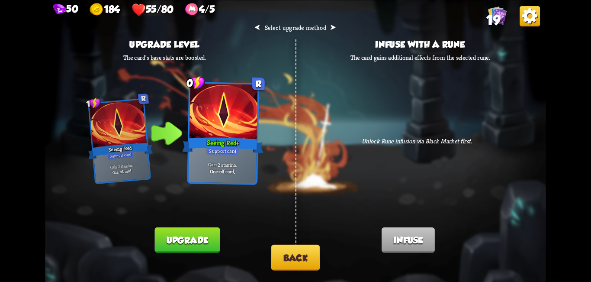
click at [294, 254] on button "Back" at bounding box center [295, 257] width 49 height 26
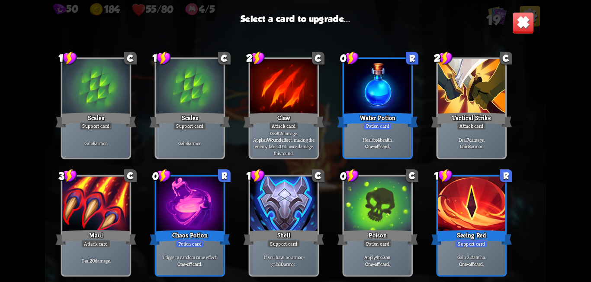
click at [381, 100] on div at bounding box center [377, 87] width 67 height 57
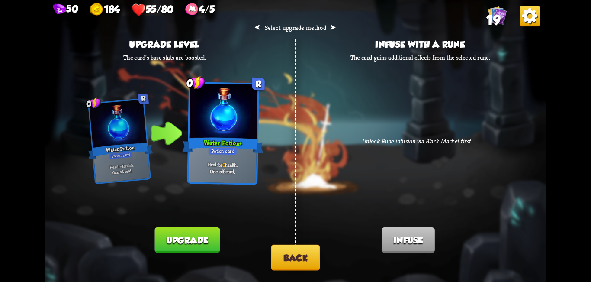
click at [306, 255] on button "Back" at bounding box center [295, 257] width 49 height 26
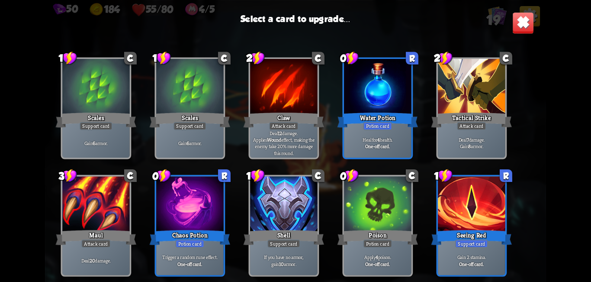
click at [391, 215] on div at bounding box center [377, 204] width 67 height 57
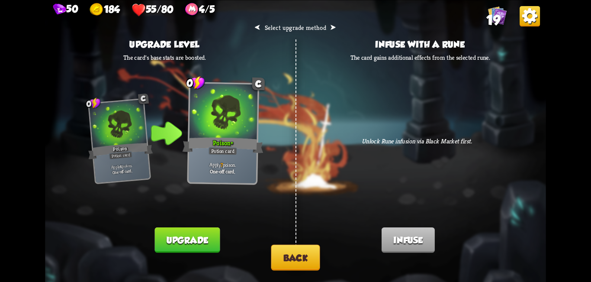
click at [292, 258] on button "Back" at bounding box center [295, 257] width 49 height 26
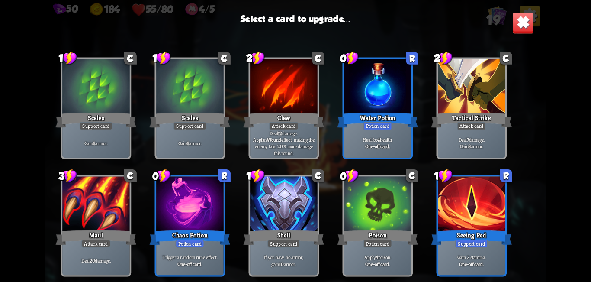
click at [186, 96] on div at bounding box center [189, 87] width 67 height 57
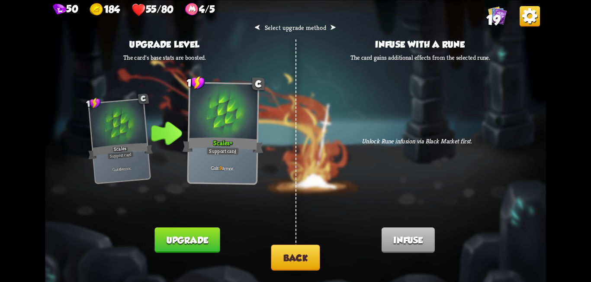
click at [297, 252] on button "Back" at bounding box center [295, 257] width 49 height 26
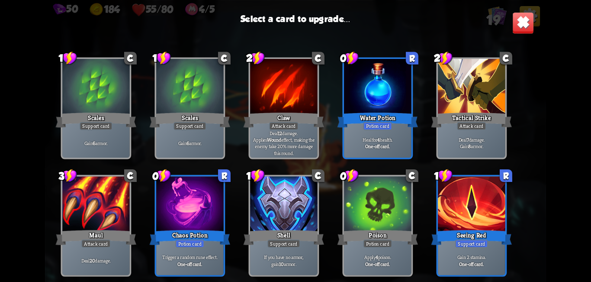
click at [181, 201] on div at bounding box center [189, 204] width 67 height 57
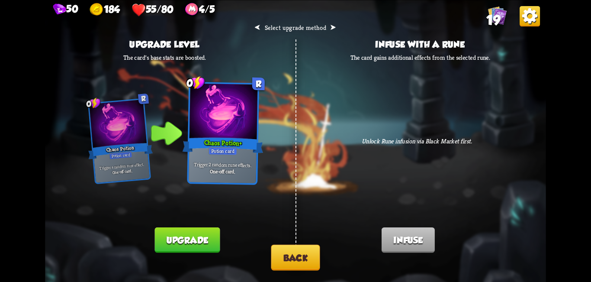
click at [300, 257] on button "Back" at bounding box center [295, 257] width 49 height 26
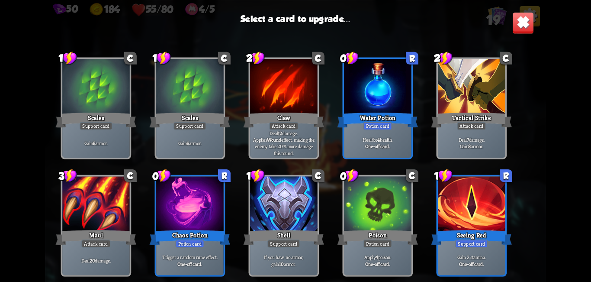
click at [474, 209] on div at bounding box center [471, 204] width 67 height 57
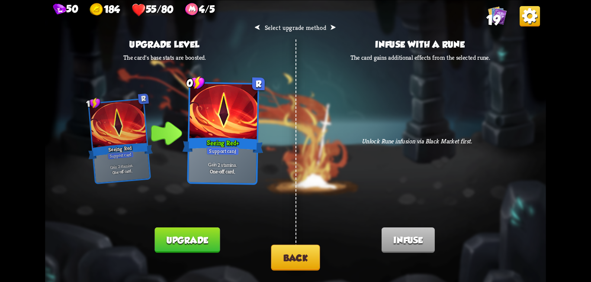
click at [276, 264] on button "Back" at bounding box center [295, 257] width 49 height 26
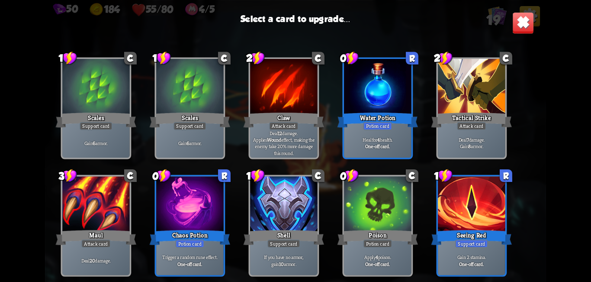
click at [479, 84] on div at bounding box center [471, 87] width 67 height 57
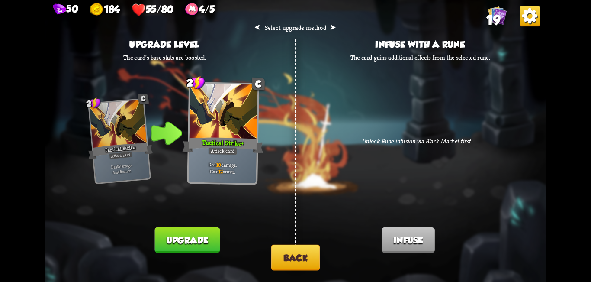
click at [306, 252] on button "Back" at bounding box center [295, 257] width 49 height 26
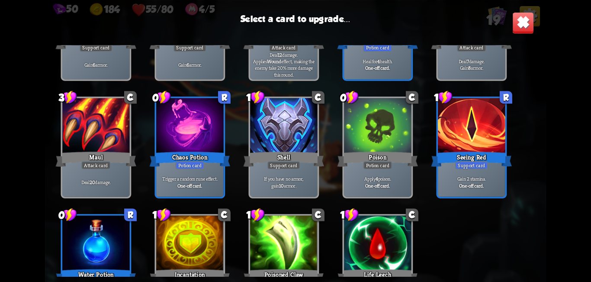
scroll to position [272, 0]
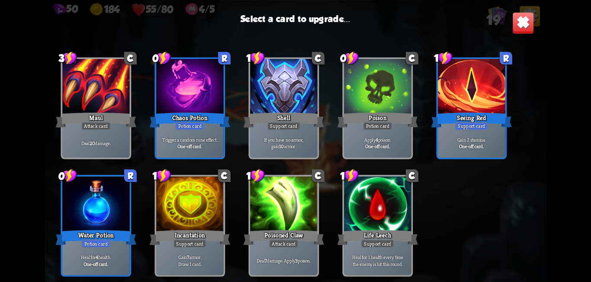
click at [375, 202] on div at bounding box center [377, 204] width 67 height 57
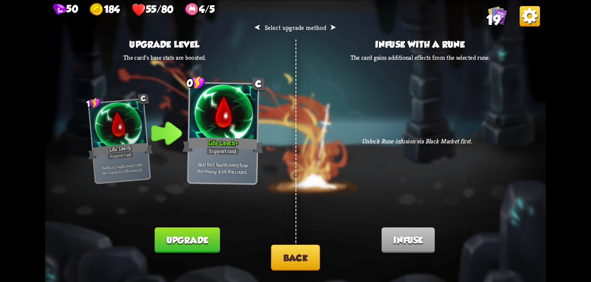
click at [287, 261] on button "Back" at bounding box center [295, 257] width 49 height 26
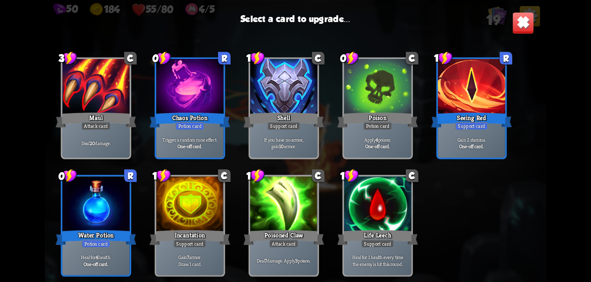
click at [195, 205] on div at bounding box center [189, 204] width 67 height 57
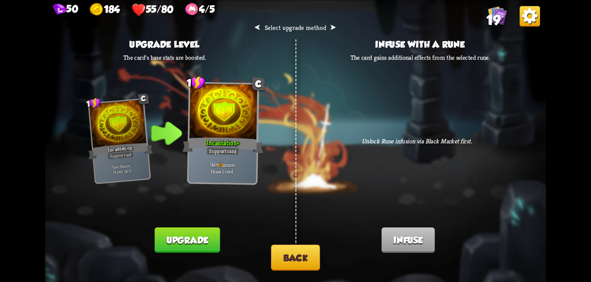
click at [300, 255] on button "Back" at bounding box center [295, 257] width 49 height 26
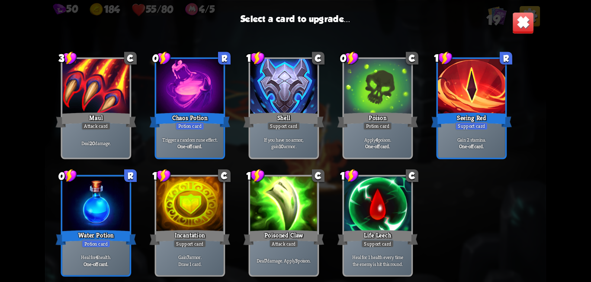
click at [108, 211] on div at bounding box center [95, 204] width 67 height 57
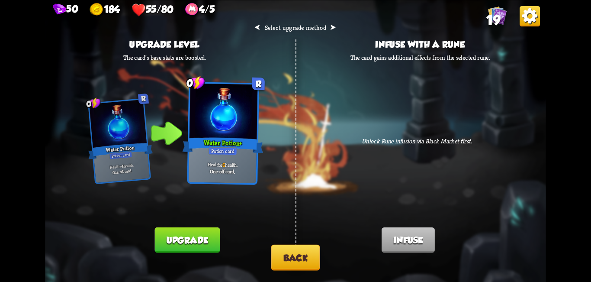
click at [295, 255] on button "Back" at bounding box center [295, 257] width 49 height 26
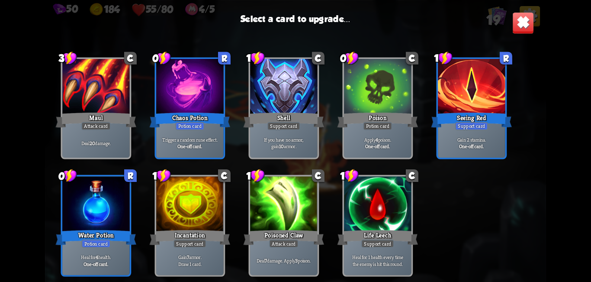
click at [200, 95] on div at bounding box center [189, 87] width 67 height 57
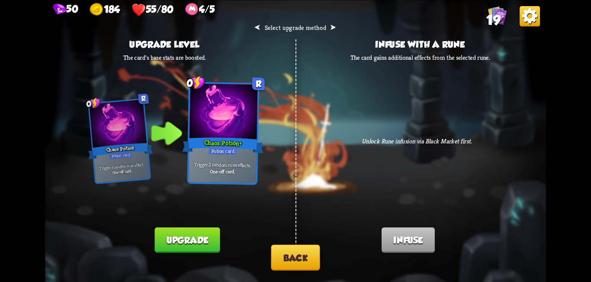
click at [295, 259] on button "Back" at bounding box center [295, 257] width 49 height 26
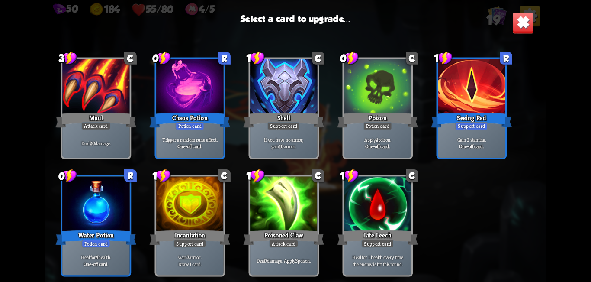
click at [470, 93] on div at bounding box center [471, 87] width 67 height 57
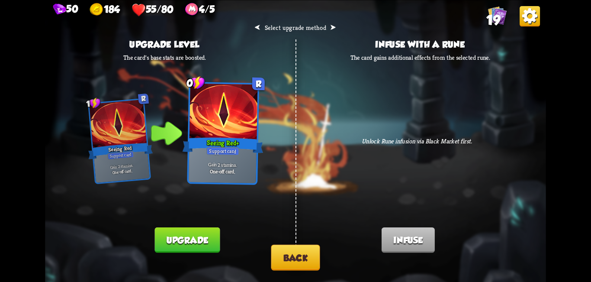
click at [215, 241] on button "Upgrade" at bounding box center [186, 240] width 65 height 26
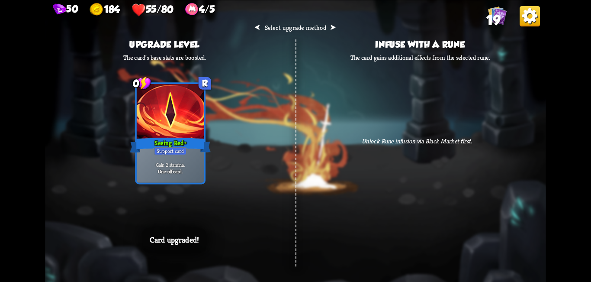
click at [201, 238] on div "Card upgraded!" at bounding box center [174, 240] width 64 height 26
click at [373, 122] on div "⮜ Select upgrade method ⮞ Upgrade level The card's base stats are boosted. 1 R …" at bounding box center [295, 141] width 500 height 282
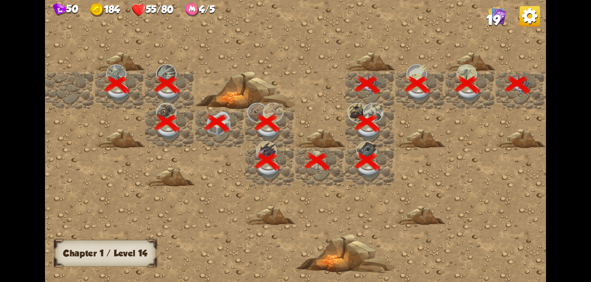
scroll to position [0, 166]
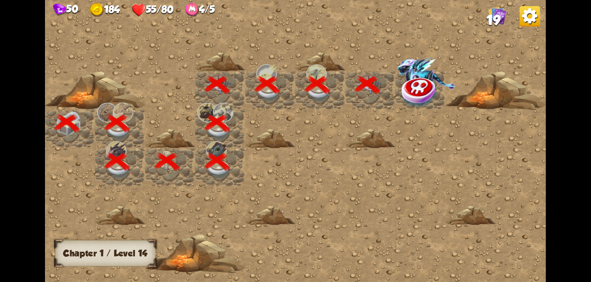
click at [422, 90] on img at bounding box center [420, 92] width 38 height 32
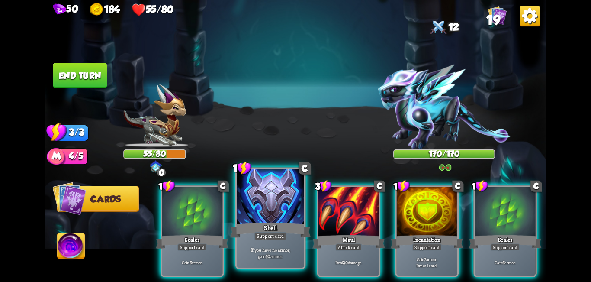
click at [284, 220] on div at bounding box center [270, 197] width 67 height 57
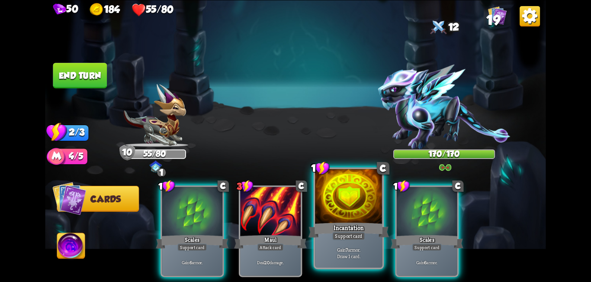
click at [346, 201] on div at bounding box center [348, 197] width 67 height 57
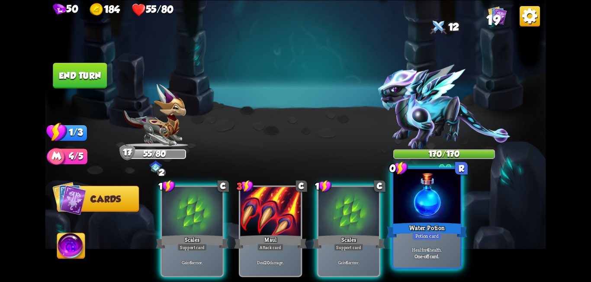
click at [413, 213] on div at bounding box center [426, 197] width 67 height 57
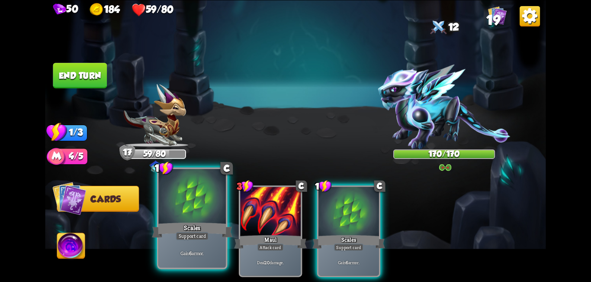
click at [195, 205] on div at bounding box center [192, 197] width 67 height 57
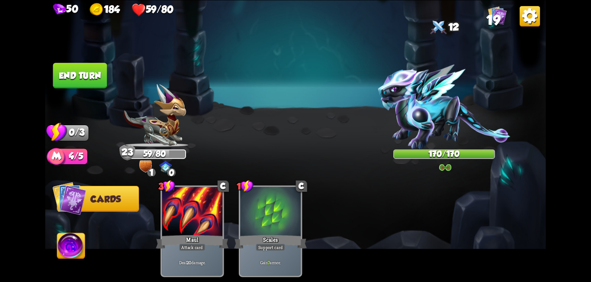
click at [64, 250] on img at bounding box center [71, 247] width 28 height 28
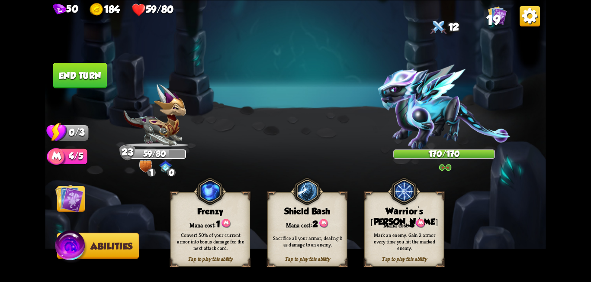
click at [383, 233] on div "Mark an enemy. Gain 2 armor every time you hit the marked enemy." at bounding box center [405, 241] width 72 height 20
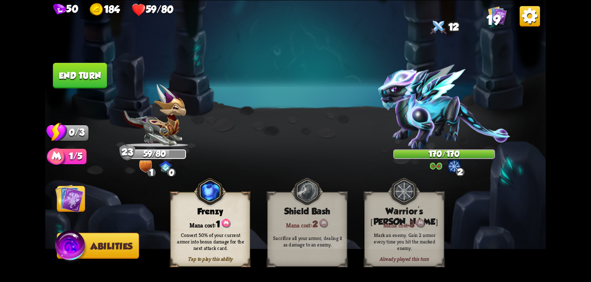
click at [77, 79] on button "End turn" at bounding box center [80, 76] width 54 height 26
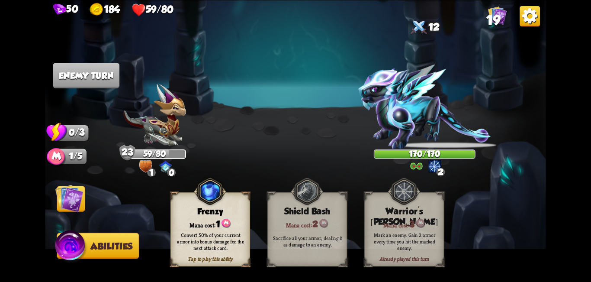
click at [61, 207] on img at bounding box center [69, 198] width 28 height 28
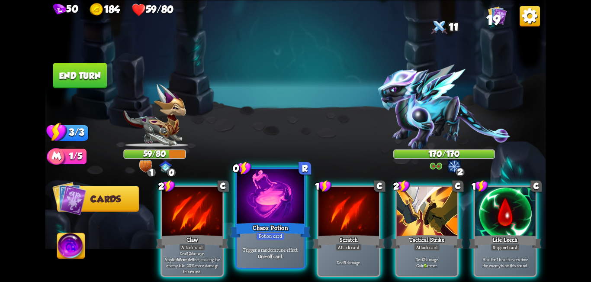
click at [282, 203] on div at bounding box center [270, 197] width 67 height 57
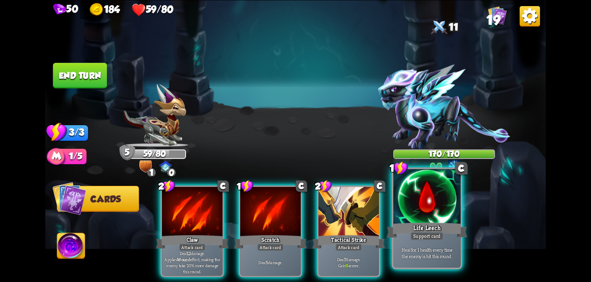
click at [415, 210] on div at bounding box center [426, 197] width 67 height 57
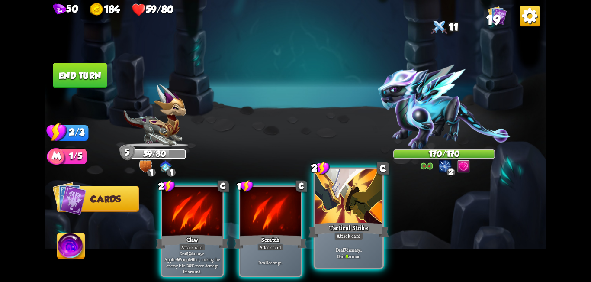
click at [359, 219] on div at bounding box center [348, 197] width 67 height 57
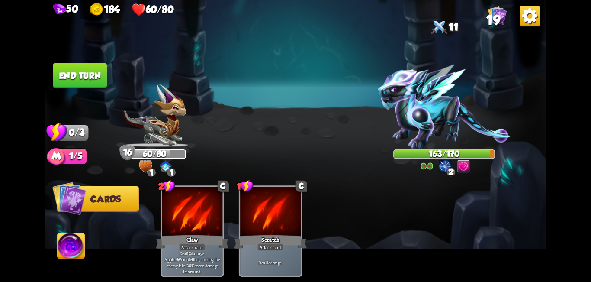
click at [96, 77] on button "End turn" at bounding box center [80, 76] width 54 height 26
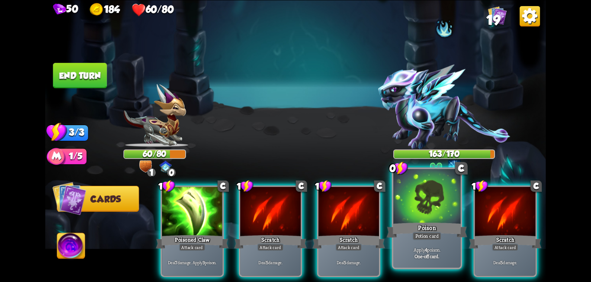
click at [430, 221] on div "Poison" at bounding box center [426, 230] width 81 height 18
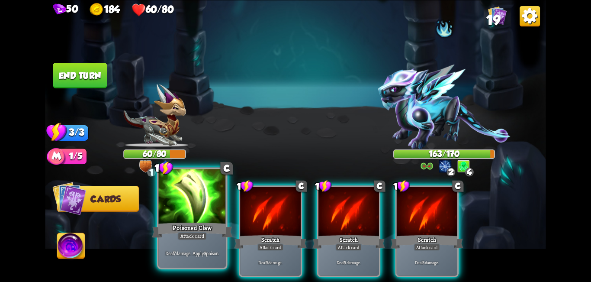
click at [195, 205] on div at bounding box center [192, 197] width 67 height 57
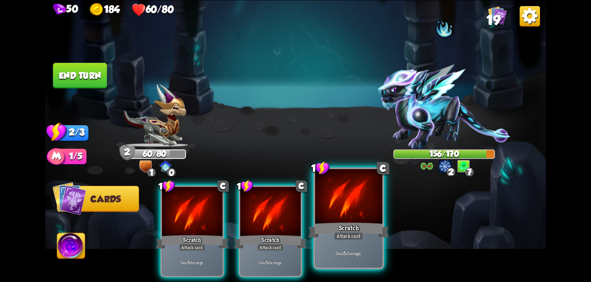
click at [343, 208] on div at bounding box center [348, 197] width 67 height 57
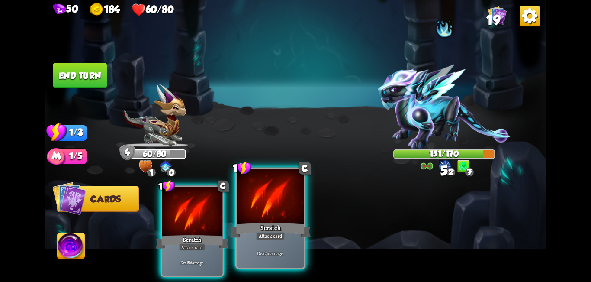
click at [290, 208] on div at bounding box center [270, 197] width 67 height 57
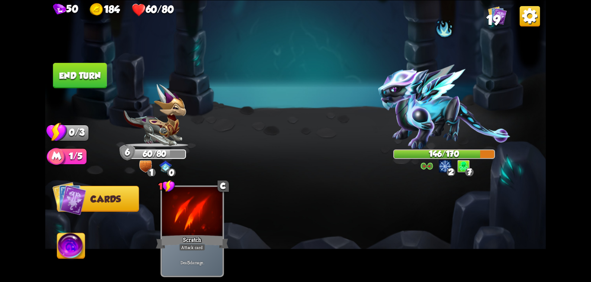
click at [88, 71] on button "End turn" at bounding box center [80, 76] width 54 height 26
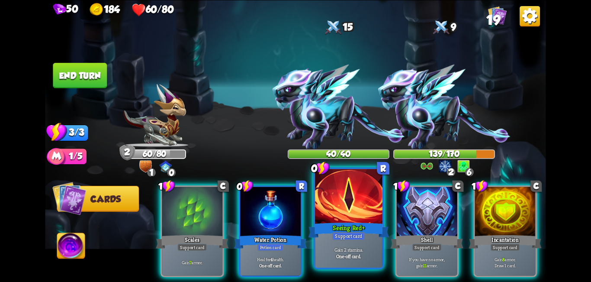
click at [358, 215] on div at bounding box center [348, 197] width 67 height 57
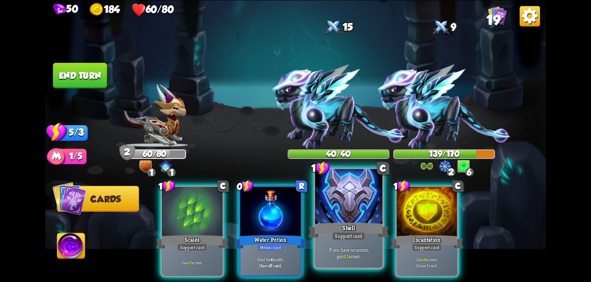
click at [365, 215] on div at bounding box center [348, 197] width 67 height 57
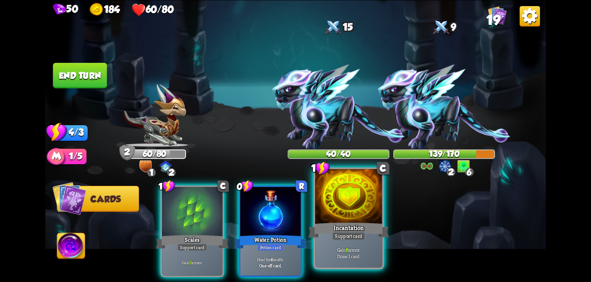
click at [354, 216] on div at bounding box center [348, 197] width 67 height 57
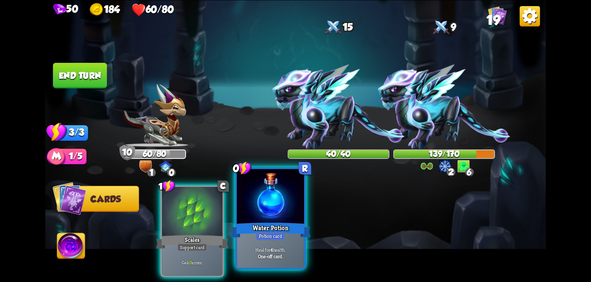
click at [278, 221] on div "Water Potion" at bounding box center [270, 230] width 81 height 18
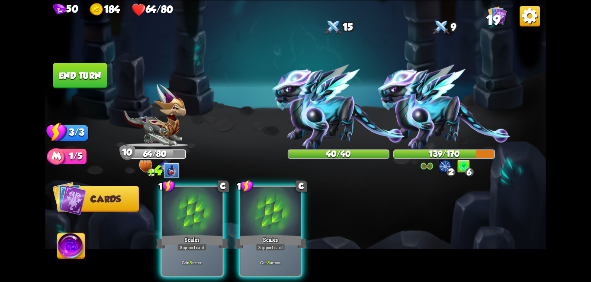
click at [281, 212] on div at bounding box center [270, 211] width 61 height 51
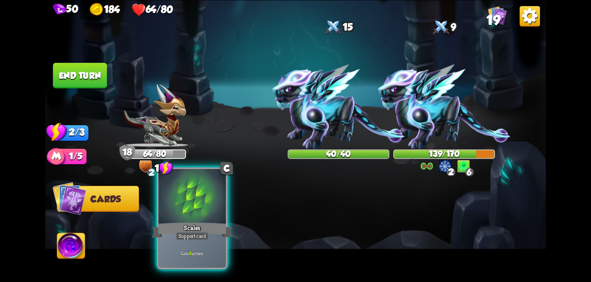
click at [197, 208] on div at bounding box center [192, 197] width 67 height 57
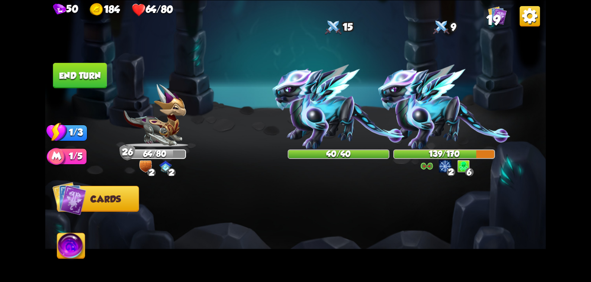
click at [84, 82] on button "End turn" at bounding box center [80, 76] width 54 height 26
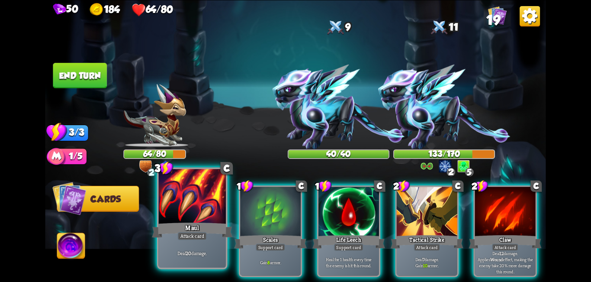
click at [208, 221] on div "Maul" at bounding box center [192, 230] width 81 height 18
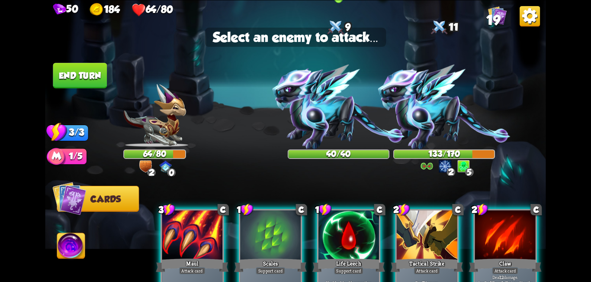
click at [317, 121] on img at bounding box center [338, 106] width 132 height 85
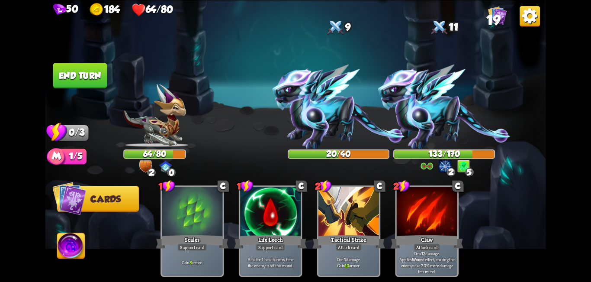
click at [94, 73] on button "End turn" at bounding box center [80, 76] width 54 height 26
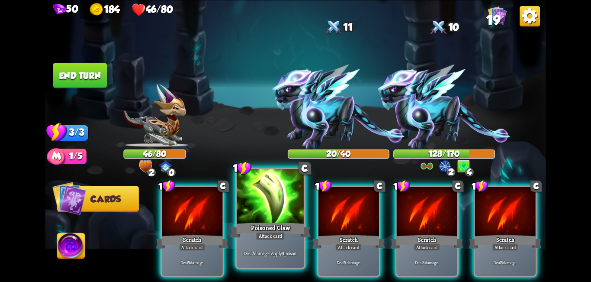
click at [287, 204] on div at bounding box center [270, 197] width 67 height 57
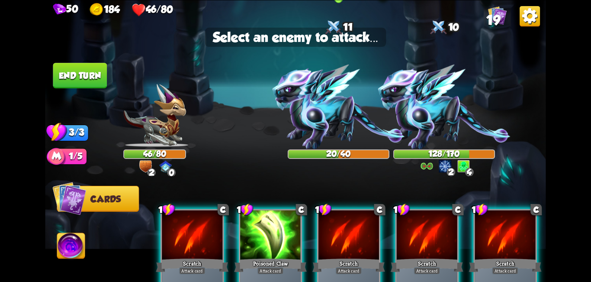
click at [307, 120] on img at bounding box center [338, 106] width 132 height 85
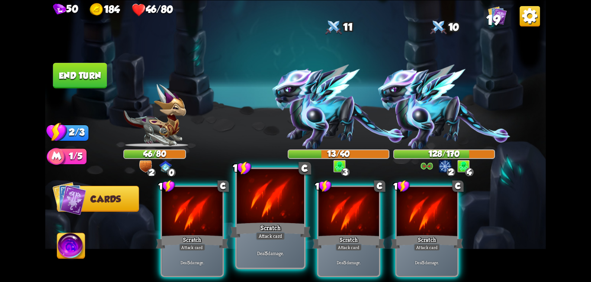
click at [279, 207] on div at bounding box center [270, 197] width 67 height 57
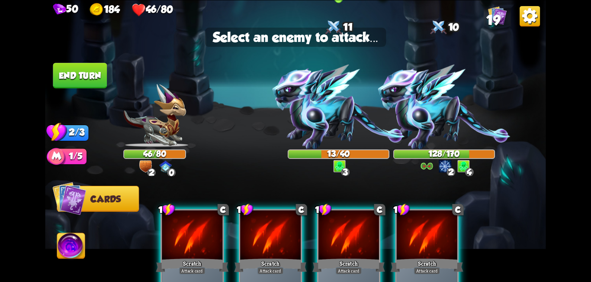
click at [319, 121] on img at bounding box center [338, 106] width 132 height 85
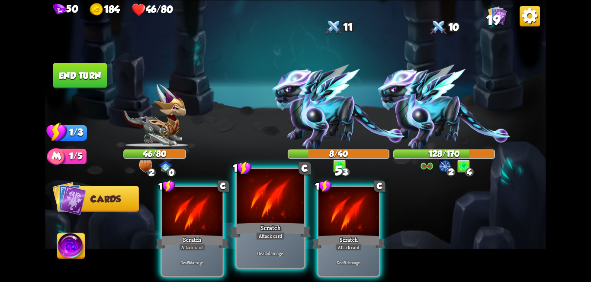
click at [288, 216] on div at bounding box center [270, 197] width 67 height 57
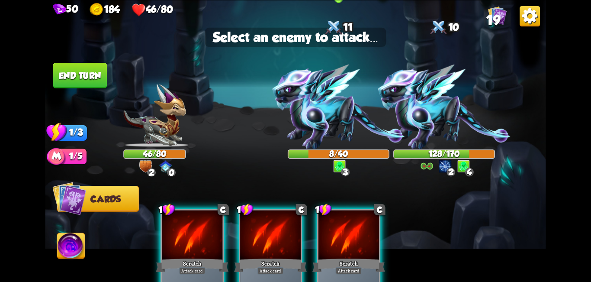
click at [313, 118] on img at bounding box center [338, 106] width 132 height 85
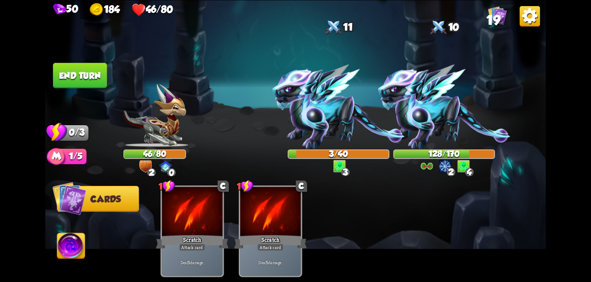
click at [108, 76] on img at bounding box center [295, 141] width 500 height 282
click at [97, 77] on button "End turn" at bounding box center [80, 76] width 54 height 26
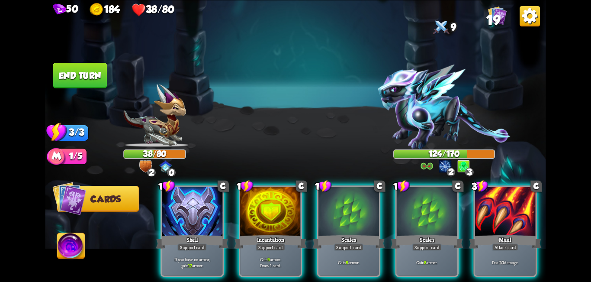
click at [75, 252] on img at bounding box center [71, 247] width 28 height 28
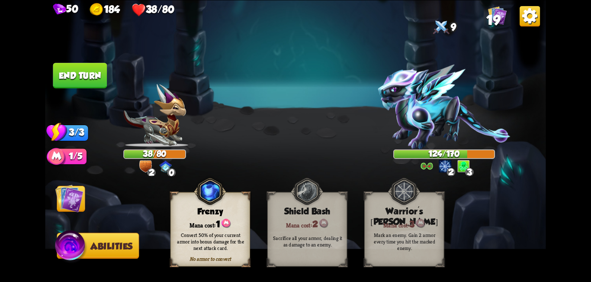
click at [76, 198] on img at bounding box center [69, 198] width 28 height 28
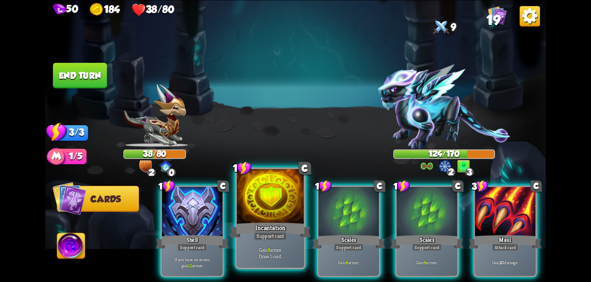
click at [264, 197] on div at bounding box center [270, 197] width 67 height 57
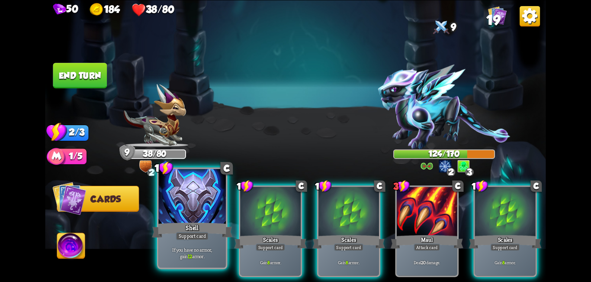
click at [211, 207] on div at bounding box center [192, 197] width 67 height 57
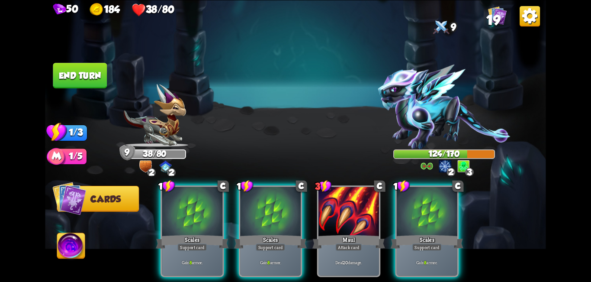
click at [406, 201] on div at bounding box center [427, 211] width 61 height 51
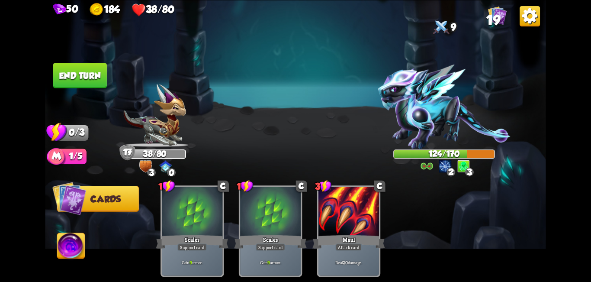
click at [85, 77] on button "End turn" at bounding box center [80, 76] width 54 height 26
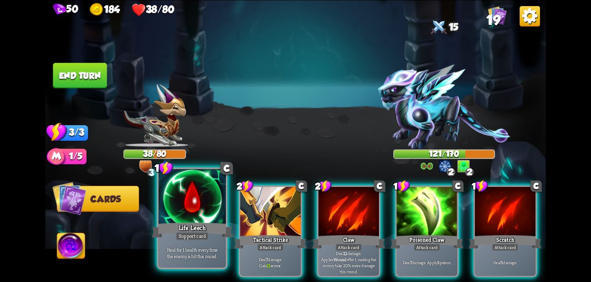
click at [204, 215] on div at bounding box center [192, 197] width 67 height 57
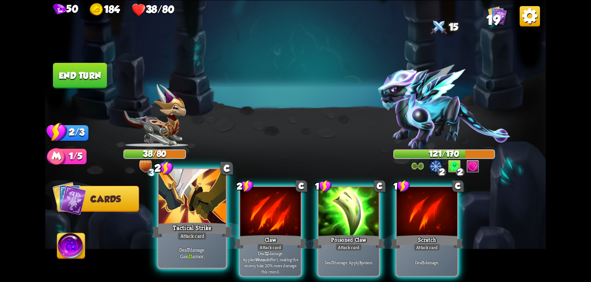
click at [208, 208] on div at bounding box center [192, 197] width 67 height 57
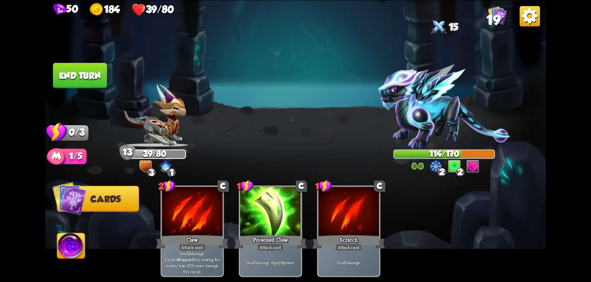
click at [81, 80] on button "End turn" at bounding box center [80, 76] width 54 height 26
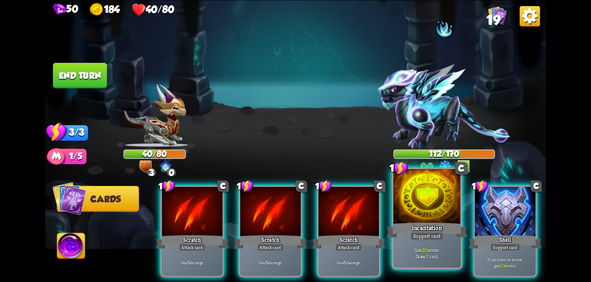
click at [439, 200] on div at bounding box center [426, 197] width 67 height 57
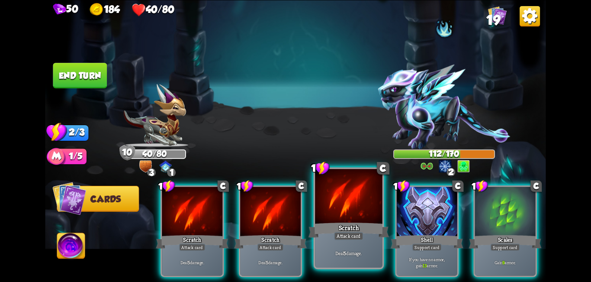
click at [349, 212] on div at bounding box center [348, 197] width 67 height 57
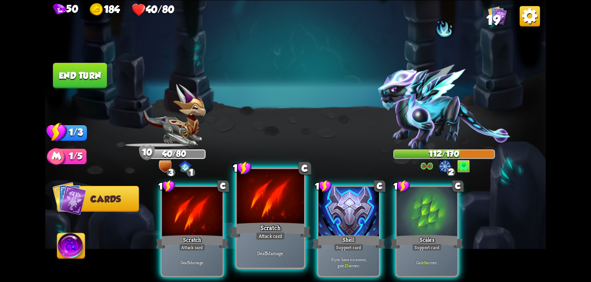
click at [271, 218] on div at bounding box center [270, 197] width 67 height 57
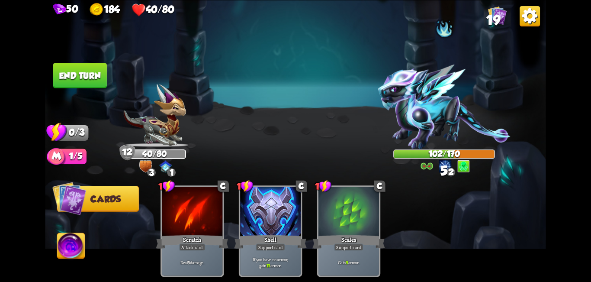
click at [87, 77] on button "End turn" at bounding box center [80, 76] width 54 height 26
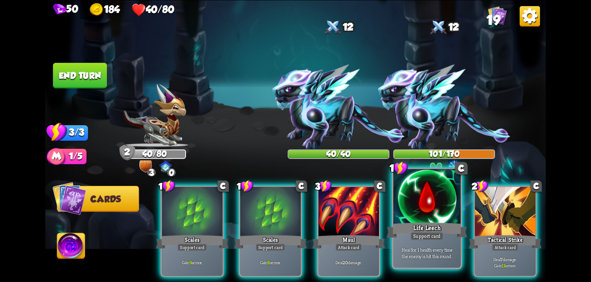
click at [425, 218] on div at bounding box center [426, 197] width 67 height 57
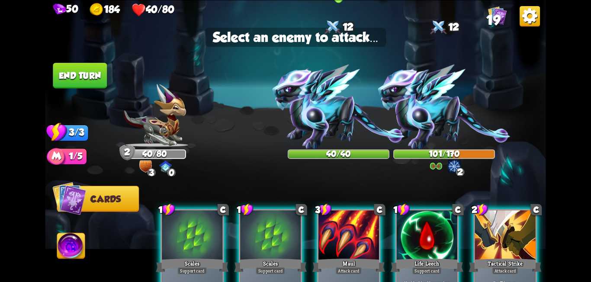
click at [318, 116] on img at bounding box center [338, 106] width 132 height 85
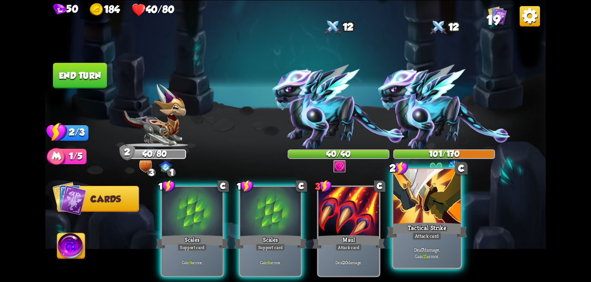
click at [413, 203] on div at bounding box center [426, 197] width 67 height 57
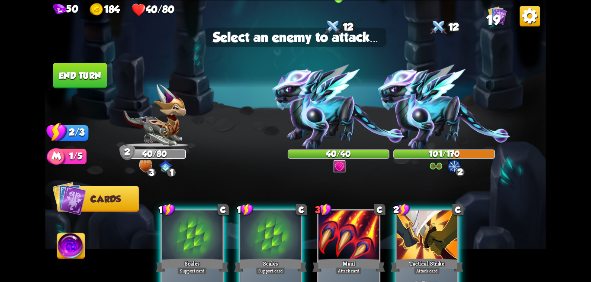
click at [309, 112] on img at bounding box center [338, 106] width 132 height 85
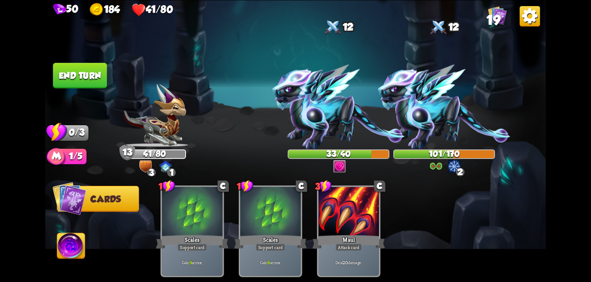
click at [84, 60] on img at bounding box center [295, 141] width 500 height 282
click at [87, 72] on button "End turn" at bounding box center [80, 76] width 54 height 26
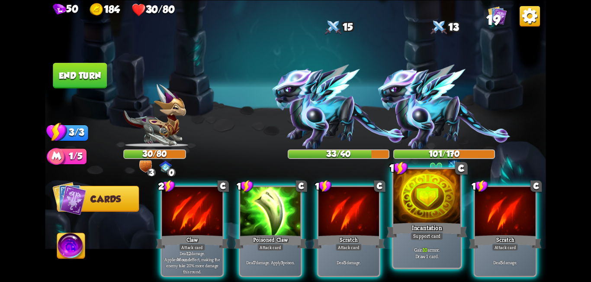
click at [441, 204] on div at bounding box center [426, 197] width 67 height 57
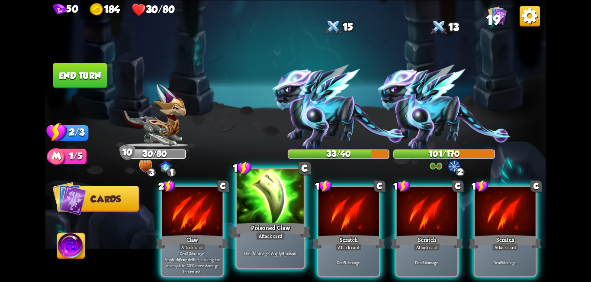
click at [279, 216] on div at bounding box center [270, 197] width 67 height 57
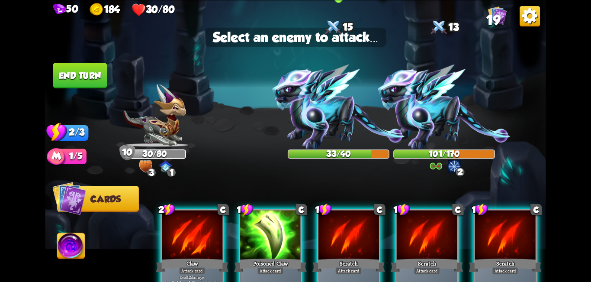
click at [311, 118] on img at bounding box center [338, 106] width 132 height 85
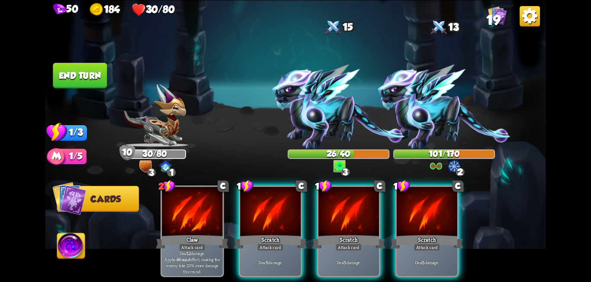
drag, startPoint x: 275, startPoint y: 203, endPoint x: 275, endPoint y: 166, distance: 37.2
click at [275, 203] on div at bounding box center [270, 211] width 61 height 51
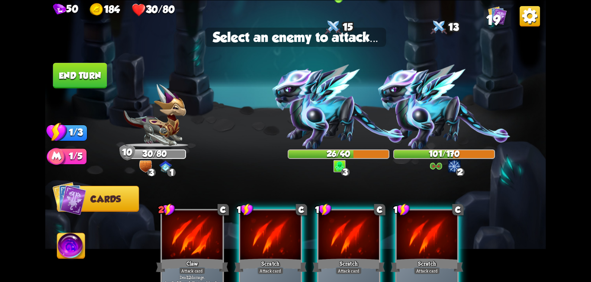
click at [322, 109] on img at bounding box center [338, 106] width 132 height 85
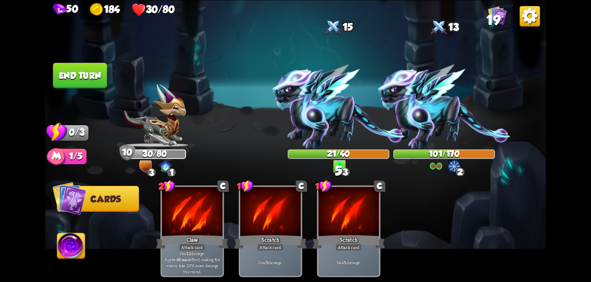
click at [83, 71] on button "End turn" at bounding box center [80, 76] width 54 height 26
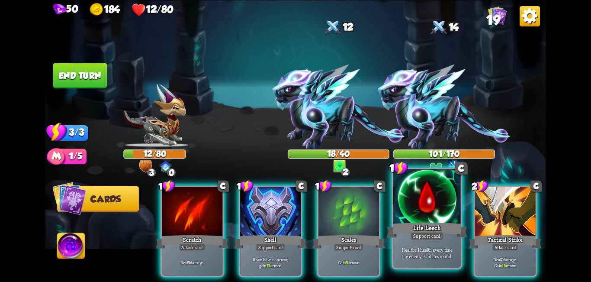
click at [426, 199] on div at bounding box center [426, 197] width 67 height 57
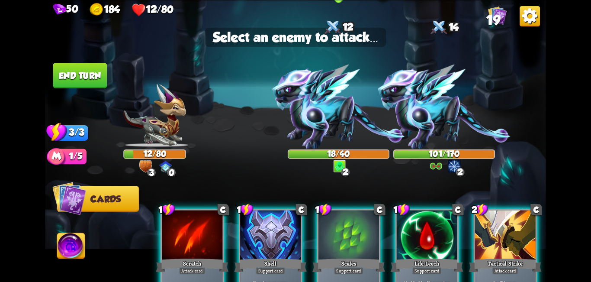
click at [315, 115] on img at bounding box center [338, 106] width 132 height 85
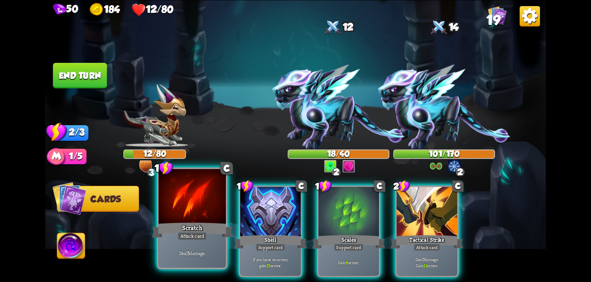
click at [204, 207] on div at bounding box center [192, 197] width 67 height 57
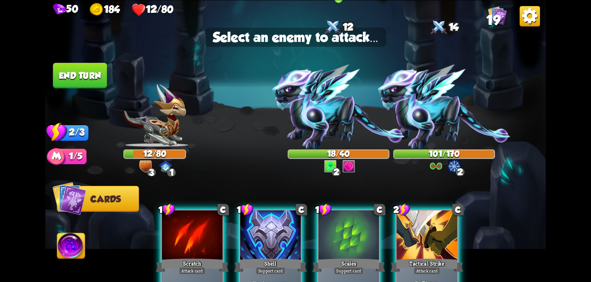
click at [321, 119] on img at bounding box center [338, 106] width 132 height 85
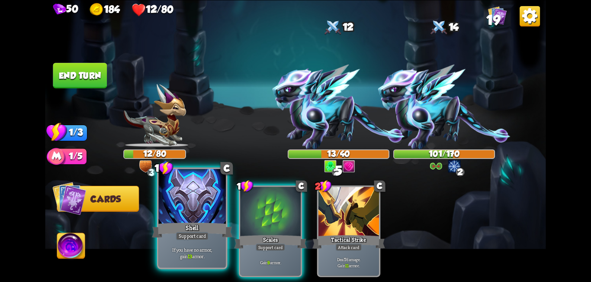
click at [205, 220] on div at bounding box center [192, 197] width 67 height 57
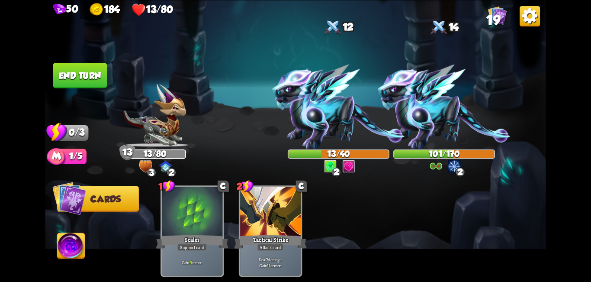
click at [81, 79] on button "End turn" at bounding box center [80, 76] width 54 height 26
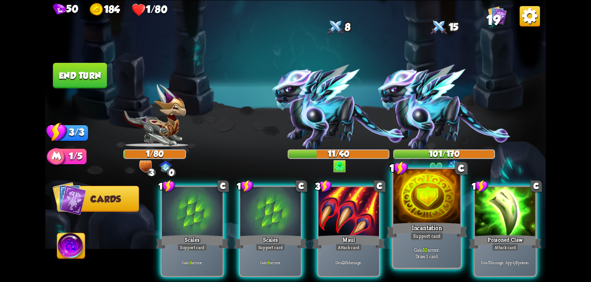
click at [427, 205] on div at bounding box center [426, 197] width 67 height 57
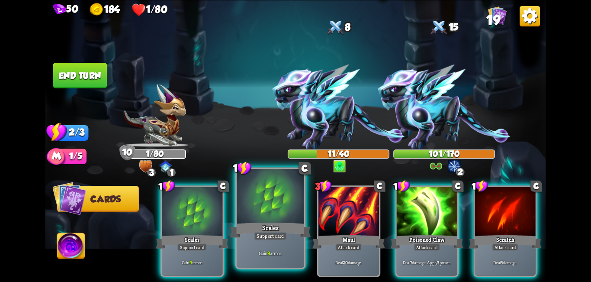
click at [265, 218] on div at bounding box center [270, 197] width 67 height 57
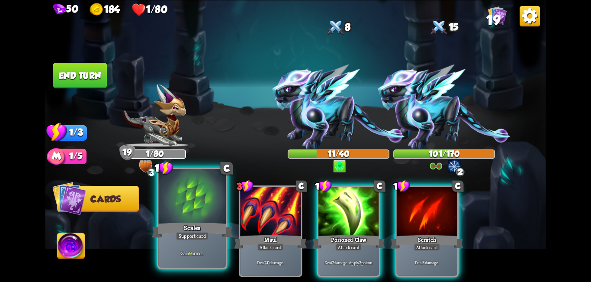
click at [205, 218] on div at bounding box center [192, 197] width 67 height 57
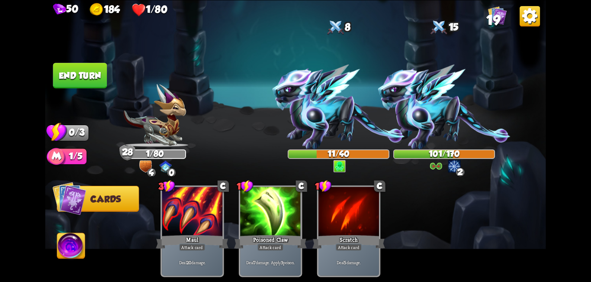
click at [77, 244] on img at bounding box center [71, 247] width 28 height 28
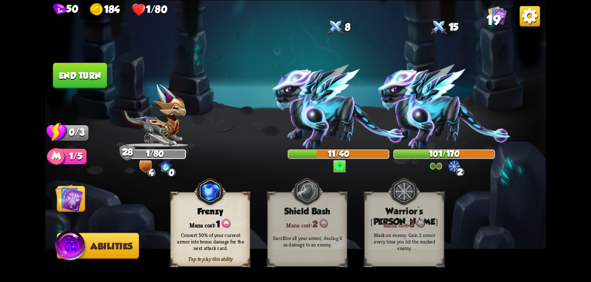
click at [77, 244] on img at bounding box center [70, 247] width 33 height 34
click at [78, 79] on button "End turn" at bounding box center [80, 76] width 54 height 26
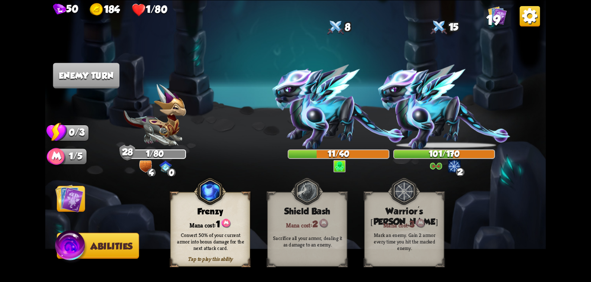
click at [69, 204] on img at bounding box center [69, 198] width 28 height 28
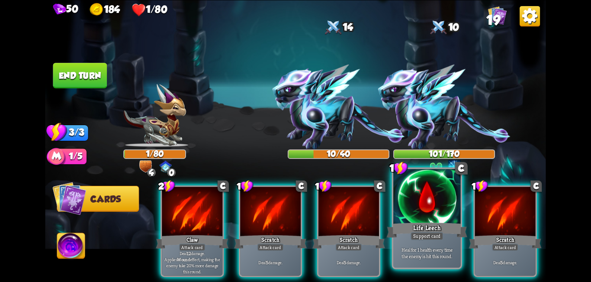
click at [420, 214] on div at bounding box center [426, 197] width 67 height 57
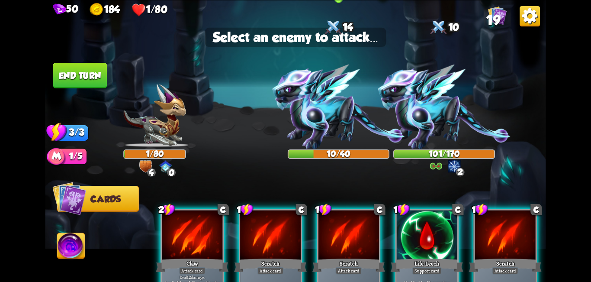
click at [343, 127] on img at bounding box center [338, 106] width 132 height 85
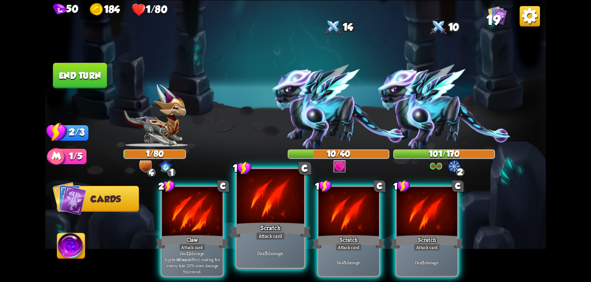
click at [269, 203] on div at bounding box center [270, 197] width 67 height 57
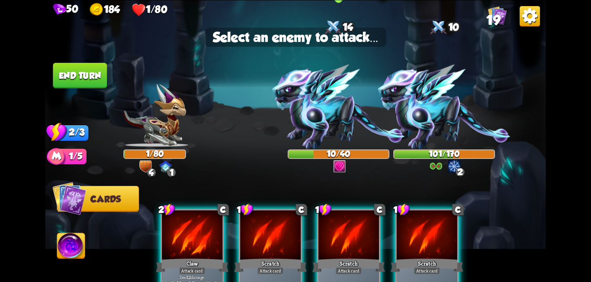
click at [314, 138] on img at bounding box center [338, 106] width 132 height 85
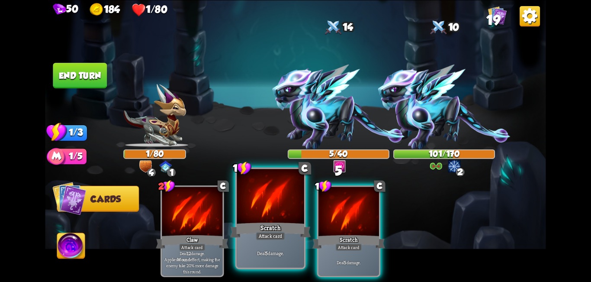
click at [278, 200] on div at bounding box center [270, 197] width 67 height 57
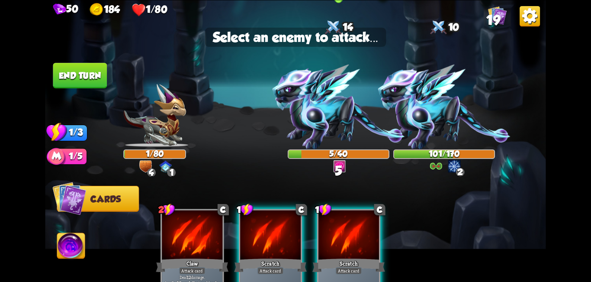
click at [310, 115] on img at bounding box center [338, 106] width 132 height 85
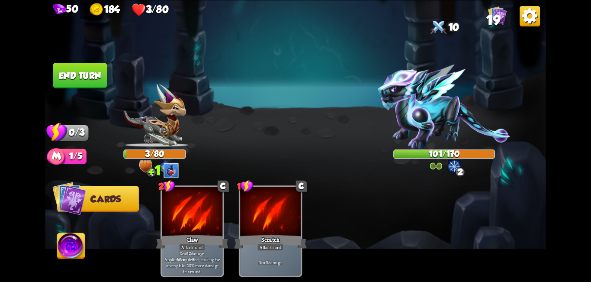
click at [306, 149] on img at bounding box center [338, 106] width 132 height 85
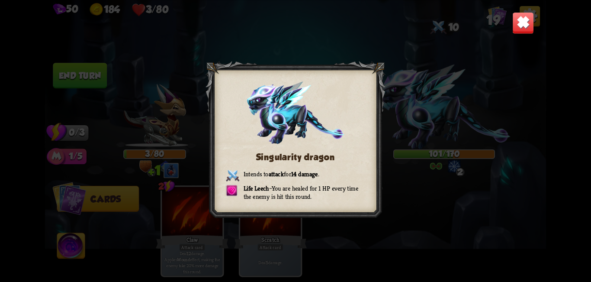
click at [415, 198] on div "Singularity dragon Intends to attack for 14 damage . Life Leech – You are heale…" at bounding box center [295, 141] width 500 height 282
click at [515, 29] on img at bounding box center [523, 23] width 22 height 22
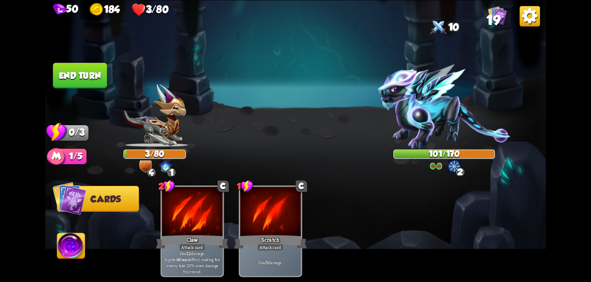
click at [100, 75] on button "End turn" at bounding box center [80, 76] width 54 height 26
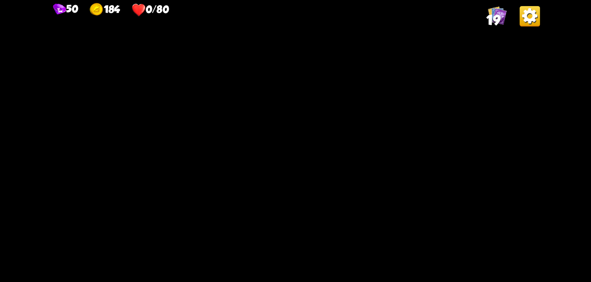
click at [278, 157] on img at bounding box center [295, 141] width 500 height 282
click at [278, 155] on img at bounding box center [295, 141] width 500 height 282
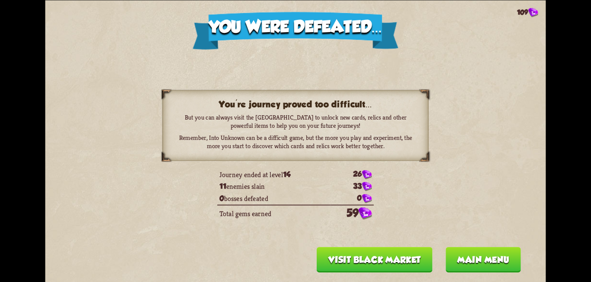
click at [403, 260] on button "Visit Black Market" at bounding box center [375, 260] width 116 height 26
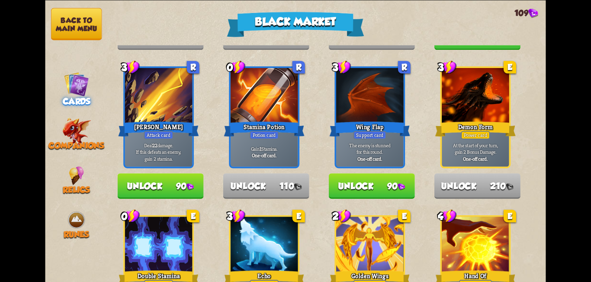
scroll to position [519, 0]
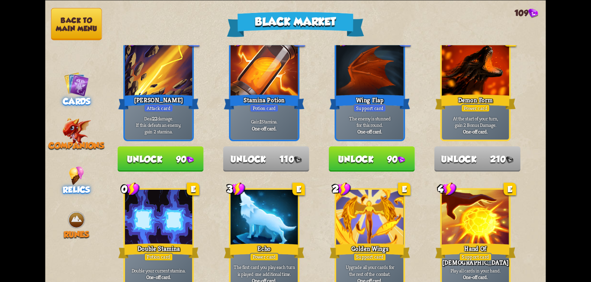
click at [86, 178] on div "Relics" at bounding box center [76, 180] width 63 height 29
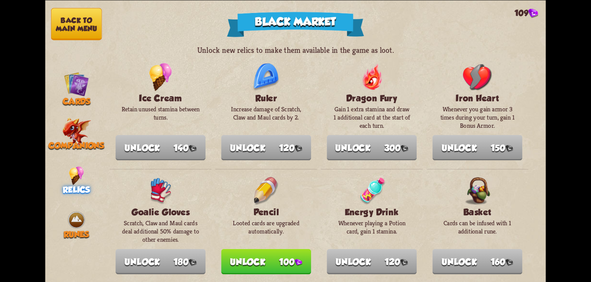
click at [264, 257] on button "Unlock 100" at bounding box center [266, 261] width 90 height 26
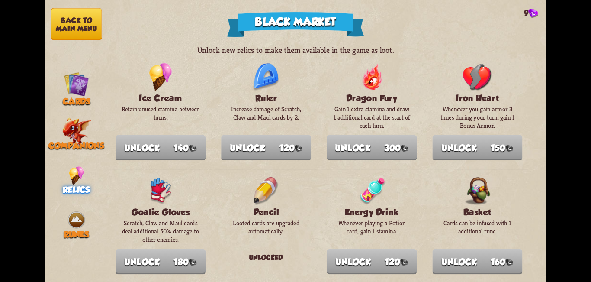
click at [83, 32] on button "Back to main menu" at bounding box center [76, 24] width 51 height 32
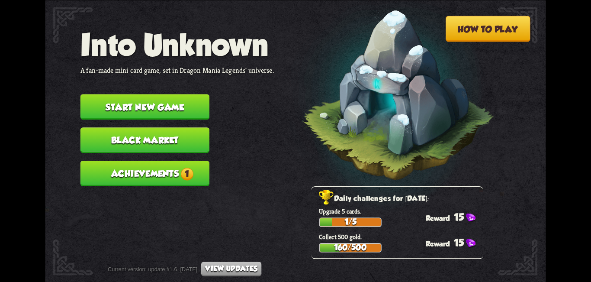
click at [165, 170] on button "Achievements 1" at bounding box center [144, 173] width 129 height 26
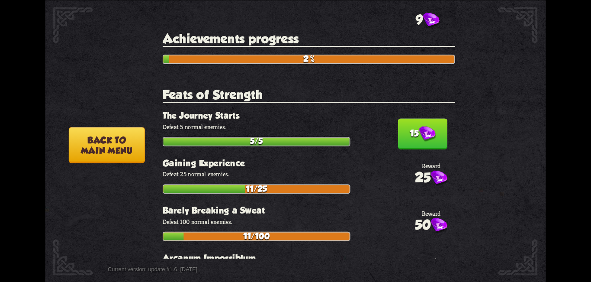
click at [405, 138] on button "15" at bounding box center [421, 133] width 49 height 31
click at [134, 150] on button "Back to main menu" at bounding box center [107, 145] width 76 height 36
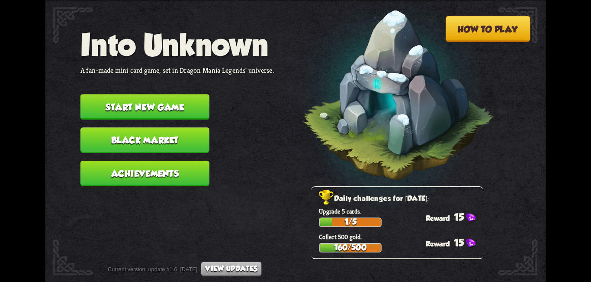
click at [172, 110] on button "Start new game" at bounding box center [144, 107] width 129 height 26
